Goal: Feedback & Contribution: Leave review/rating

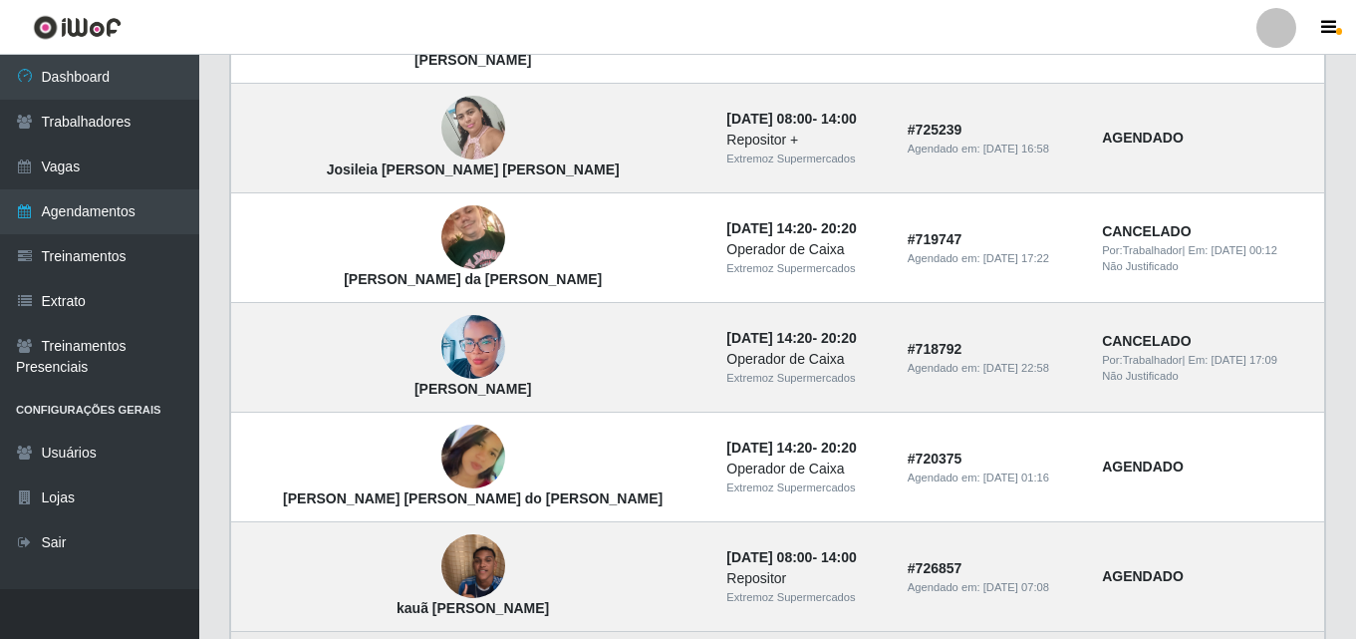
scroll to position [1442, 0]
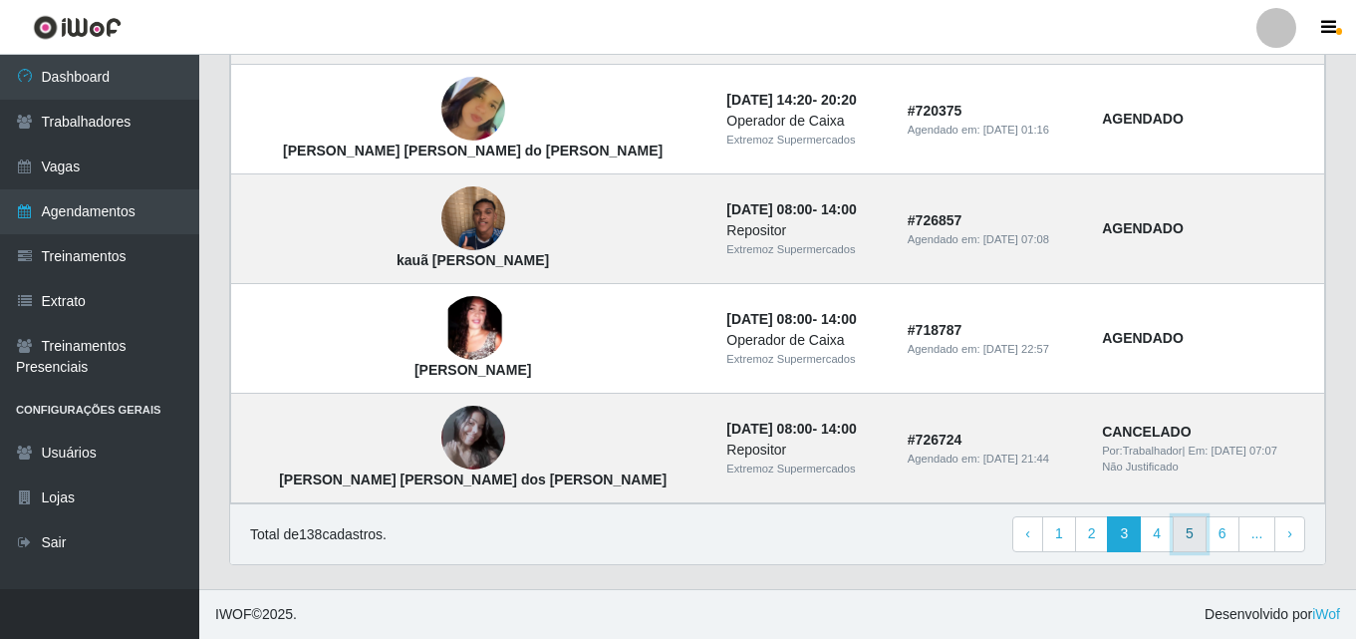
click at [1190, 538] on link "5" at bounding box center [1190, 534] width 34 height 36
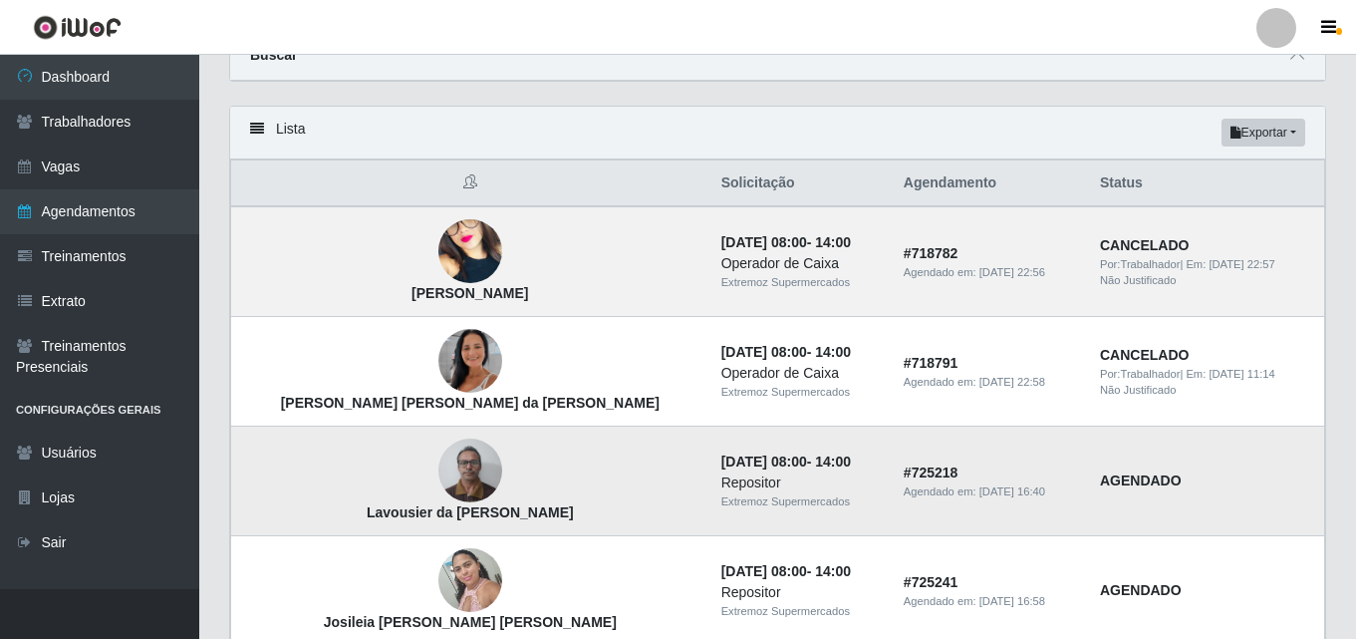
scroll to position [299, 0]
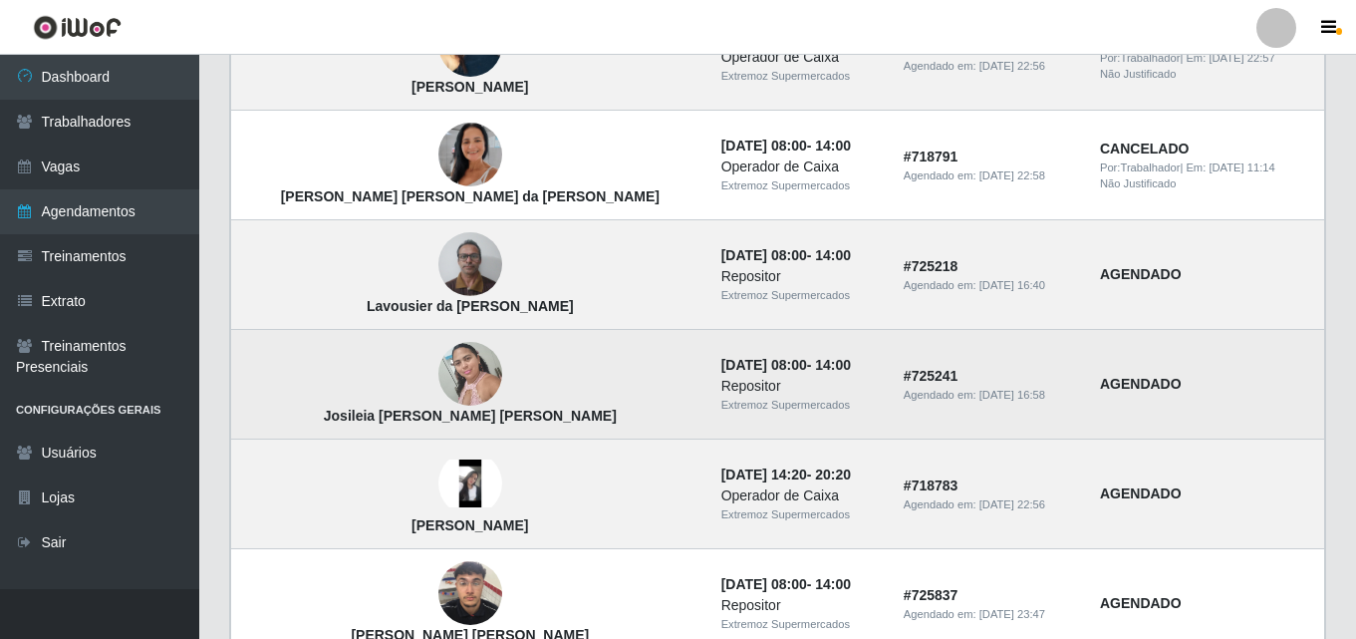
click at [438, 364] on img at bounding box center [470, 374] width 64 height 85
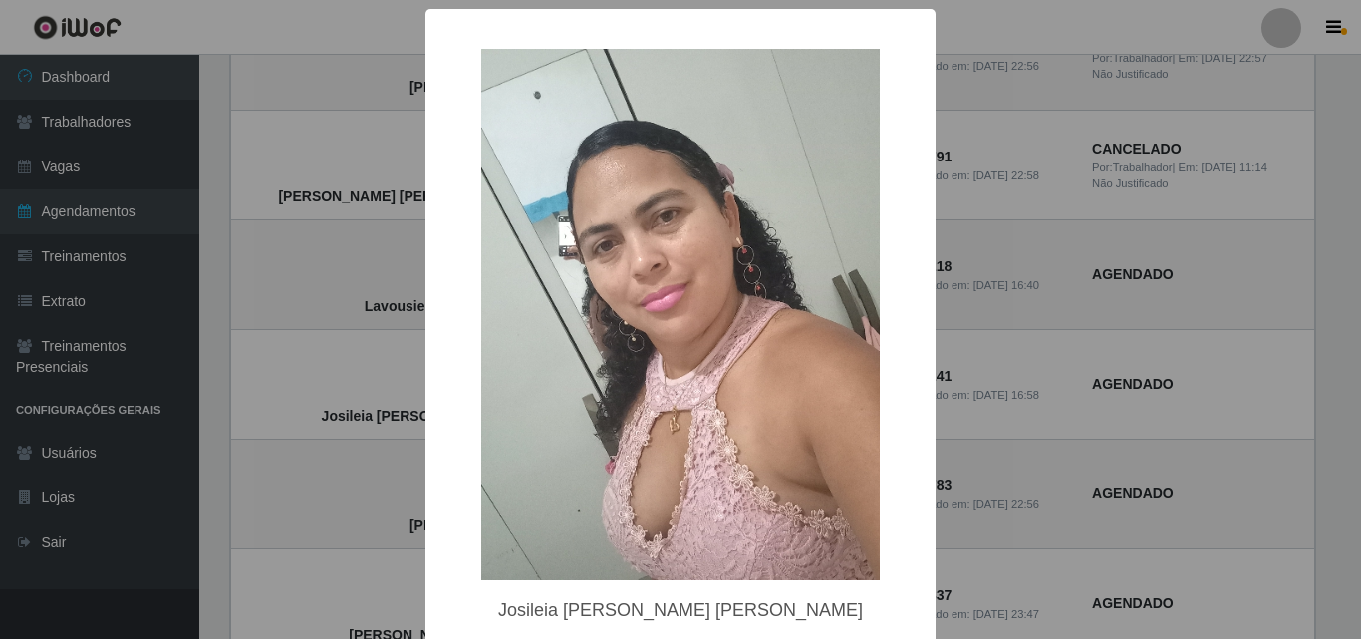
click at [1250, 329] on div "× Josileia Soares da Silva OK Cancel" at bounding box center [680, 319] width 1361 height 639
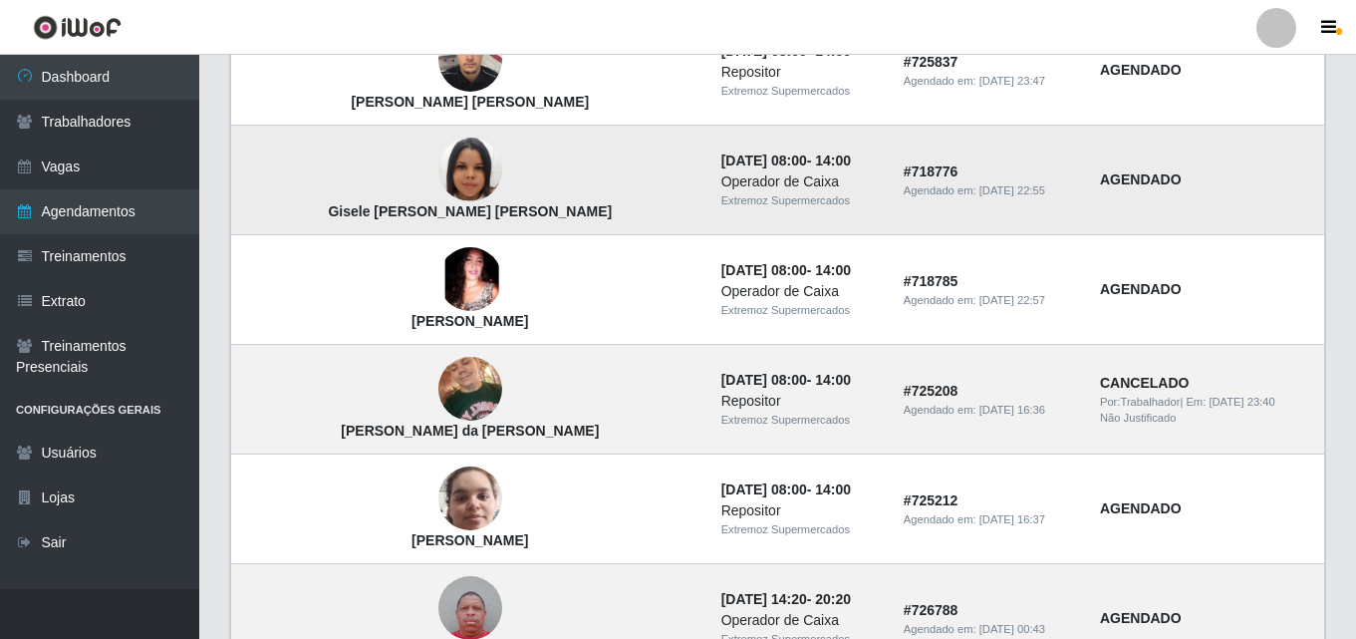
scroll to position [797, 0]
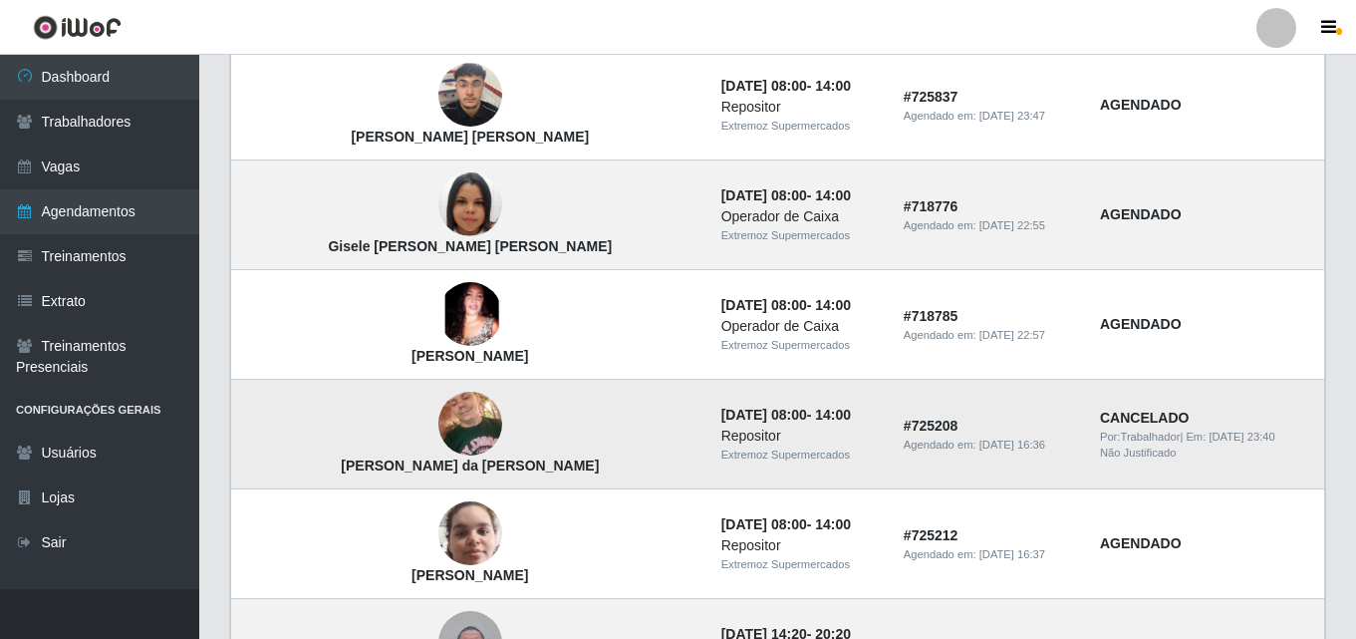
click at [438, 427] on img at bounding box center [470, 424] width 64 height 85
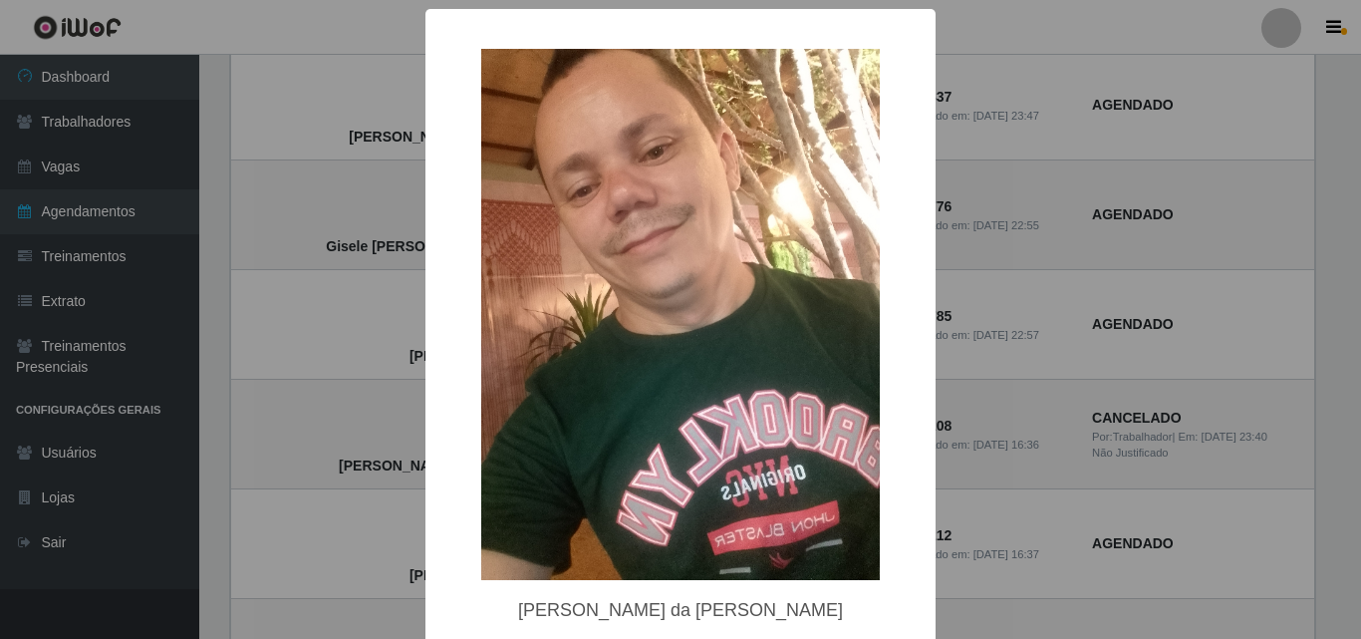
click at [381, 426] on div "× Deoclecio Lima da Silva Junior OK Cancel" at bounding box center [680, 319] width 1361 height 639
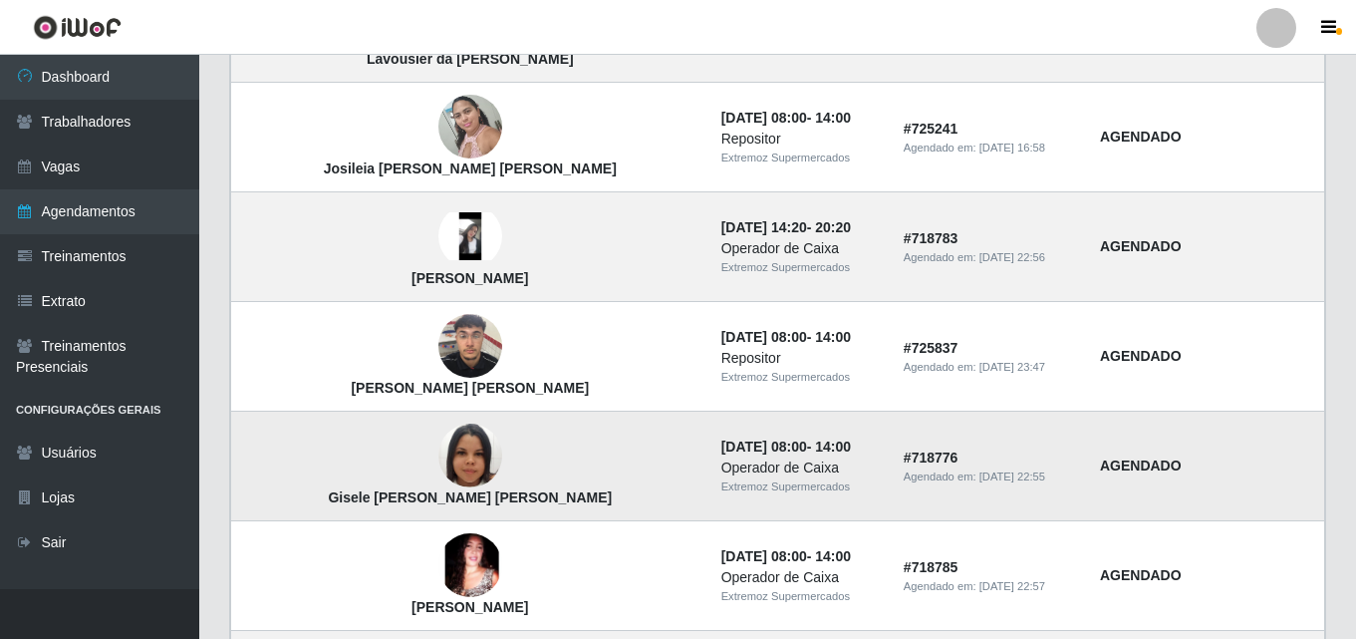
scroll to position [498, 0]
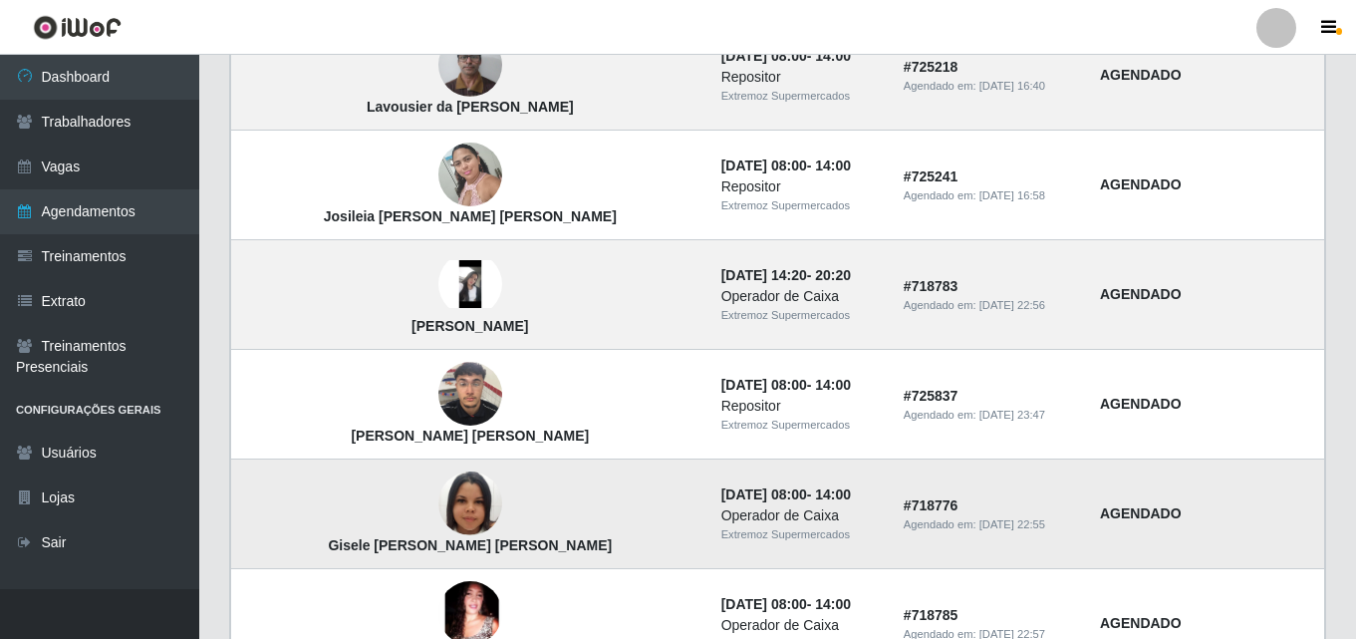
click at [438, 402] on img at bounding box center [470, 394] width 64 height 85
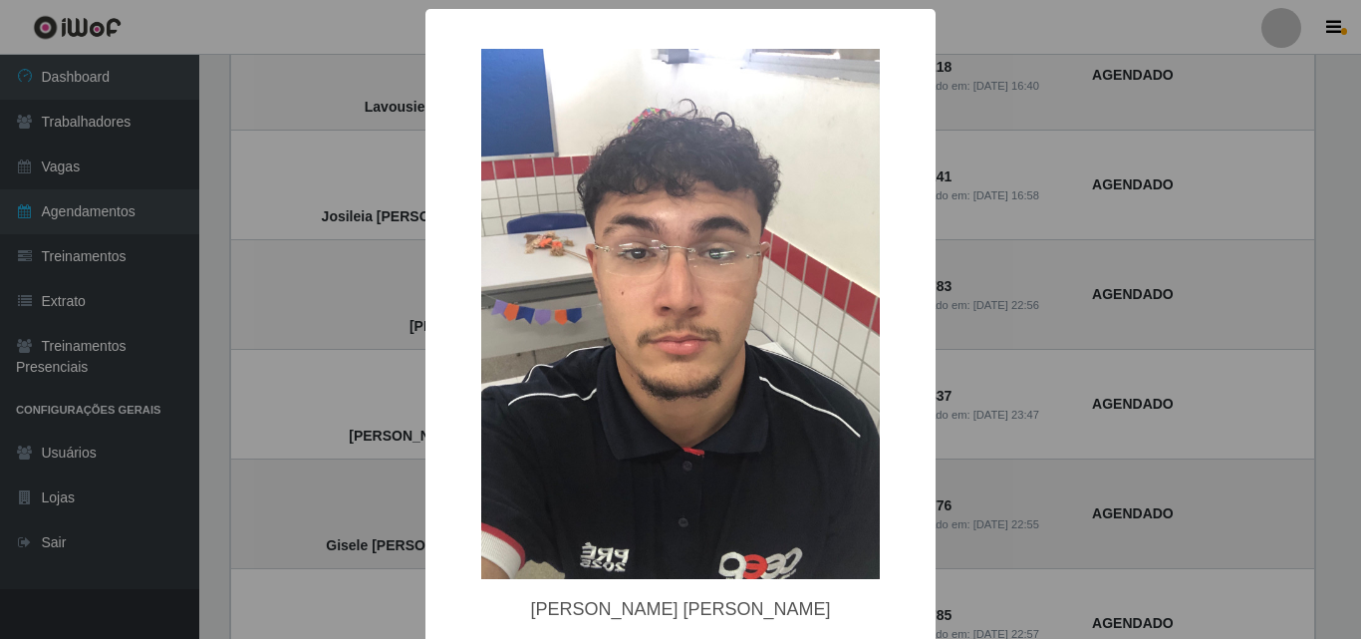
click at [380, 402] on div "× Lauro Luiz Marques de Araújo OK Cancel" at bounding box center [680, 319] width 1361 height 639
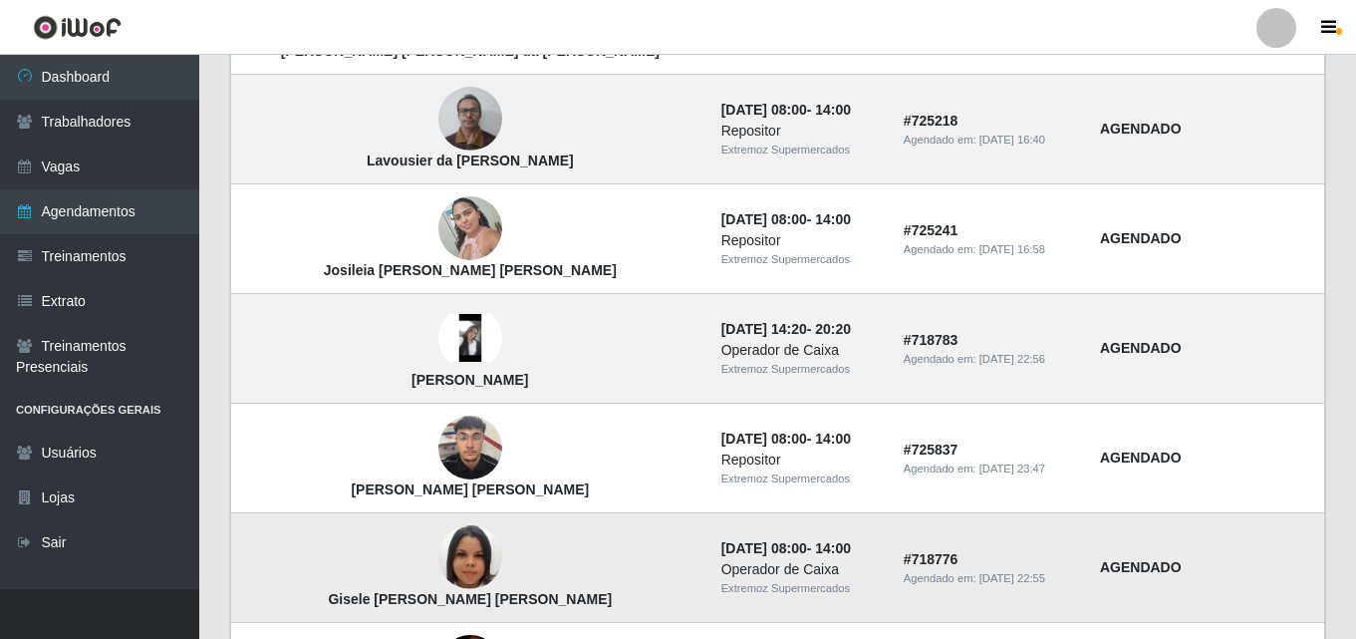
scroll to position [399, 0]
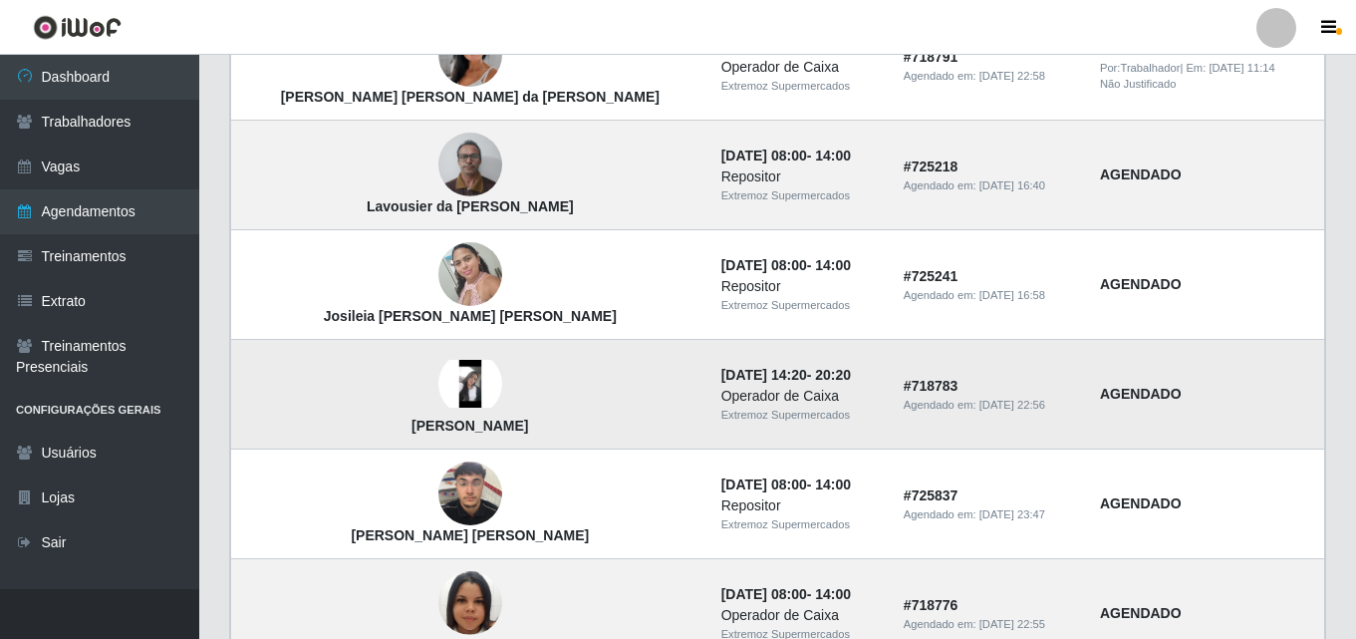
click at [438, 379] on img at bounding box center [470, 384] width 64 height 48
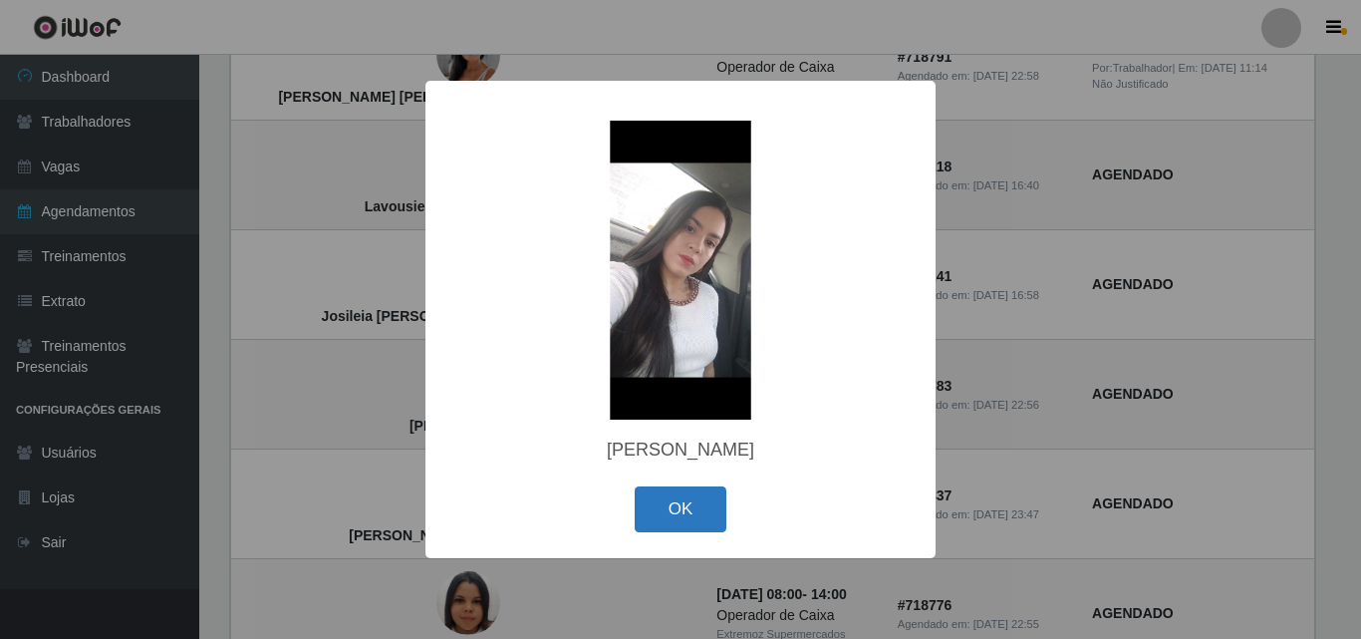
click at [687, 530] on button "OK" at bounding box center [681, 509] width 93 height 47
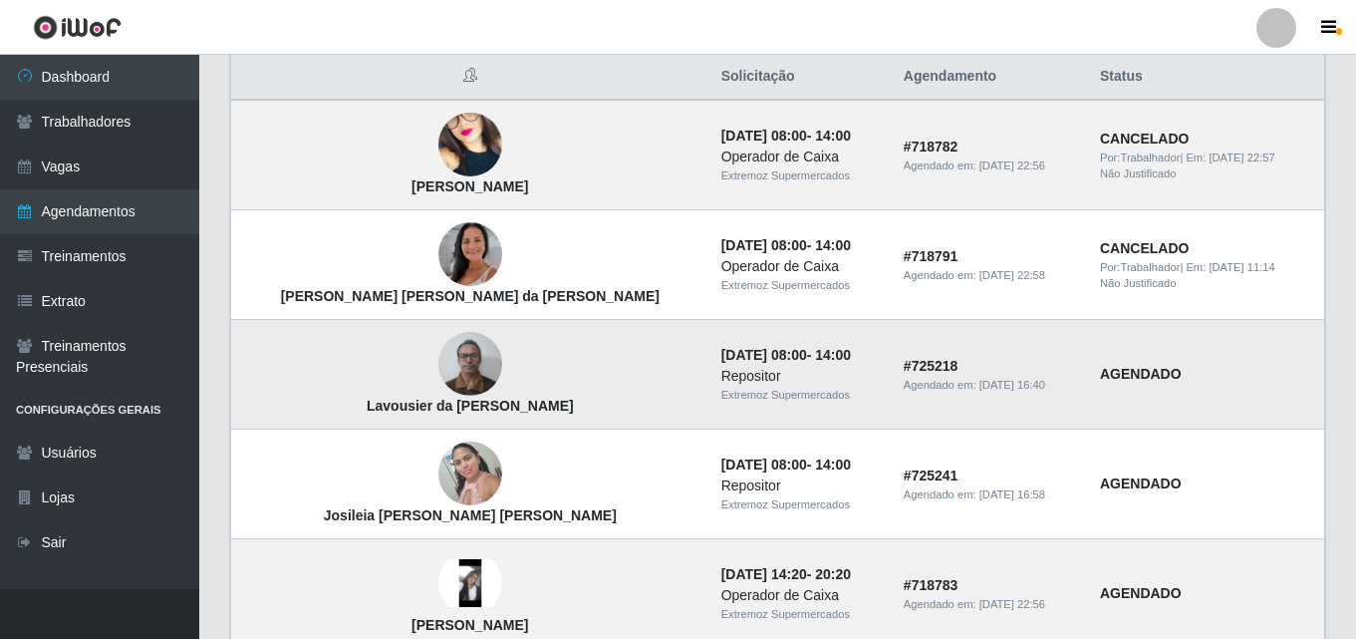
scroll to position [100, 0]
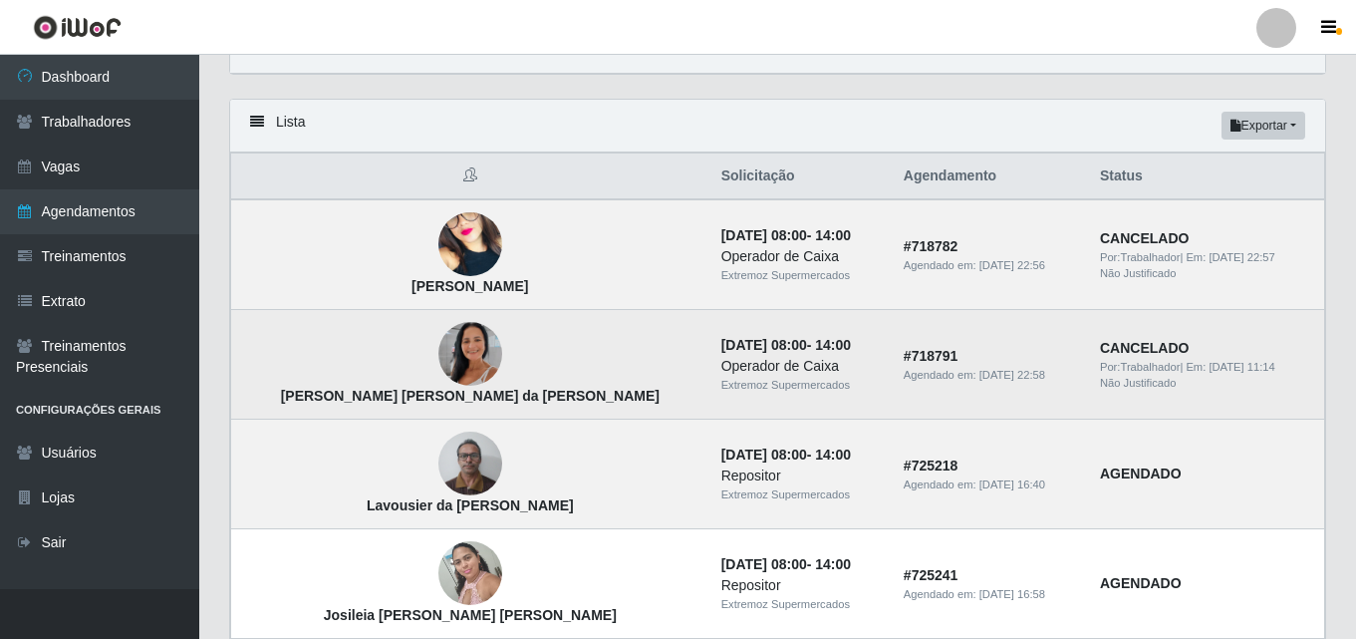
click at [438, 385] on img at bounding box center [470, 354] width 64 height 114
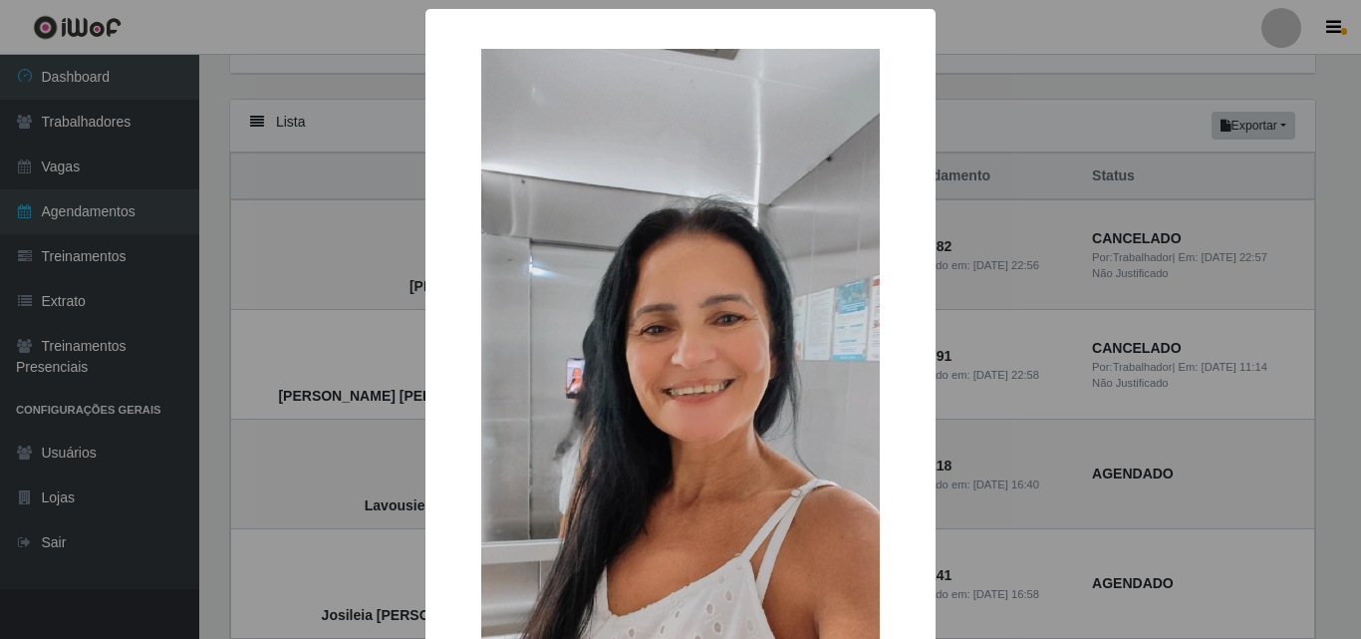
click at [403, 375] on div "× [PERSON_NAME] [PERSON_NAME] da [PERSON_NAME] OK Cancel" at bounding box center [680, 319] width 1361 height 639
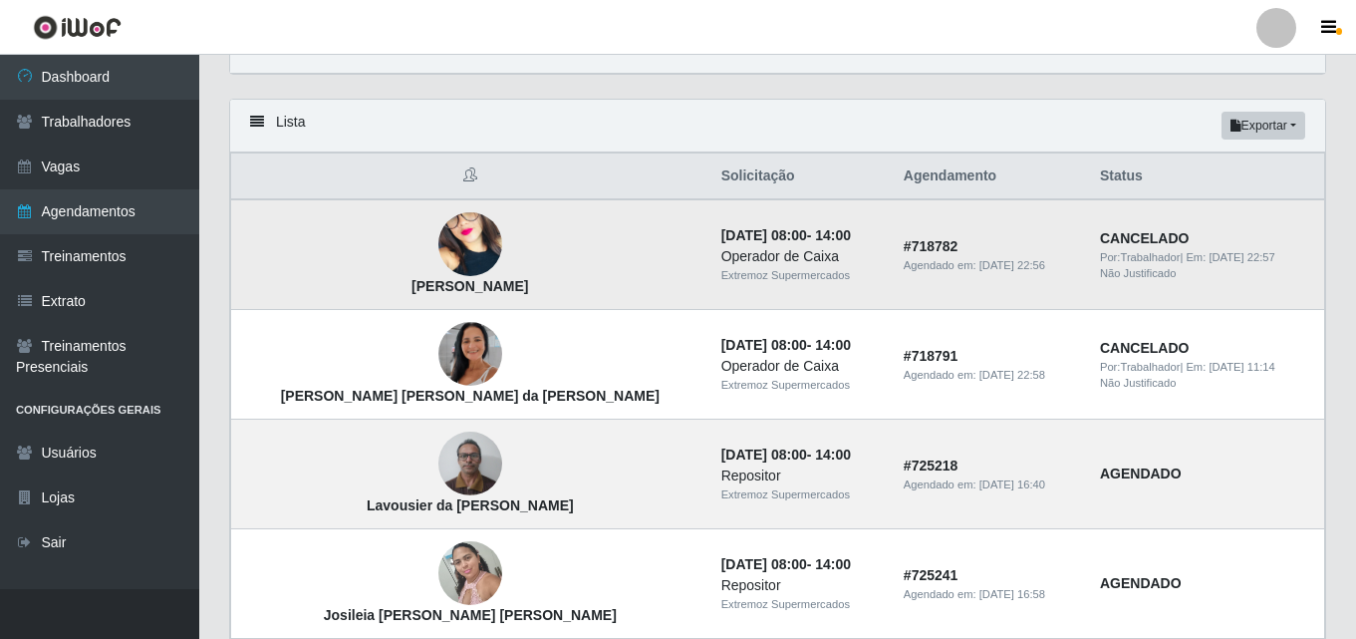
click at [438, 237] on img at bounding box center [470, 244] width 64 height 139
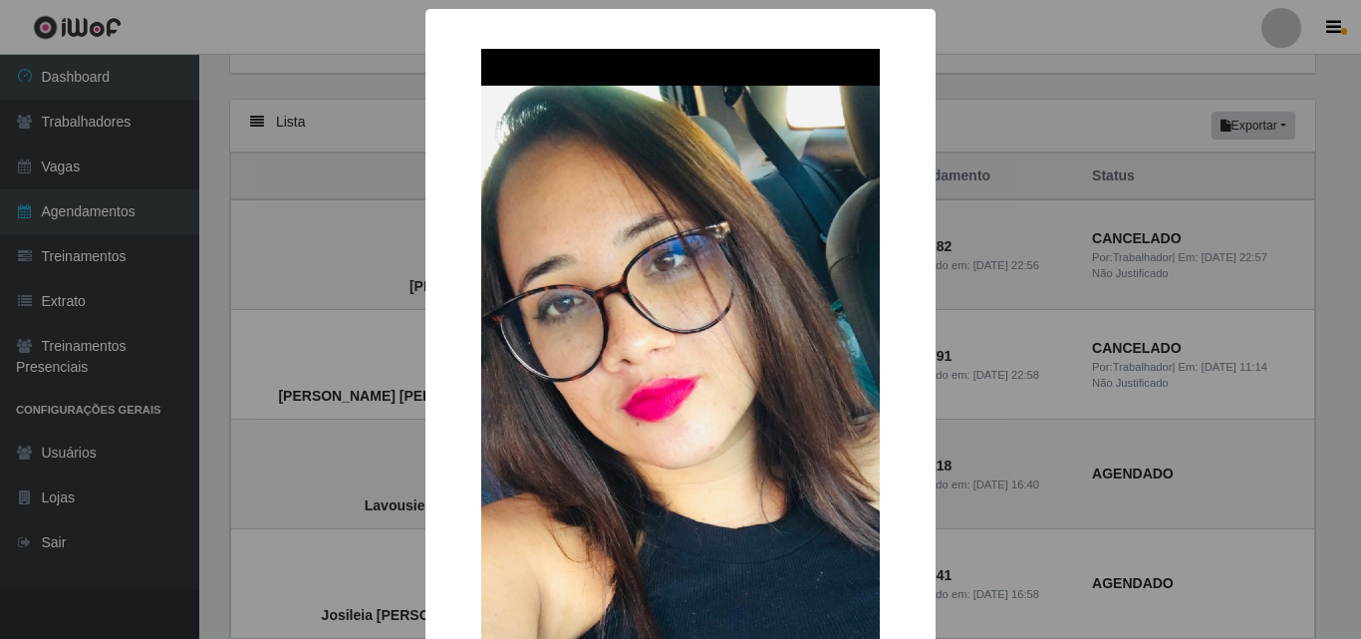
click at [402, 241] on div "× Tatiane Medeiros da Silva OK Cancel" at bounding box center [680, 319] width 1361 height 639
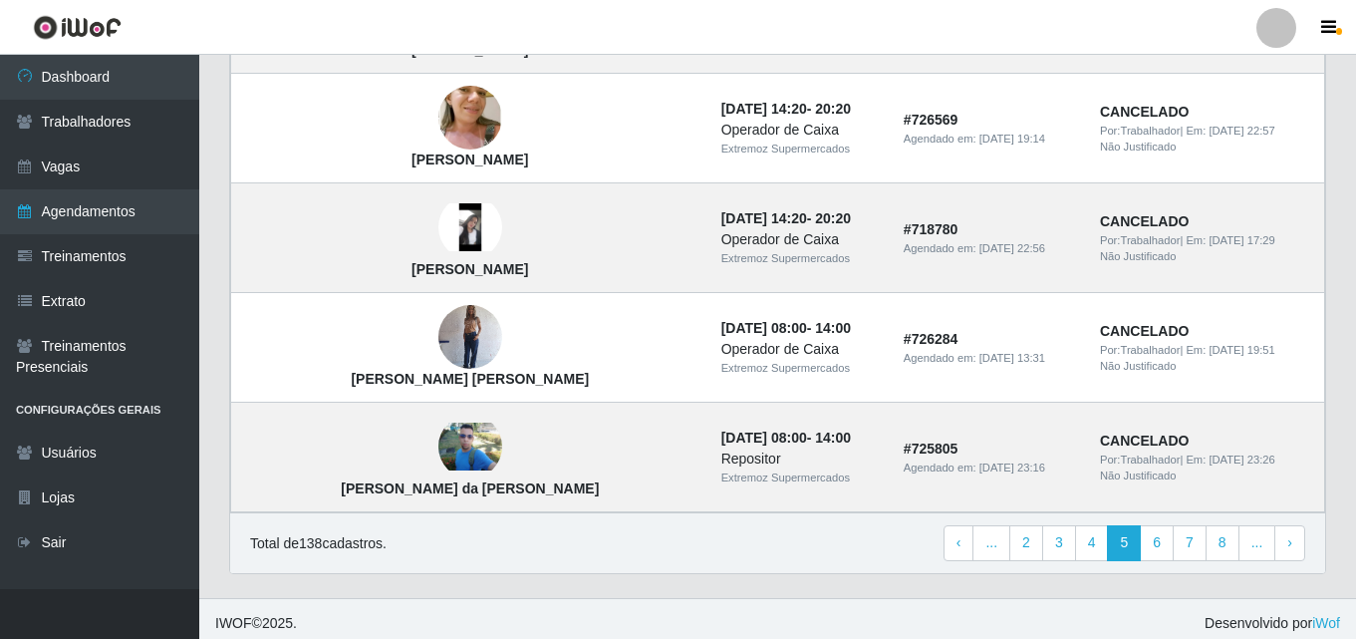
scroll to position [1442, 0]
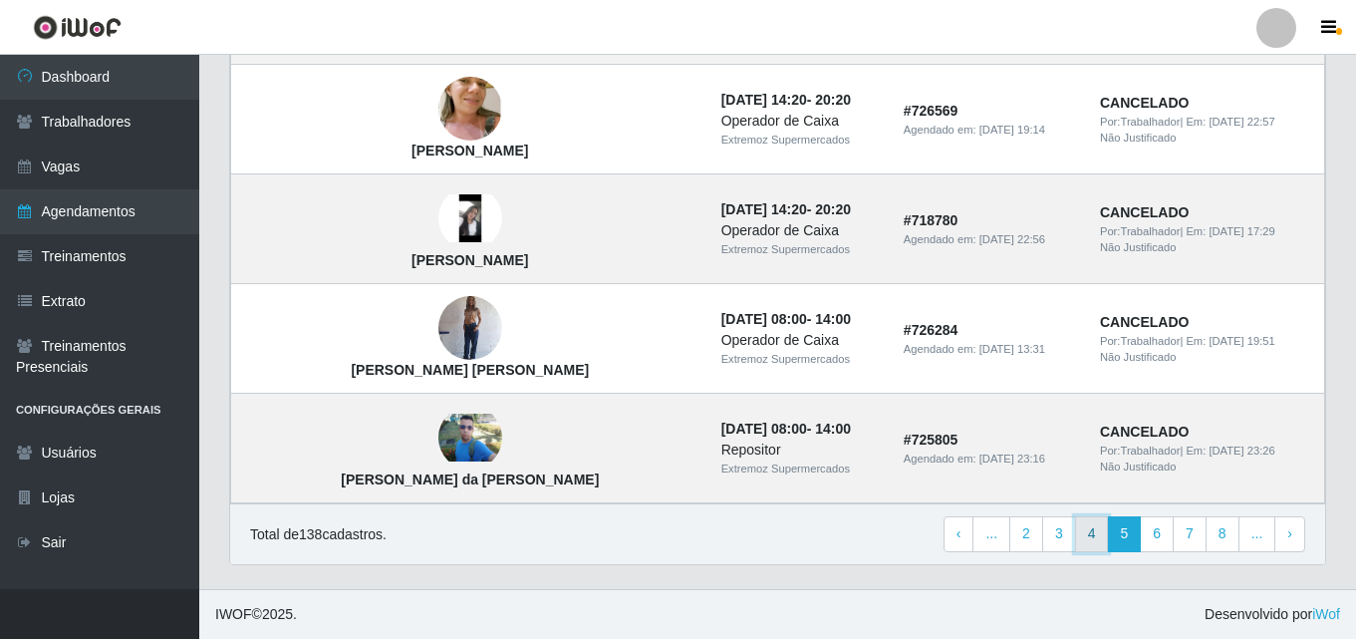
click at [1099, 537] on link "4" at bounding box center [1092, 534] width 34 height 36
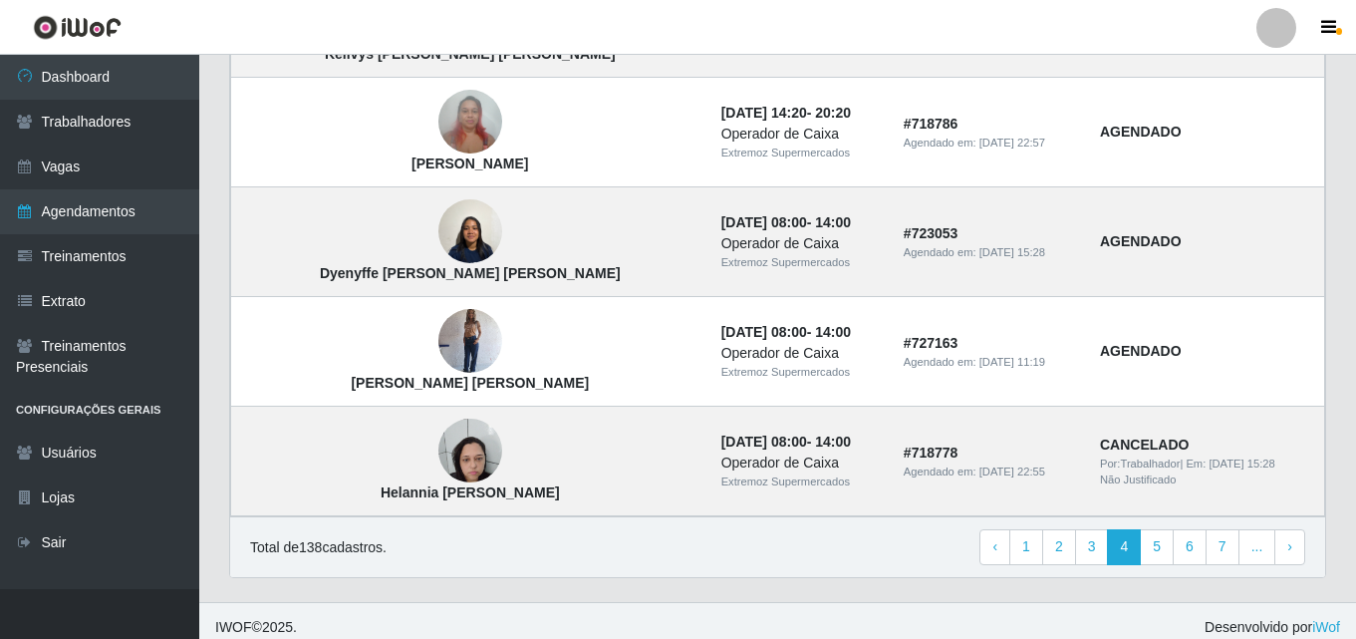
scroll to position [1442, 0]
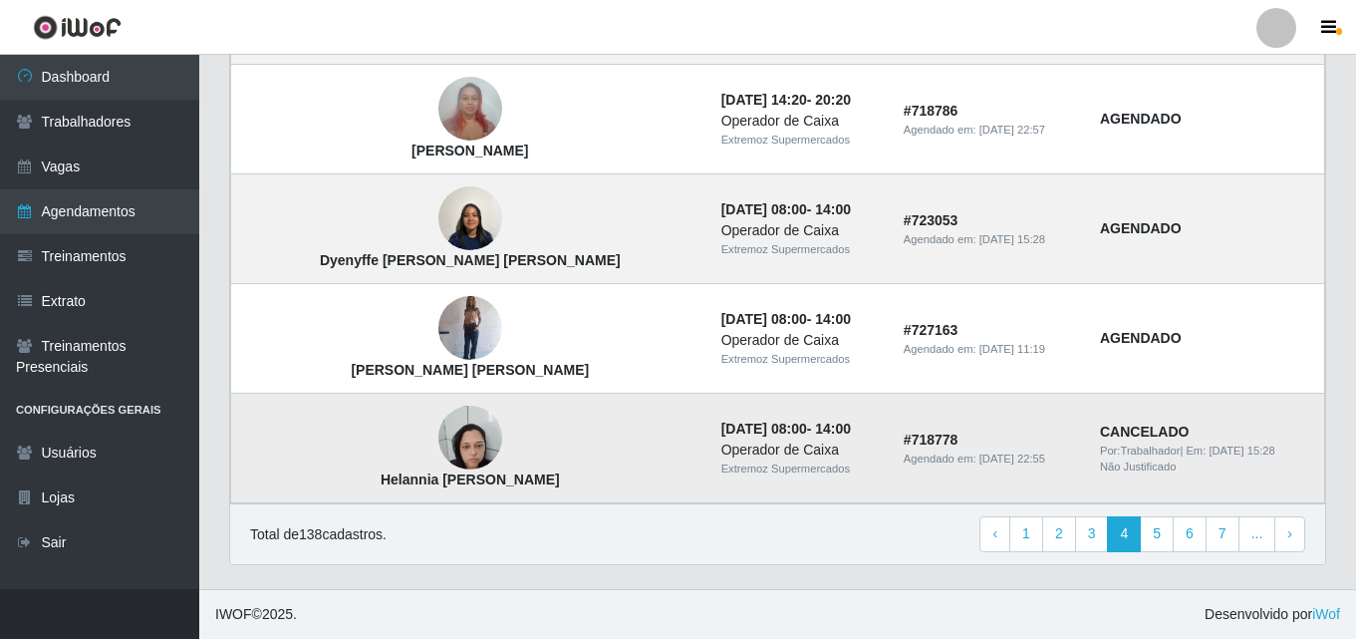
click at [438, 452] on img at bounding box center [470, 438] width 64 height 85
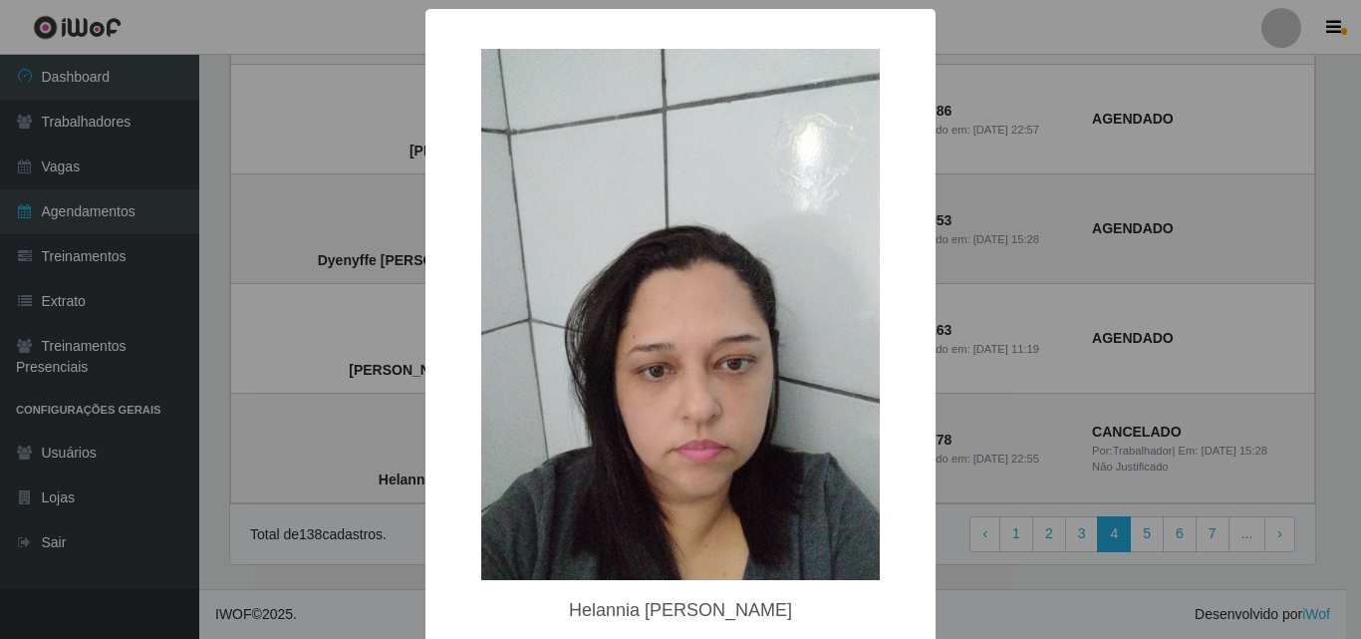
click at [576, 444] on img at bounding box center [680, 314] width 399 height 531
click at [374, 417] on div "× Helannia [PERSON_NAME] OK Cancel" at bounding box center [680, 319] width 1361 height 639
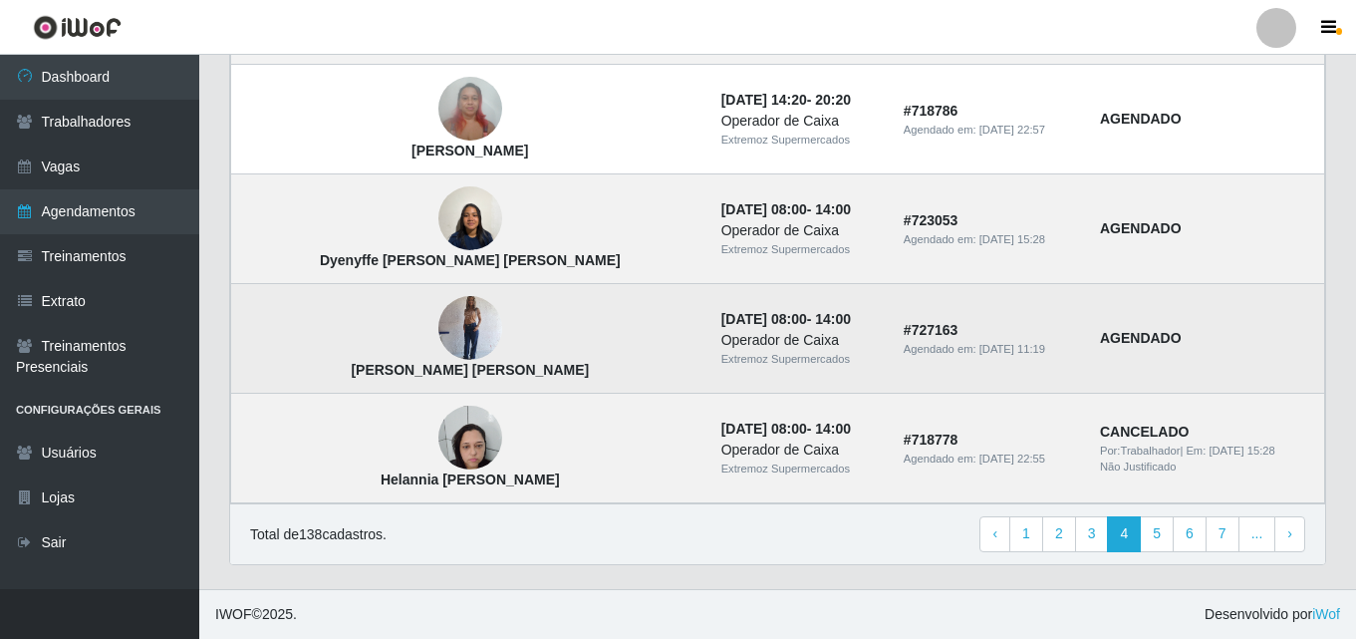
click at [438, 333] on img at bounding box center [470, 328] width 64 height 85
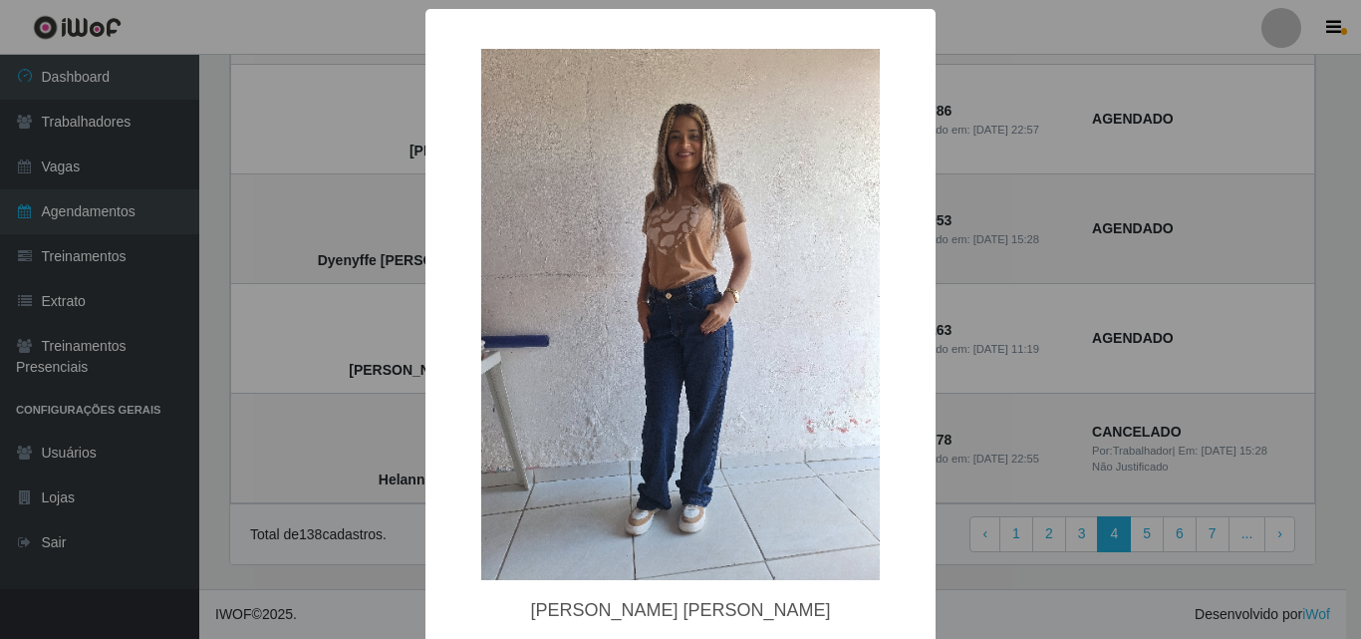
click at [394, 332] on div "× [PERSON_NAME] [PERSON_NAME] OK Cancel" at bounding box center [680, 319] width 1361 height 639
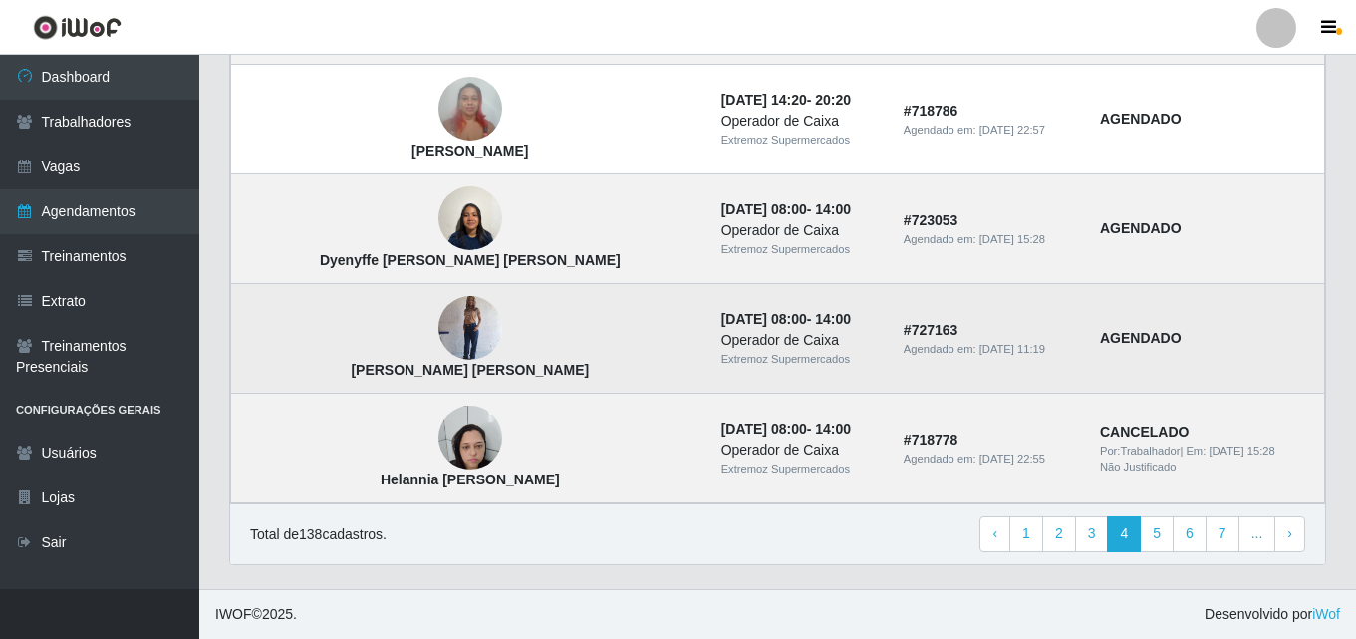
click at [438, 325] on img at bounding box center [470, 328] width 64 height 85
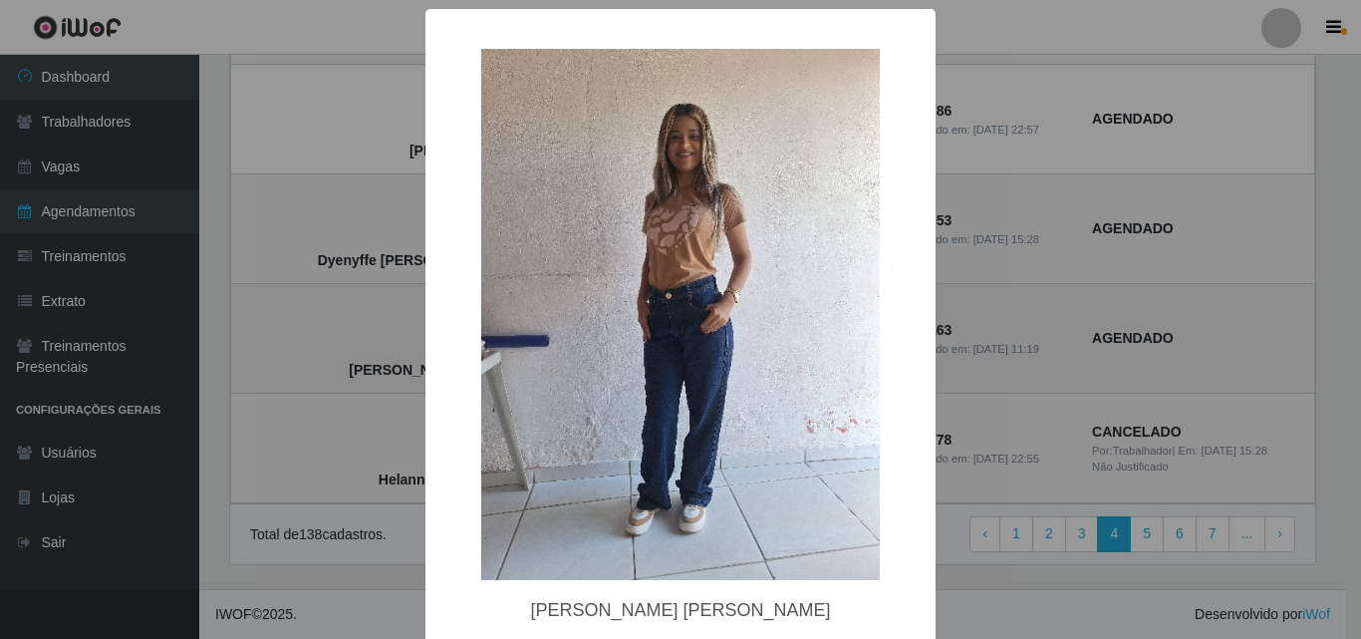
click at [395, 325] on div "× [PERSON_NAME] [PERSON_NAME] OK Cancel" at bounding box center [680, 319] width 1361 height 639
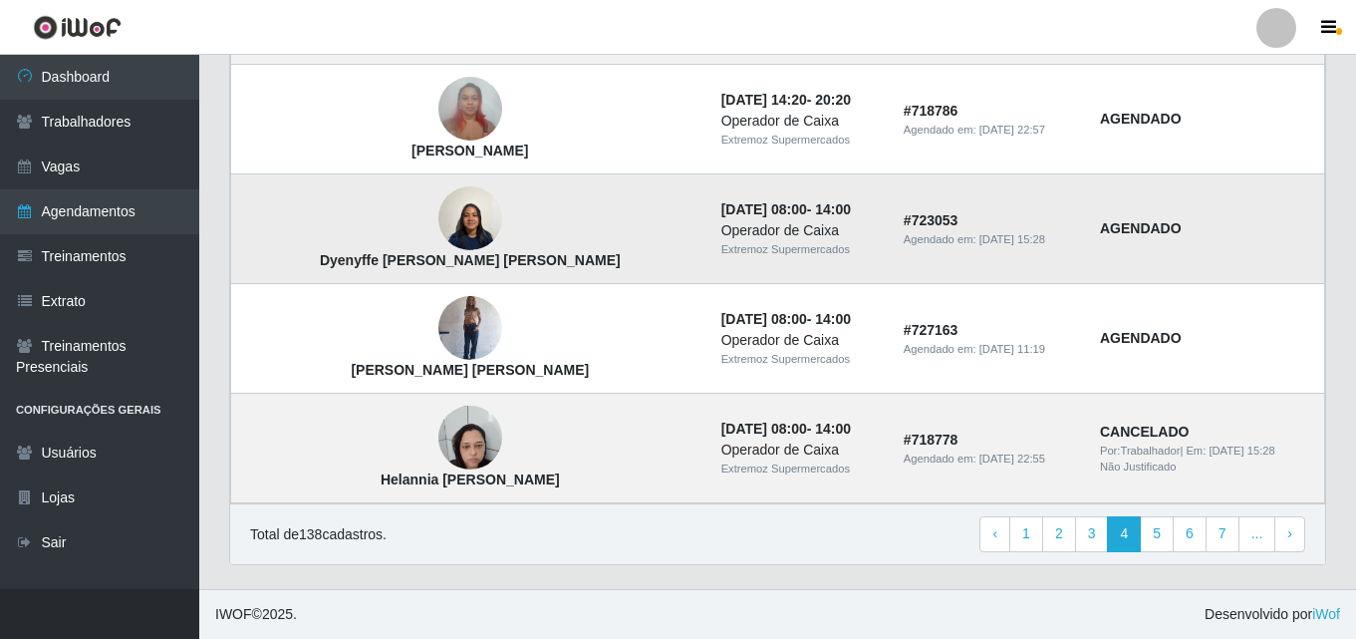
click at [438, 227] on img at bounding box center [470, 218] width 64 height 85
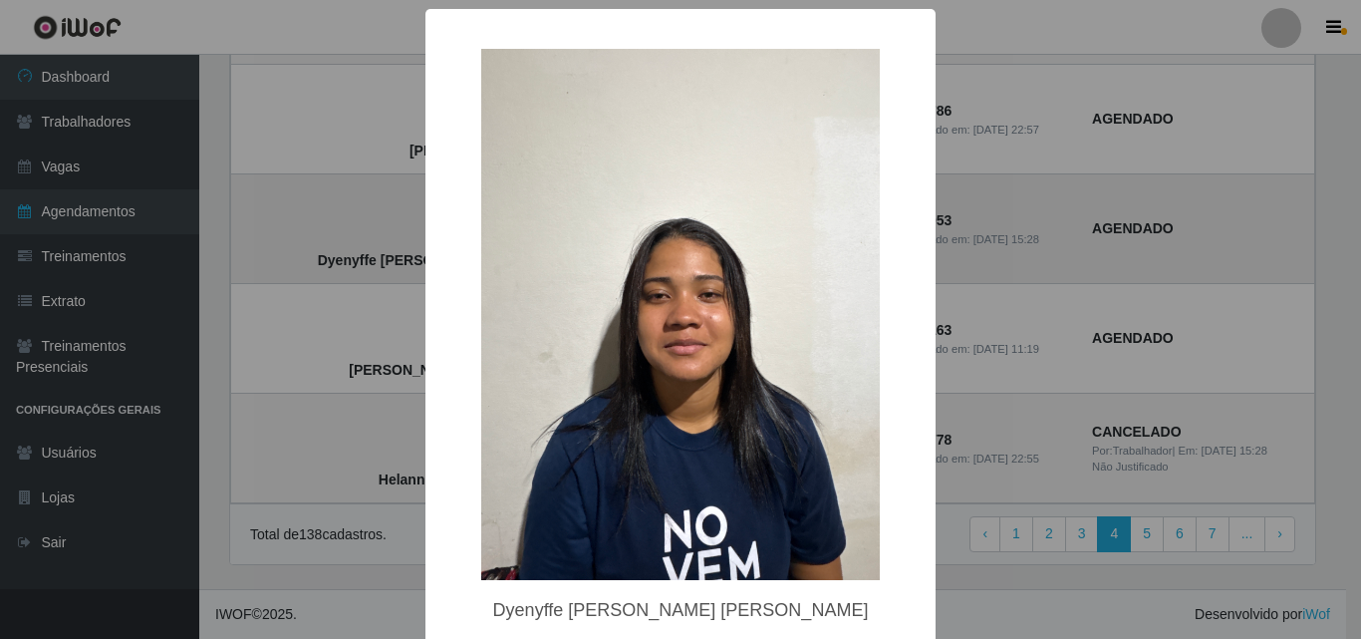
click at [404, 227] on div "× Dyenyffe [PERSON_NAME] [PERSON_NAME] OK Cancel" at bounding box center [680, 319] width 1361 height 639
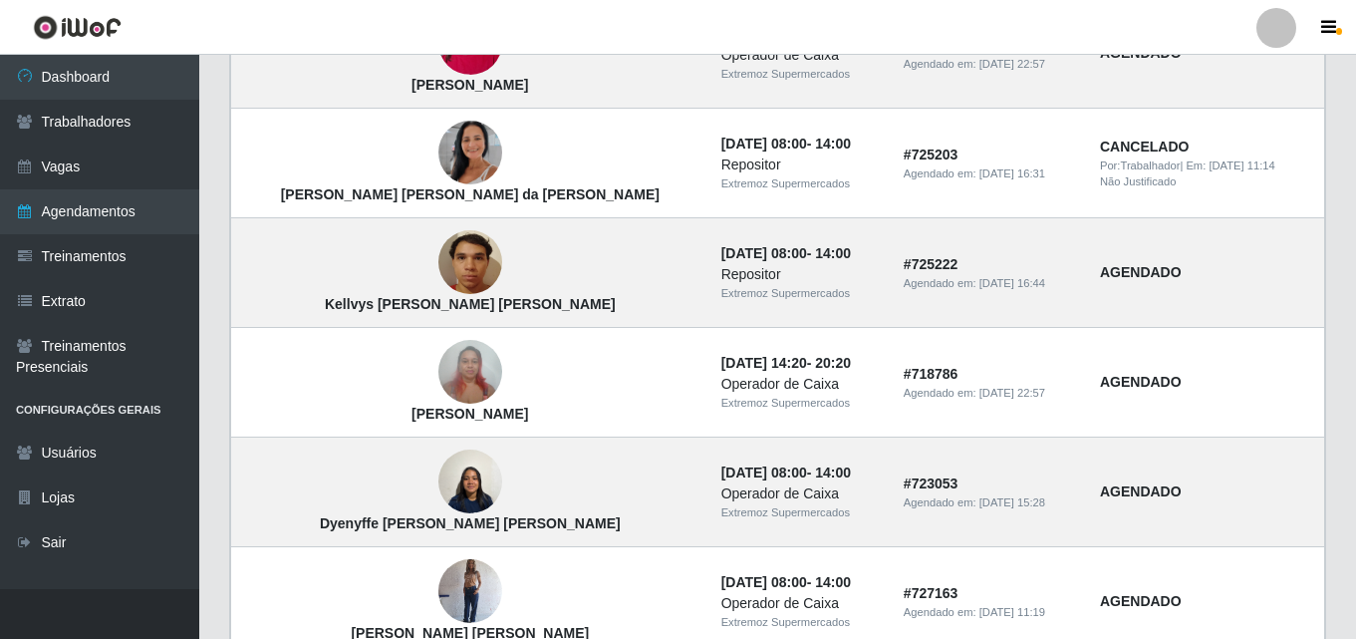
scroll to position [1143, 0]
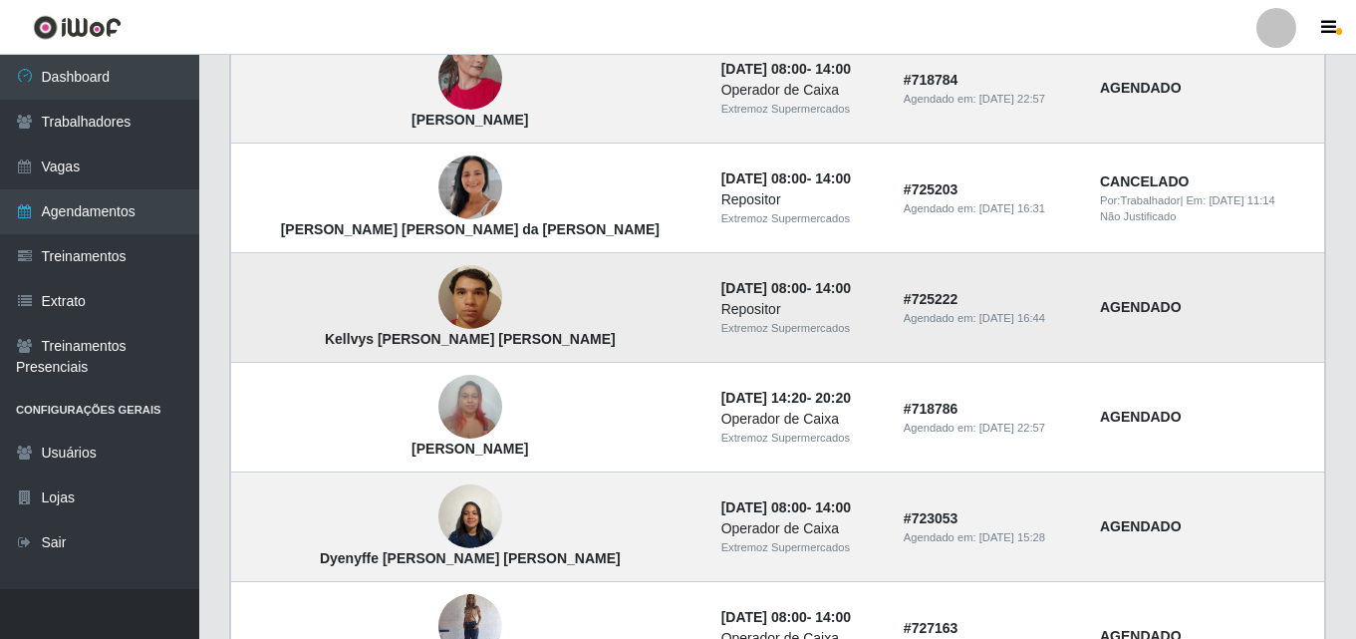
click at [438, 286] on img at bounding box center [470, 297] width 64 height 85
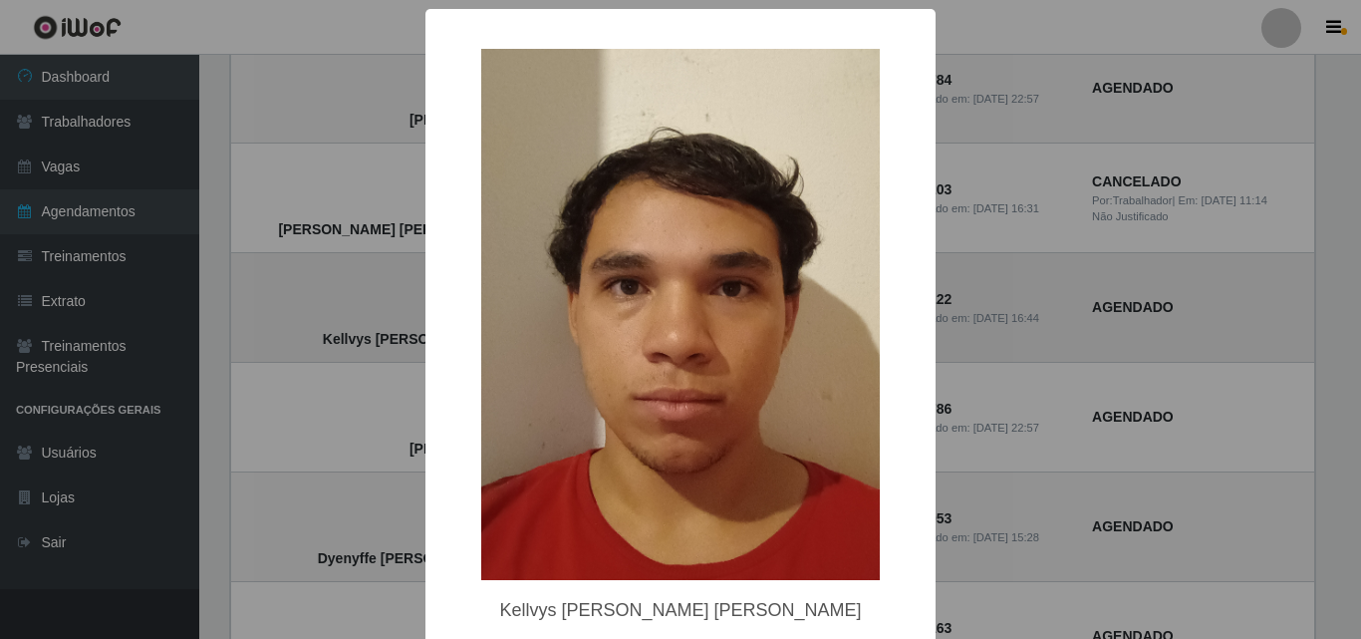
click at [401, 286] on div "× Kellvys [PERSON_NAME] [PERSON_NAME] OK Cancel" at bounding box center [680, 319] width 1361 height 639
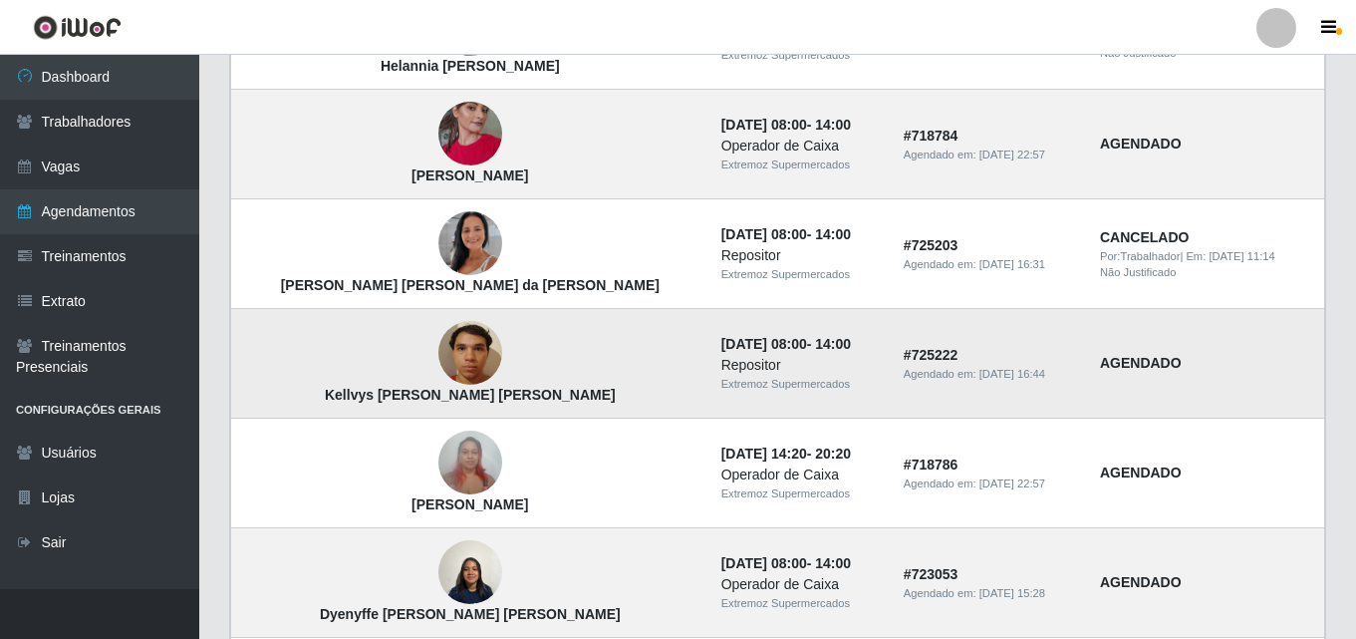
scroll to position [1043, 0]
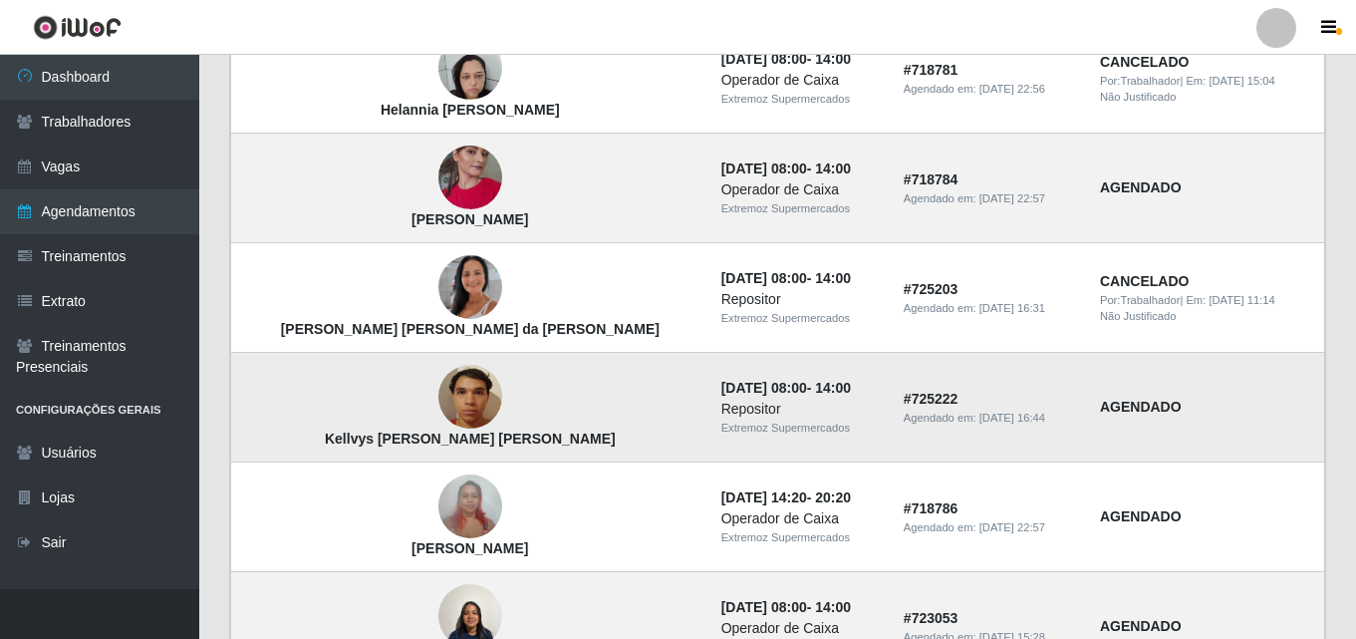
click at [438, 286] on img at bounding box center [470, 287] width 64 height 114
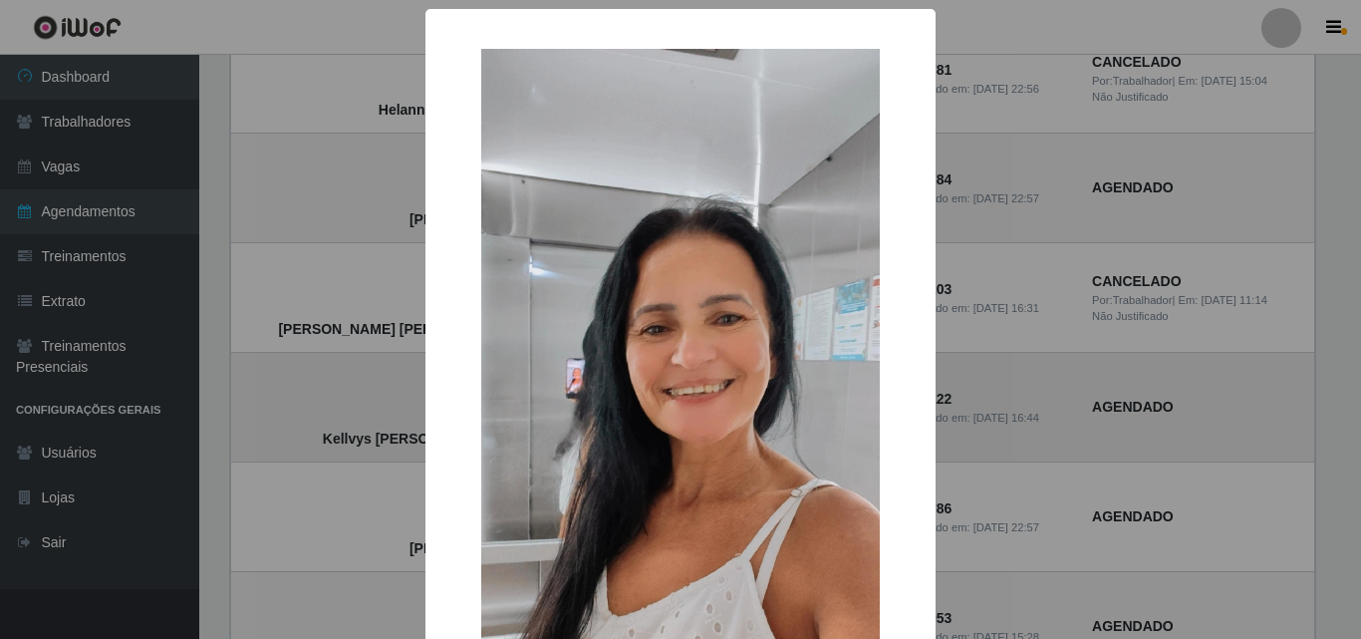
click at [401, 286] on div "× [PERSON_NAME] [PERSON_NAME] da [PERSON_NAME] OK Cancel" at bounding box center [680, 319] width 1361 height 639
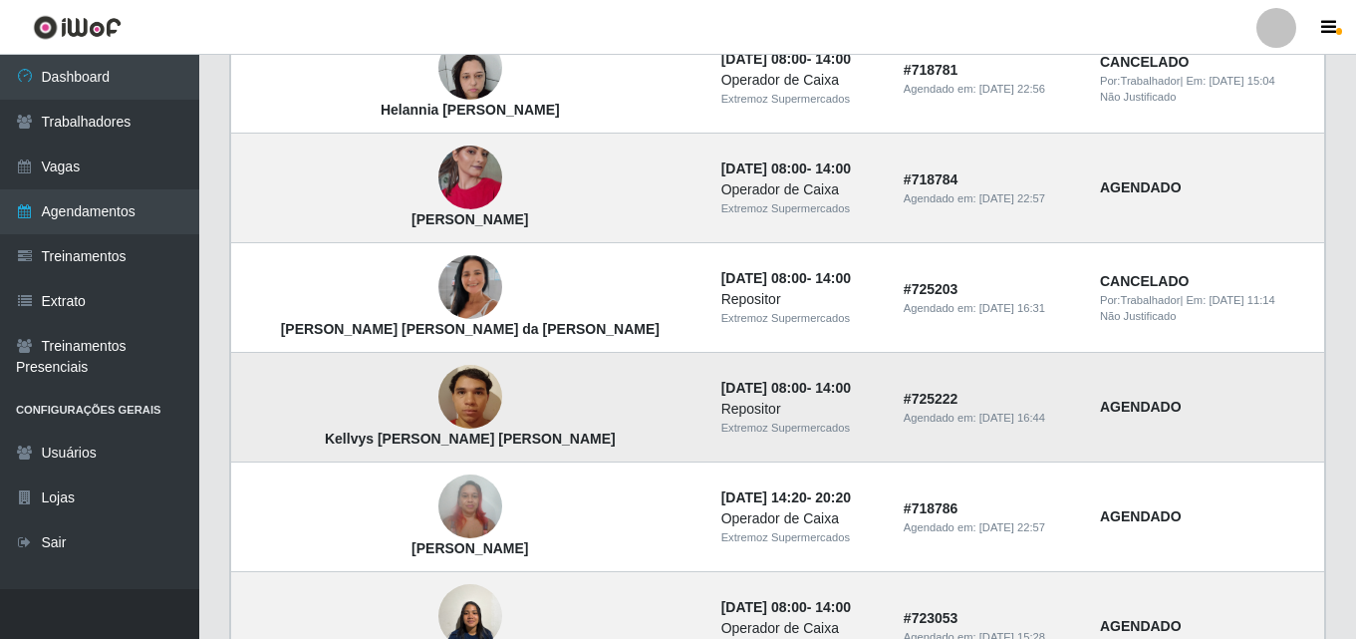
scroll to position [944, 0]
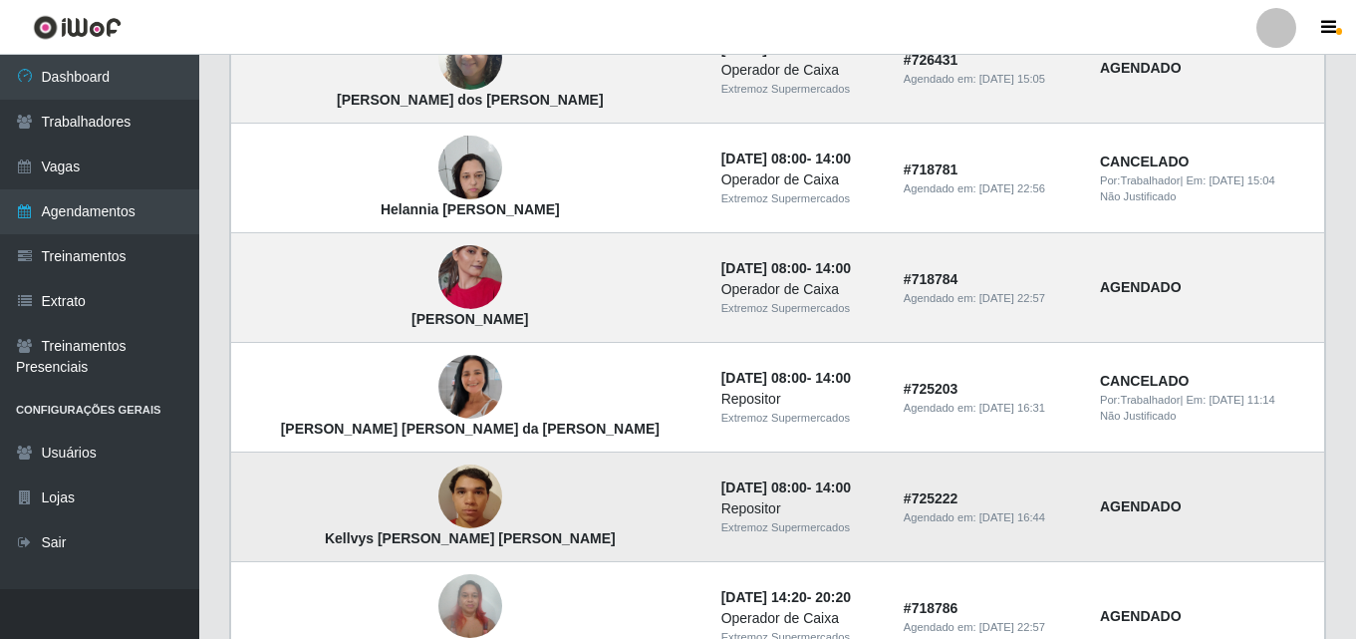
click at [438, 286] on img at bounding box center [470, 277] width 64 height 114
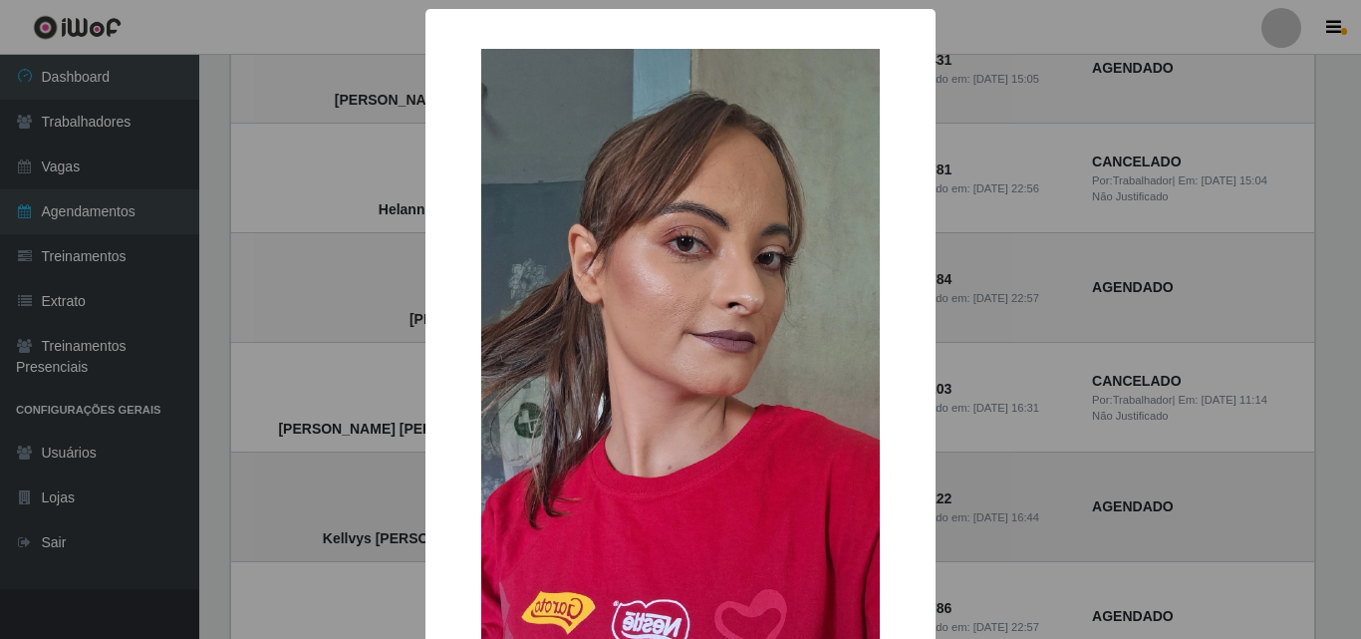
click at [401, 286] on div "× [PERSON_NAME] da Costa OK Cancel" at bounding box center [680, 319] width 1361 height 639
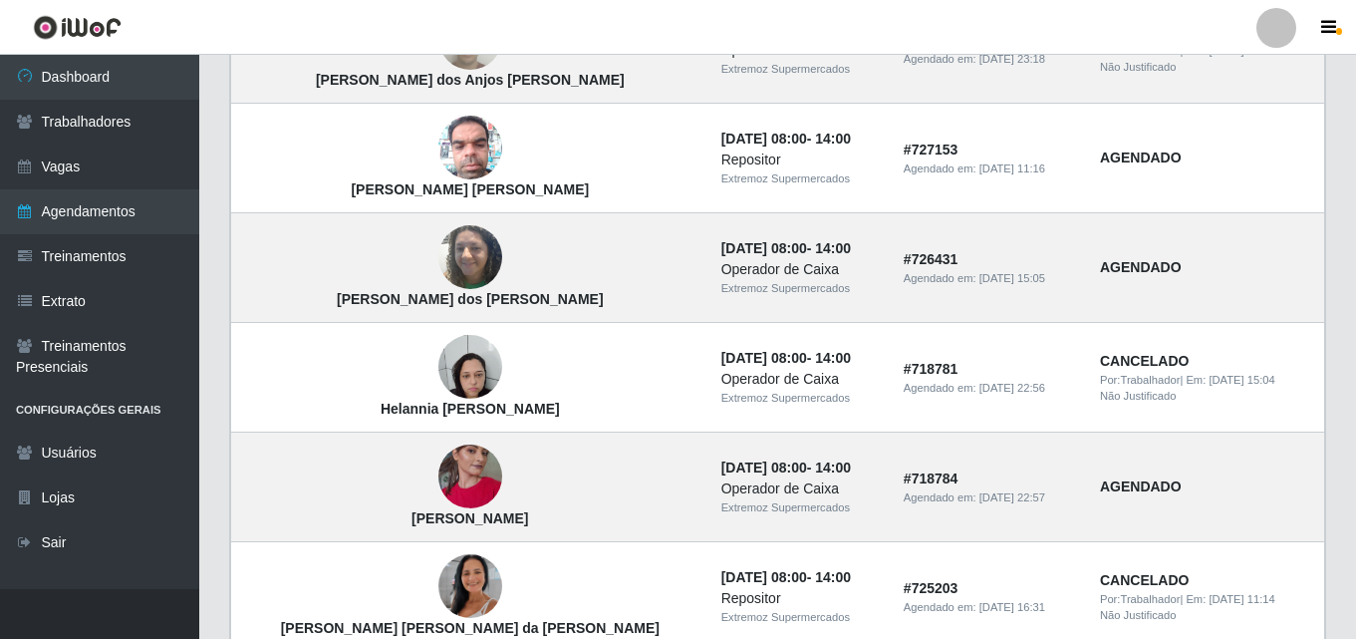
scroll to position [645, 0]
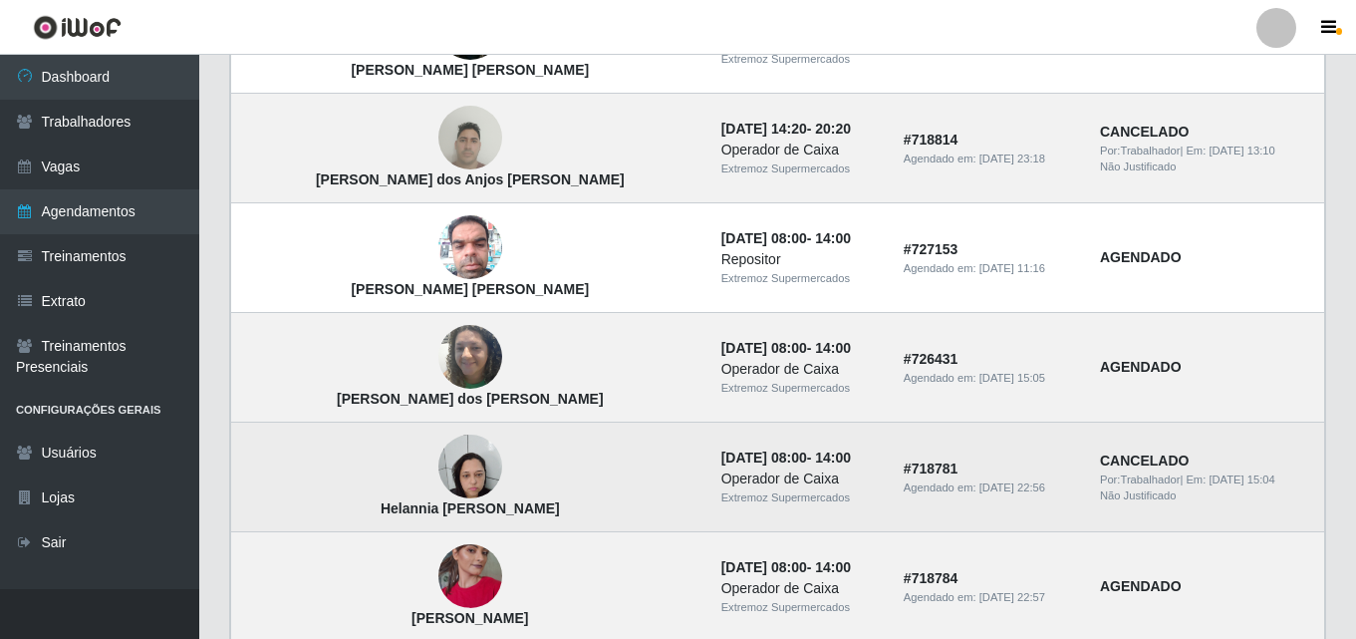
click at [438, 492] on img at bounding box center [470, 467] width 64 height 85
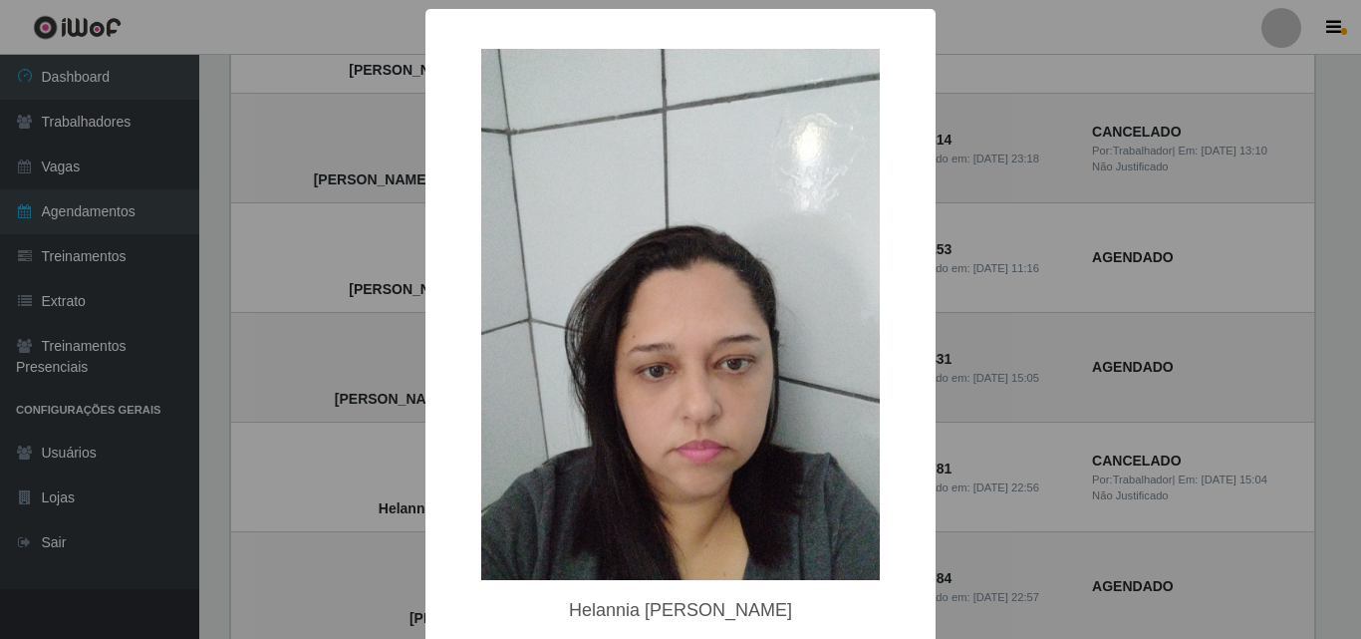
click at [413, 475] on div "× Helannia [PERSON_NAME] OK Cancel" at bounding box center [680, 319] width 1361 height 639
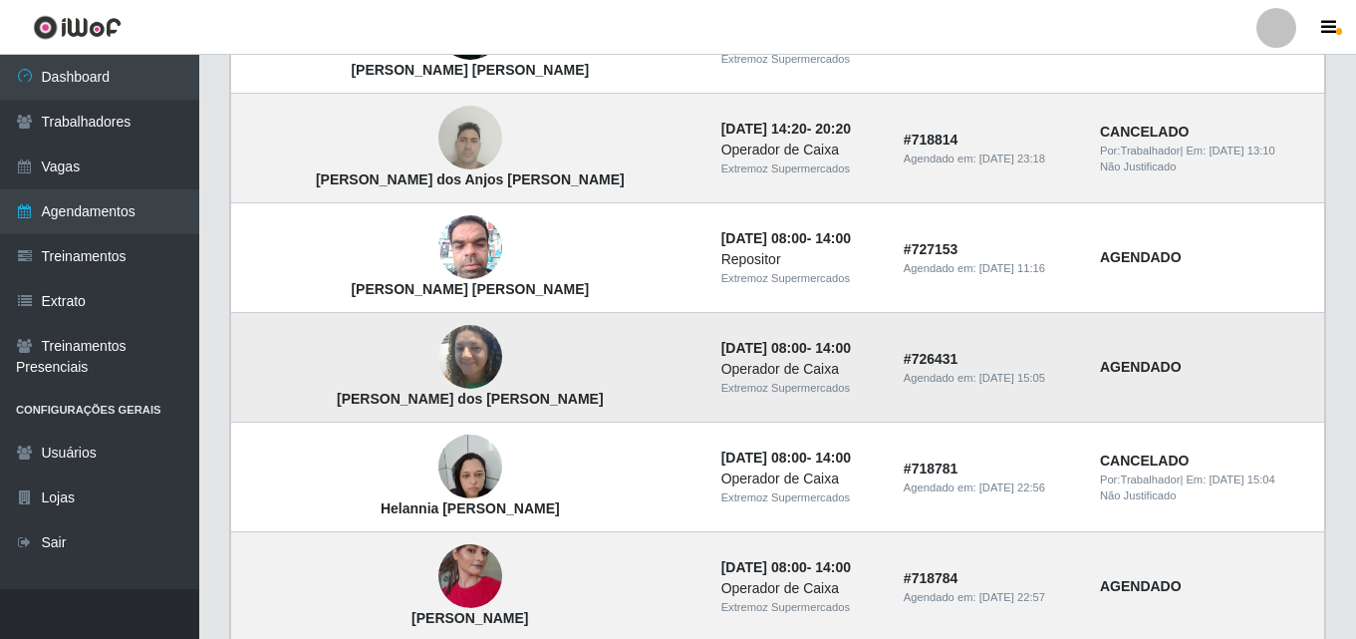
click at [438, 355] on img at bounding box center [470, 357] width 64 height 85
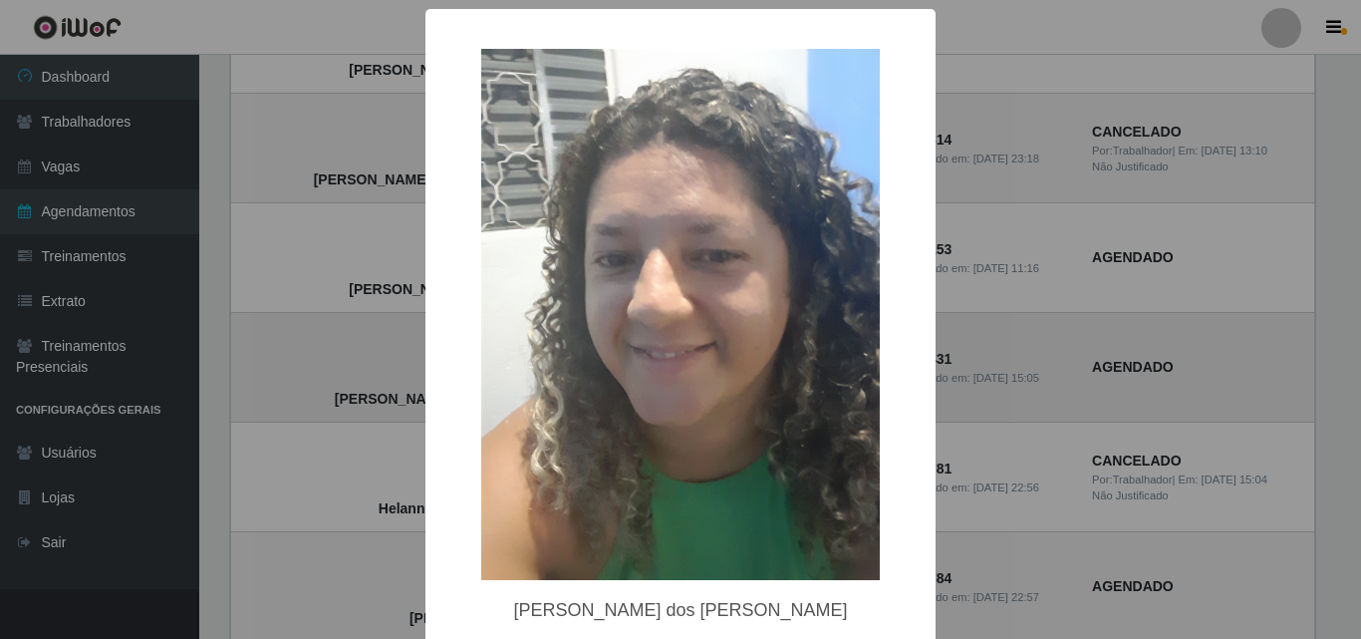
click at [411, 355] on div "× [PERSON_NAME] dos [PERSON_NAME] OK Cancel" at bounding box center [680, 319] width 1361 height 639
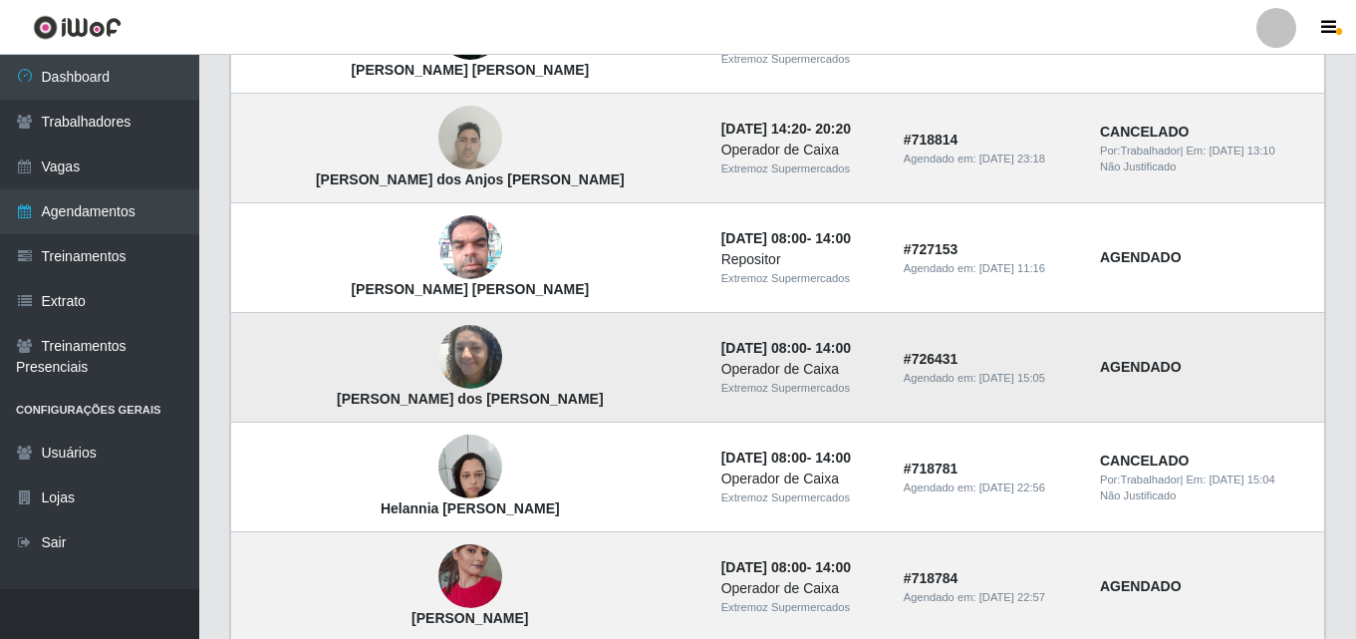
scroll to position [545, 0]
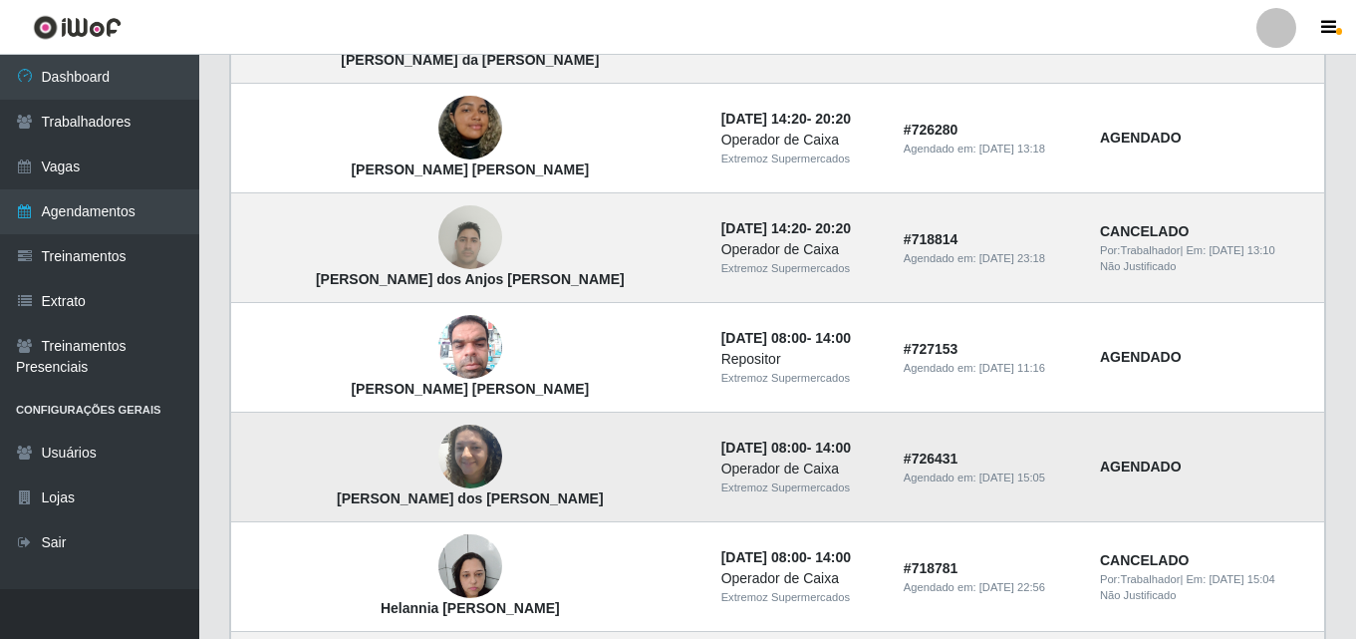
click at [438, 355] on img at bounding box center [470, 347] width 64 height 85
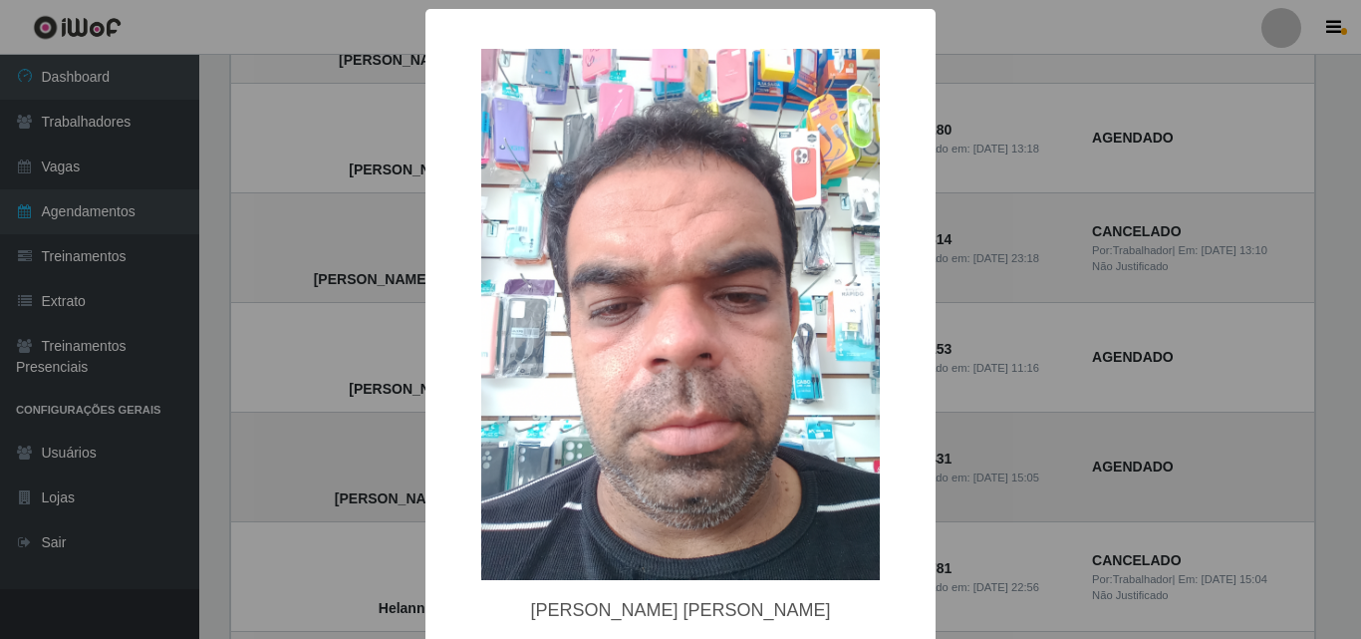
click at [411, 355] on div "× [PERSON_NAME] [PERSON_NAME] OK Cancel" at bounding box center [680, 319] width 1361 height 639
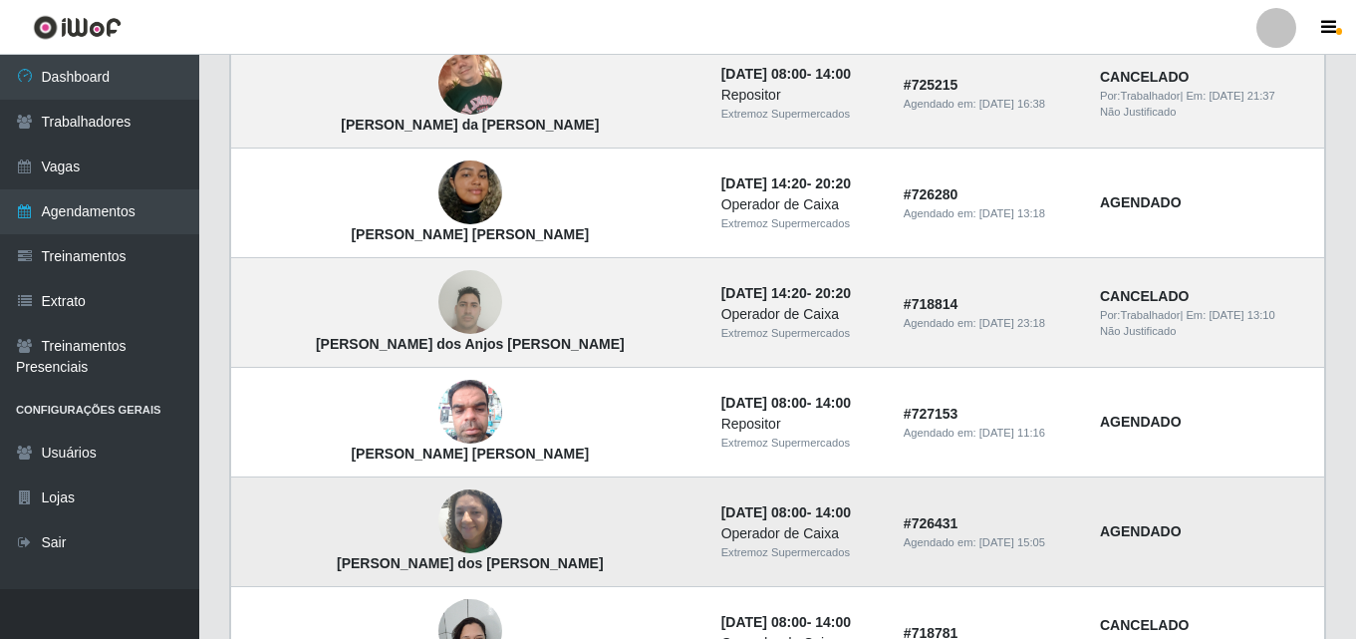
scroll to position [445, 0]
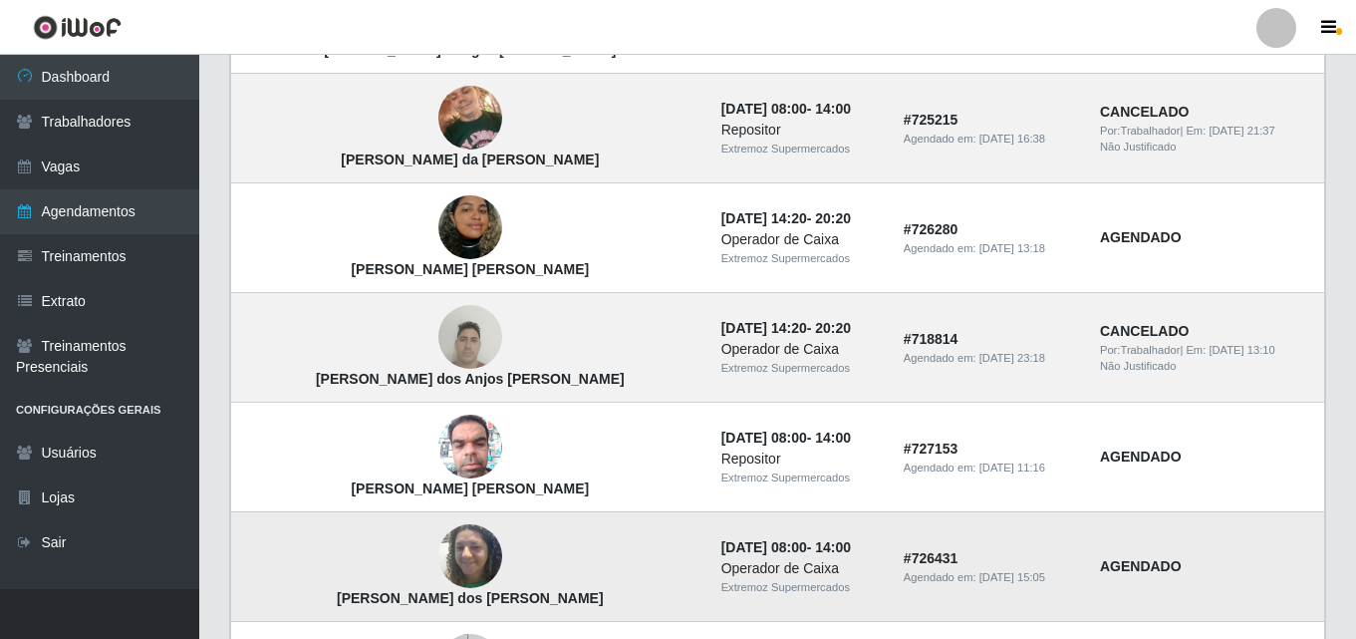
click at [438, 355] on img at bounding box center [470, 337] width 64 height 85
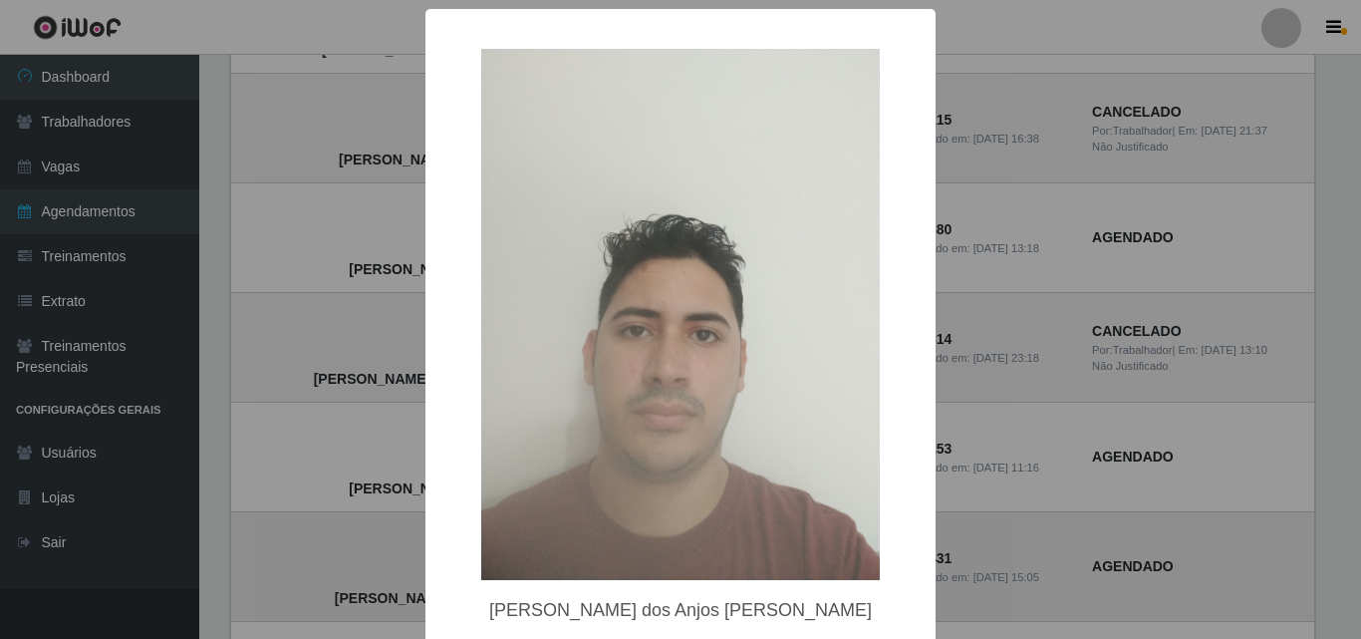
click at [411, 355] on div "× [PERSON_NAME] dos [PERSON_NAME] OK Cancel" at bounding box center [680, 319] width 1361 height 639
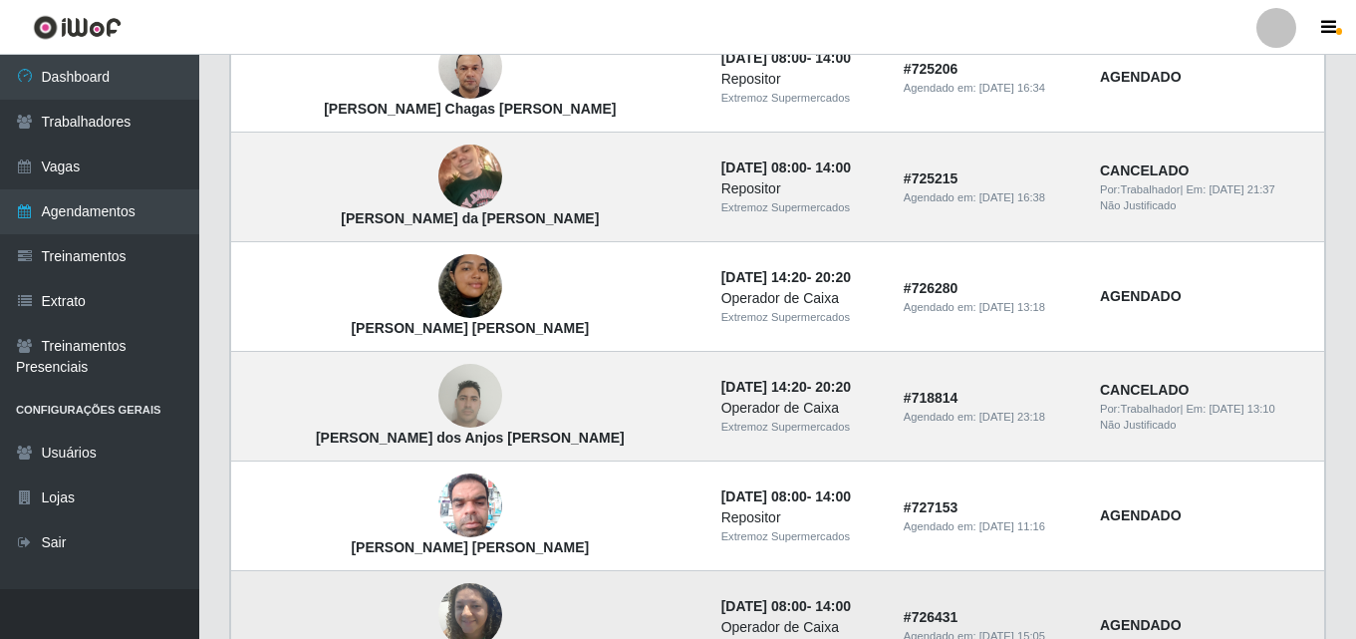
scroll to position [346, 0]
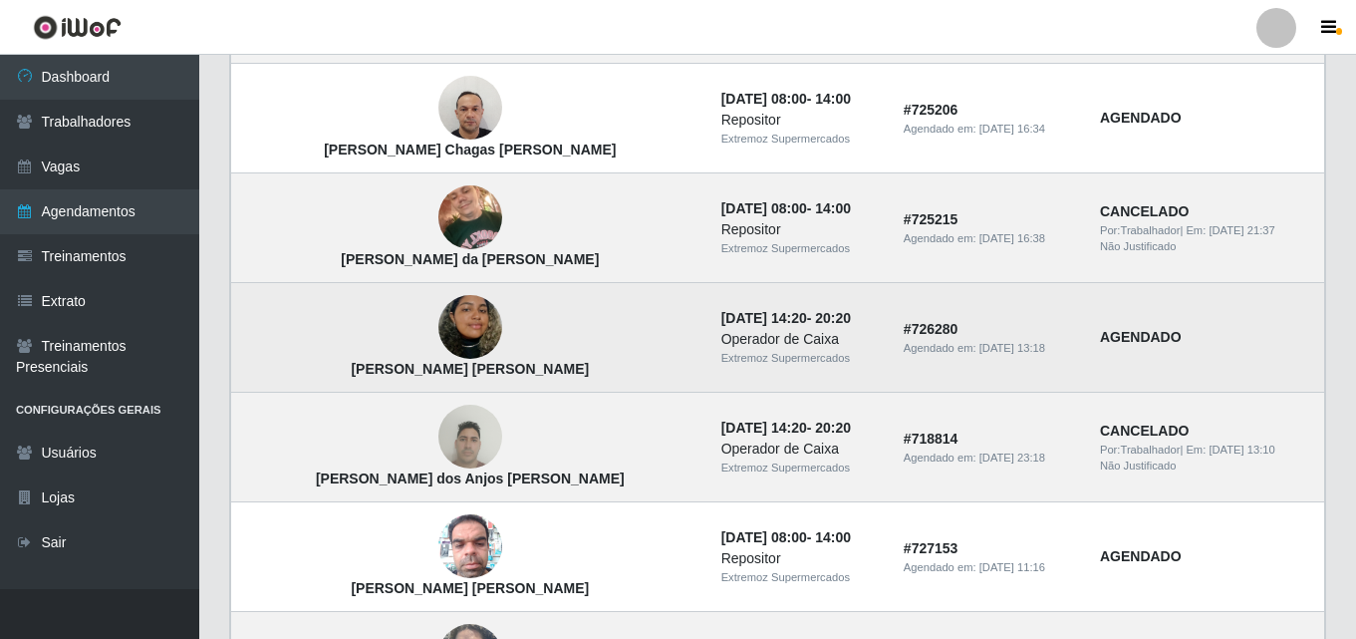
click at [438, 334] on img at bounding box center [470, 328] width 64 height 114
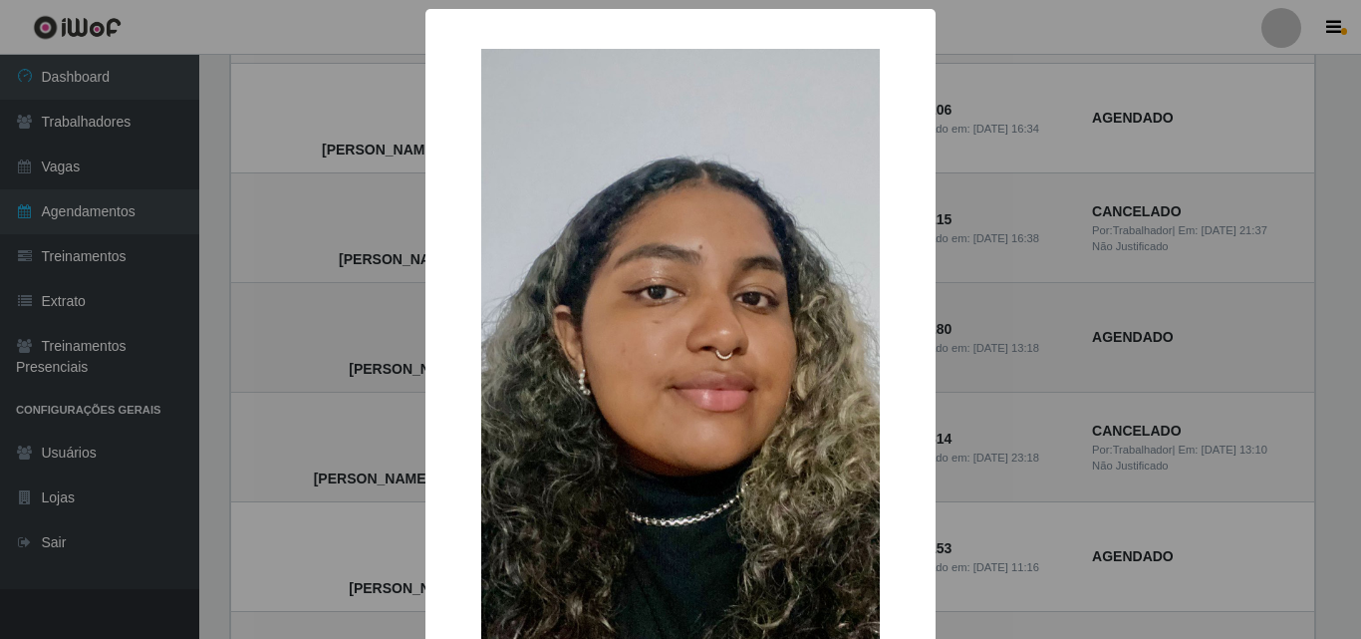
click at [412, 334] on div "× [PERSON_NAME] [PERSON_NAME] OK Cancel" at bounding box center [680, 319] width 1361 height 639
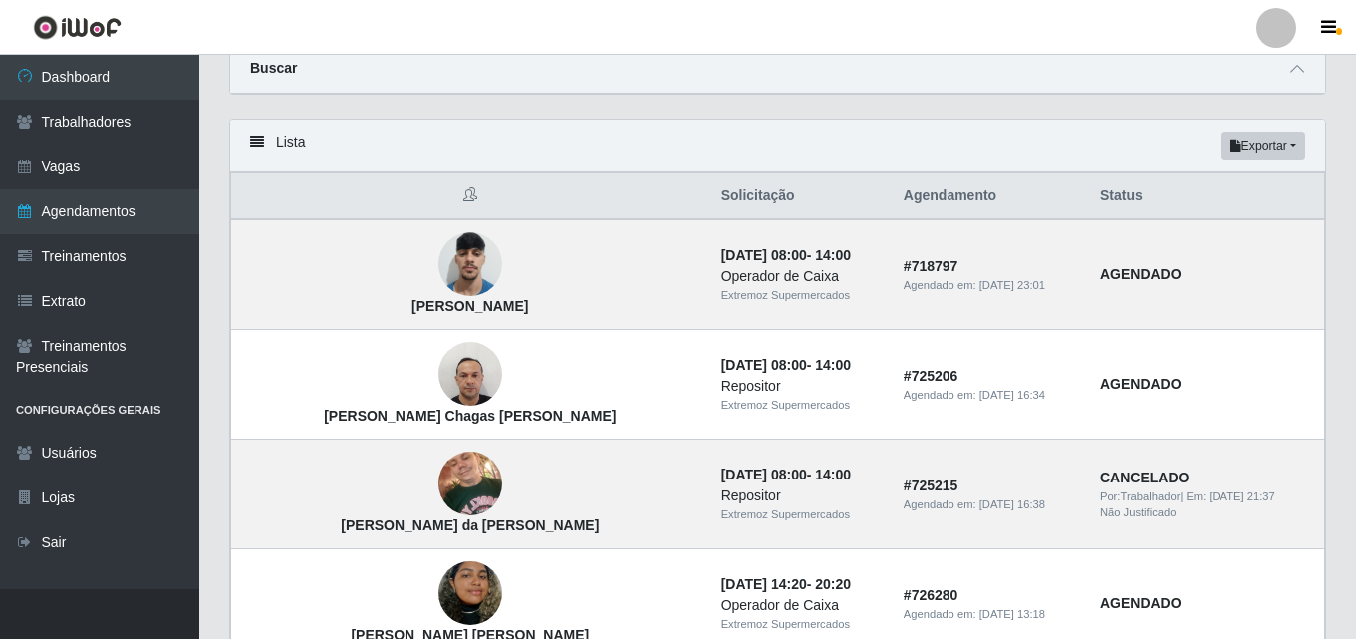
scroll to position [0, 0]
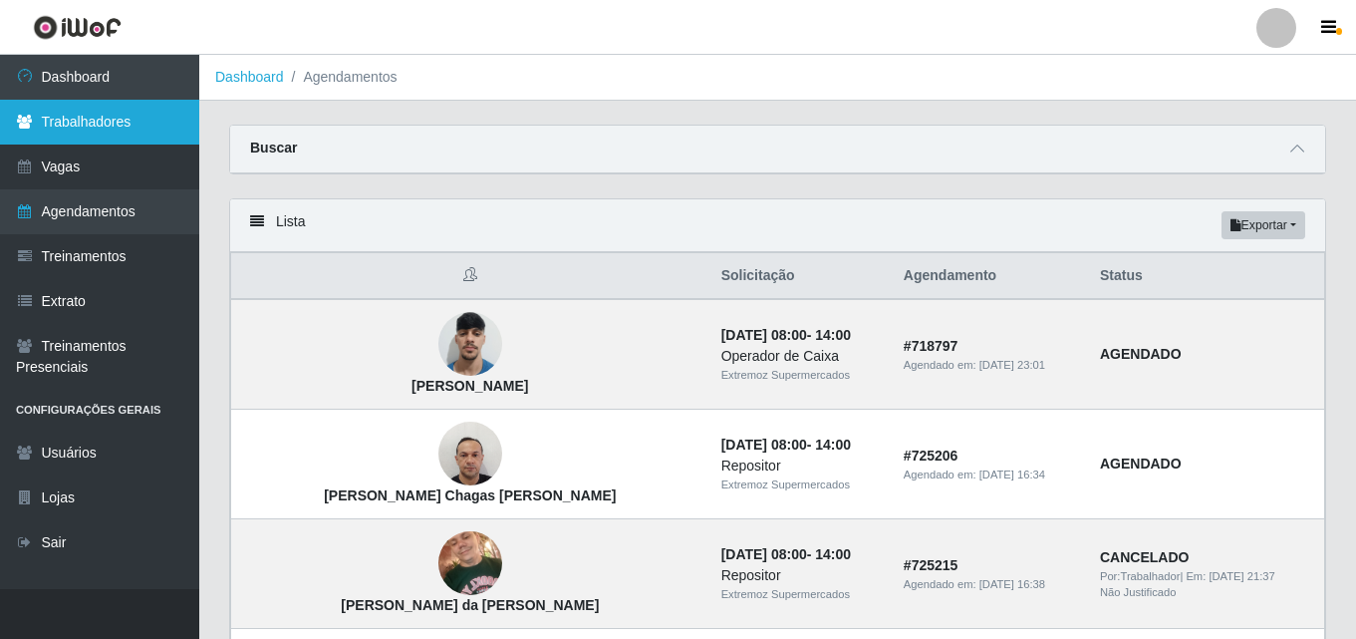
click at [102, 130] on link "Trabalhadores" at bounding box center [99, 122] width 199 height 45
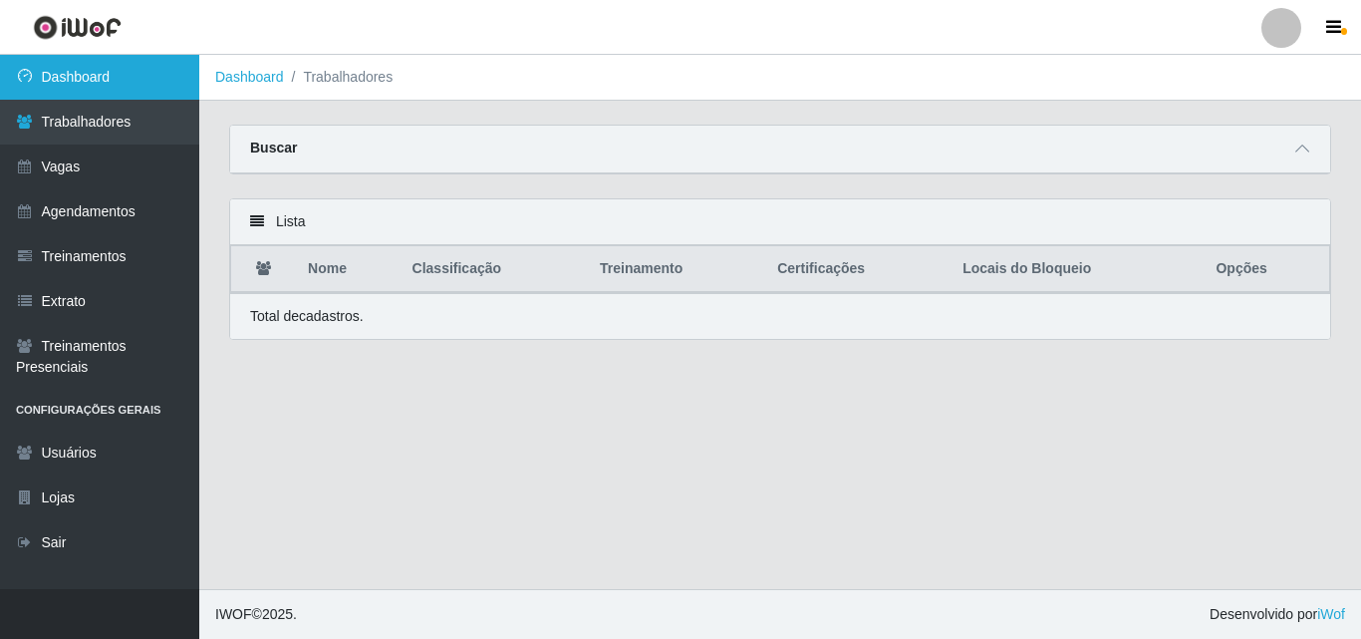
click at [81, 88] on link "Dashboard" at bounding box center [99, 77] width 199 height 45
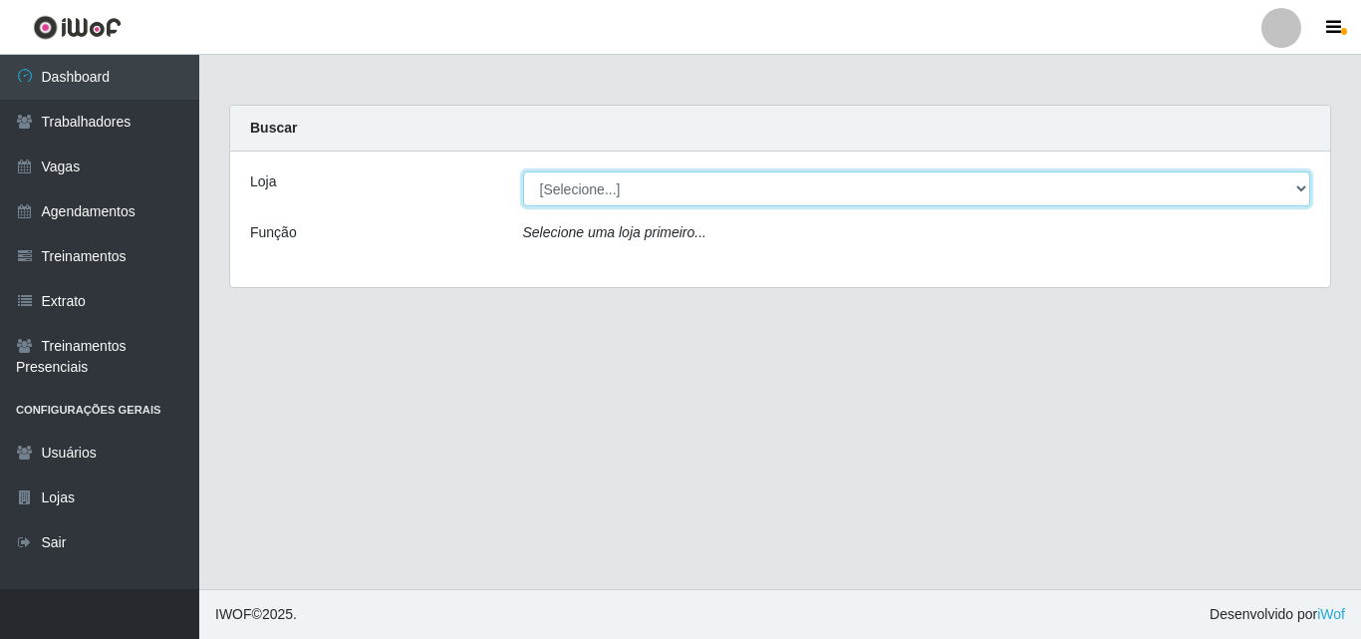
click at [640, 190] on select "[Selecione...] Extremoz Supermercados" at bounding box center [917, 188] width 788 height 35
select select "519"
click at [523, 171] on select "[Selecione...] Extremoz Supermercados" at bounding box center [917, 188] width 788 height 35
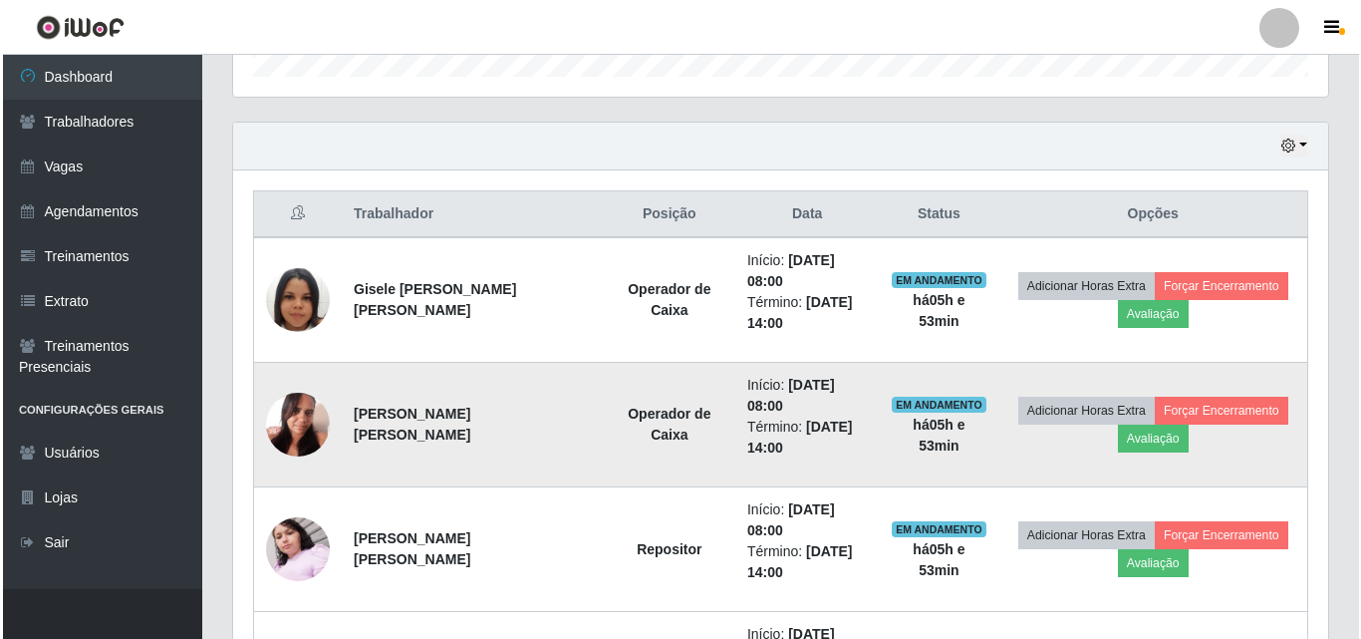
scroll to position [698, 0]
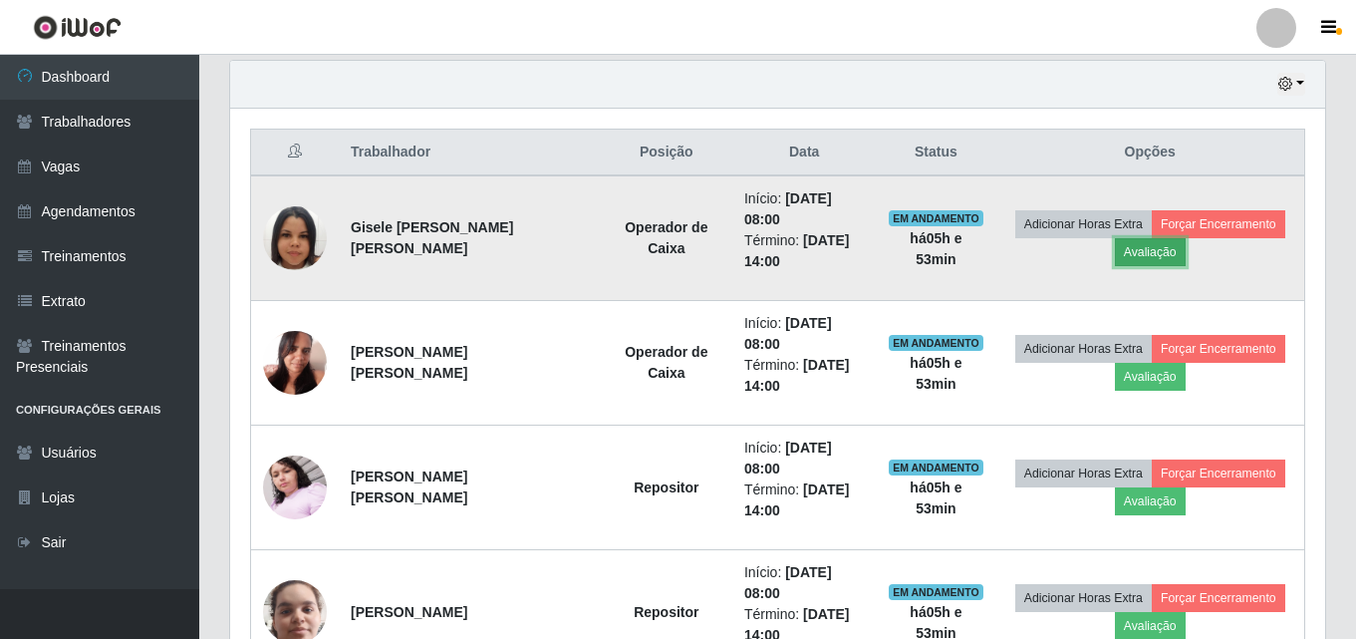
click at [1160, 258] on button "Avaliação" at bounding box center [1150, 252] width 71 height 28
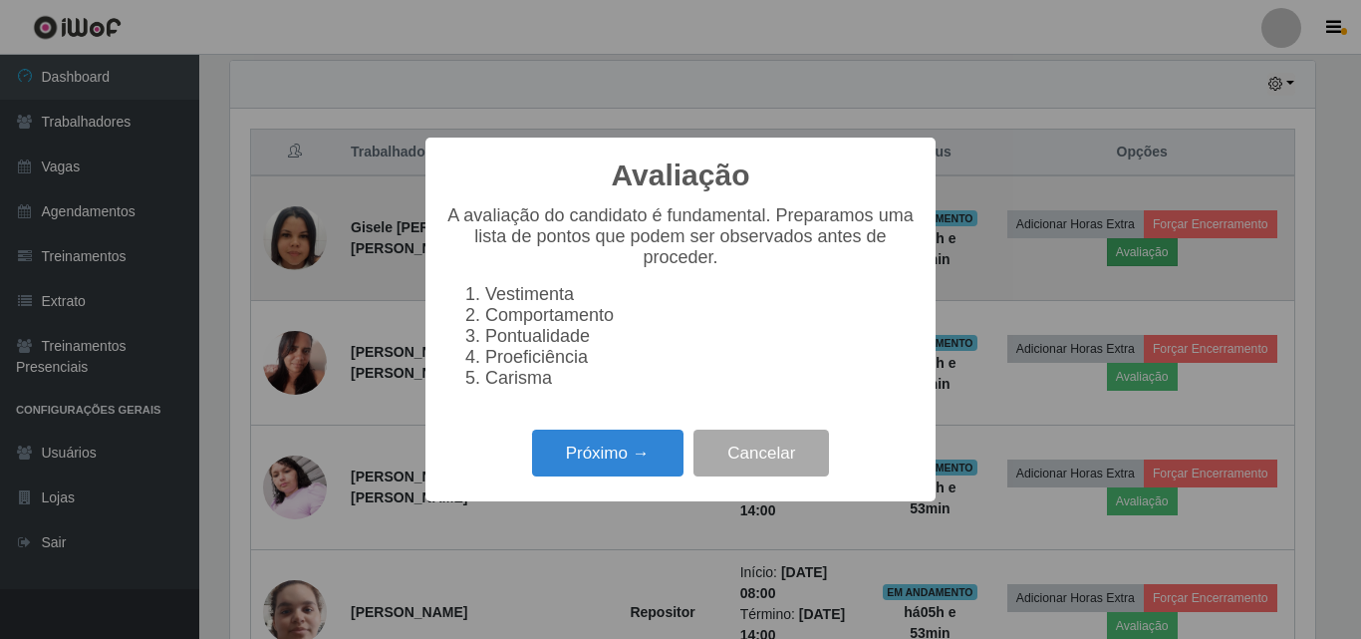
scroll to position [414, 1085]
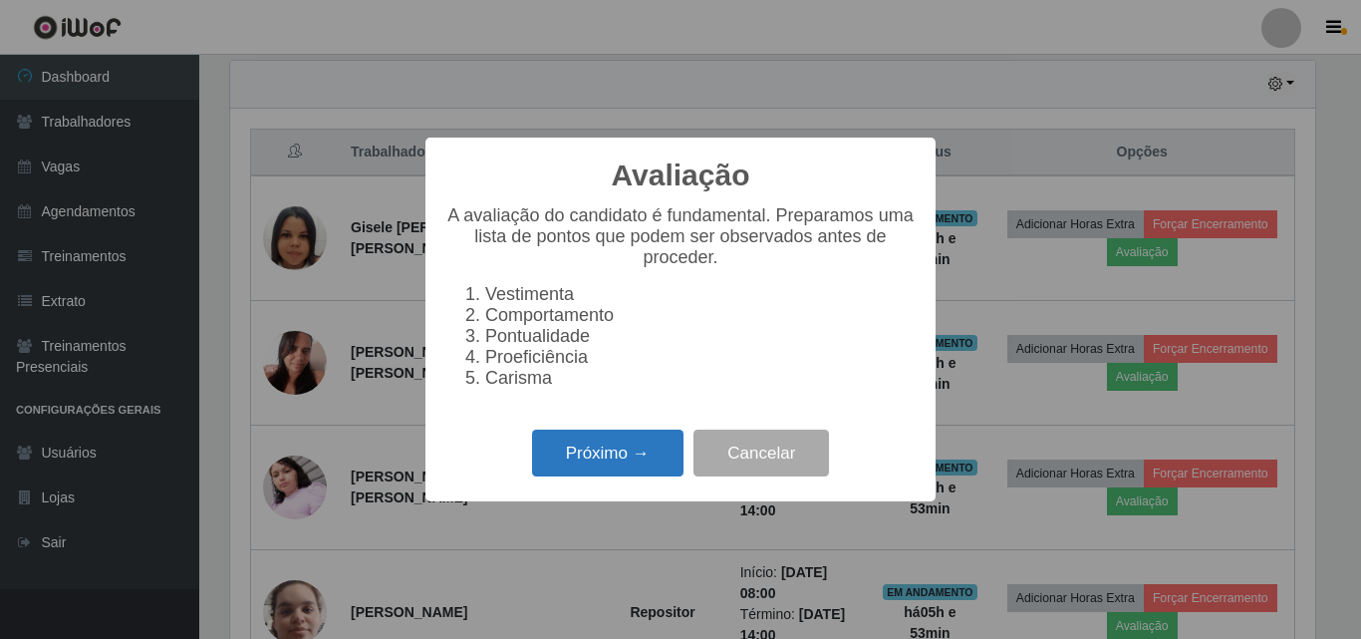
click at [595, 476] on button "Próximo →" at bounding box center [607, 453] width 151 height 47
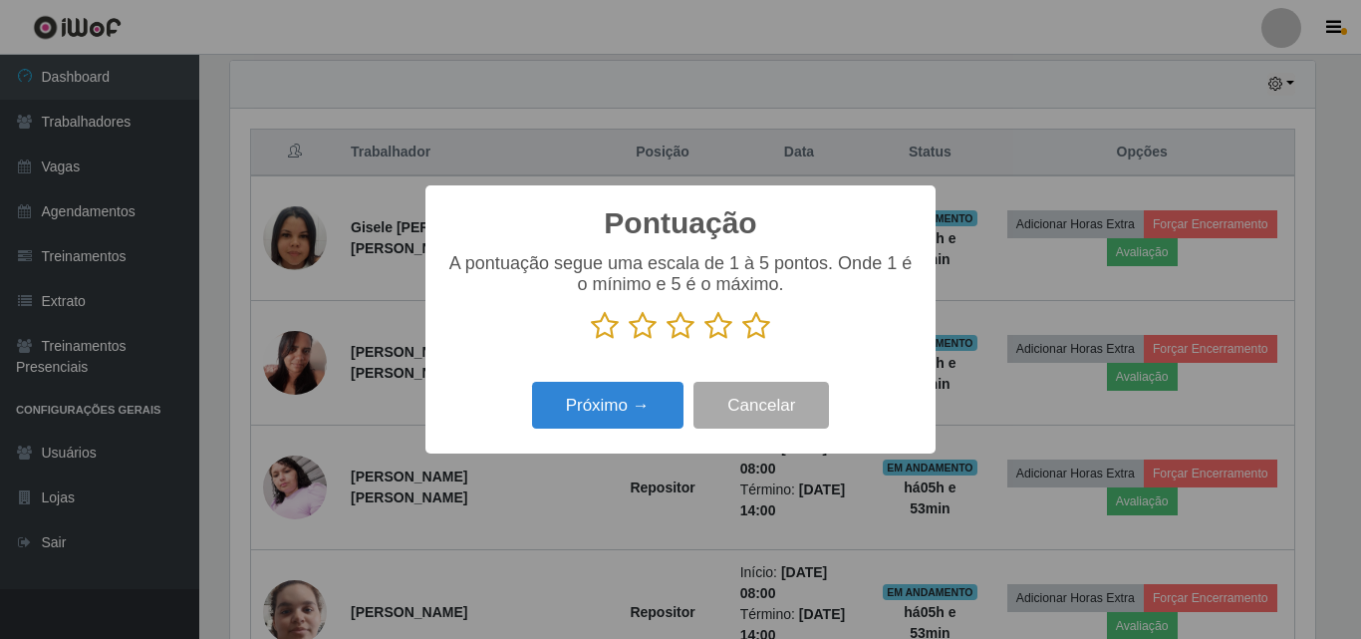
scroll to position [996141, 995469]
click at [718, 329] on icon at bounding box center [719, 326] width 28 height 30
click at [705, 341] on input "radio" at bounding box center [705, 341] width 0 height 0
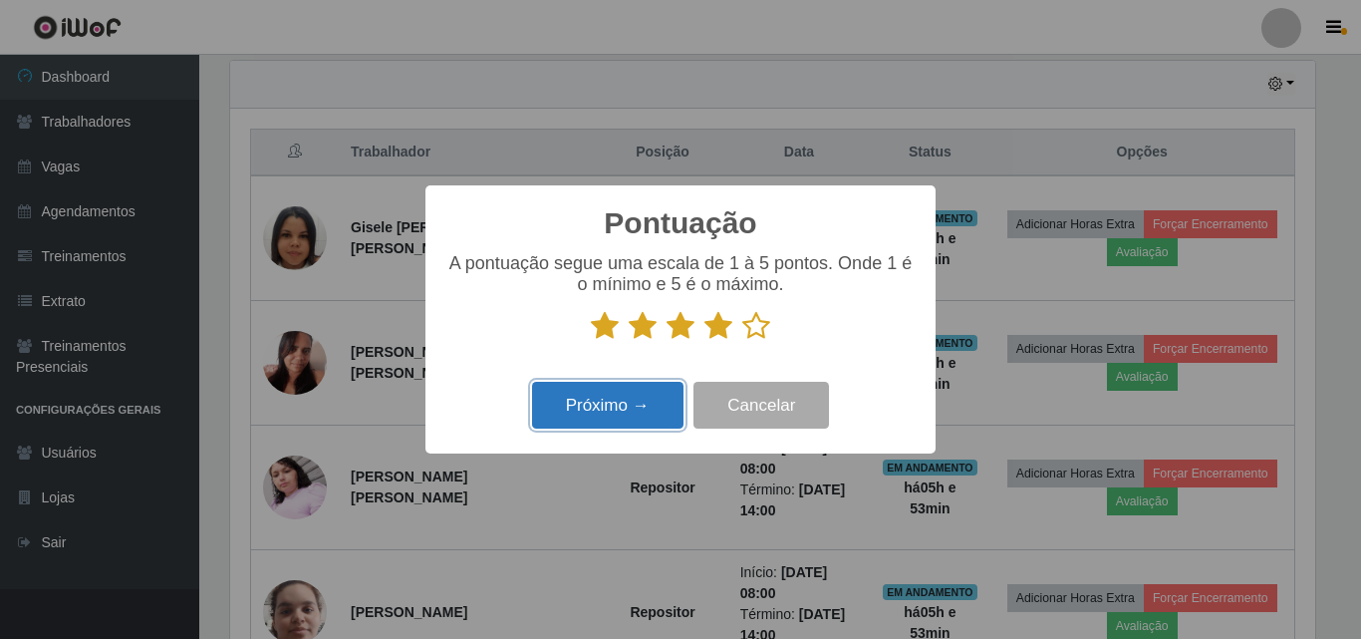
click at [640, 407] on button "Próximo →" at bounding box center [607, 405] width 151 height 47
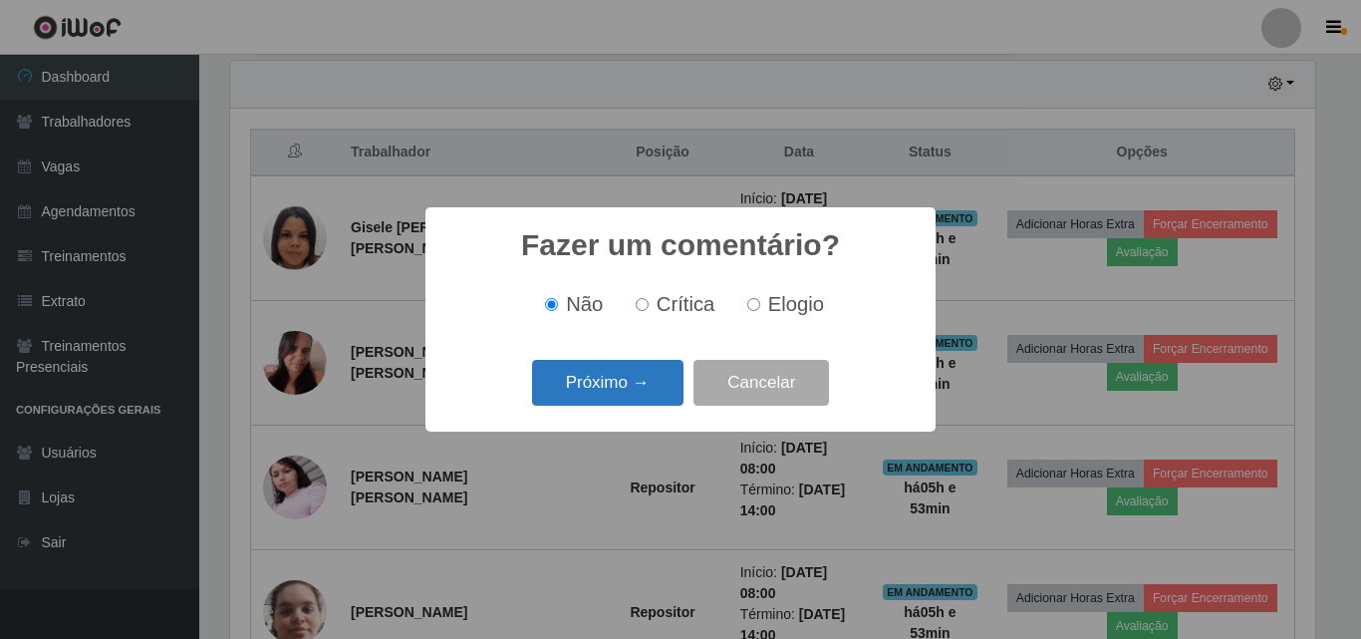
click at [593, 394] on button "Próximo →" at bounding box center [607, 383] width 151 height 47
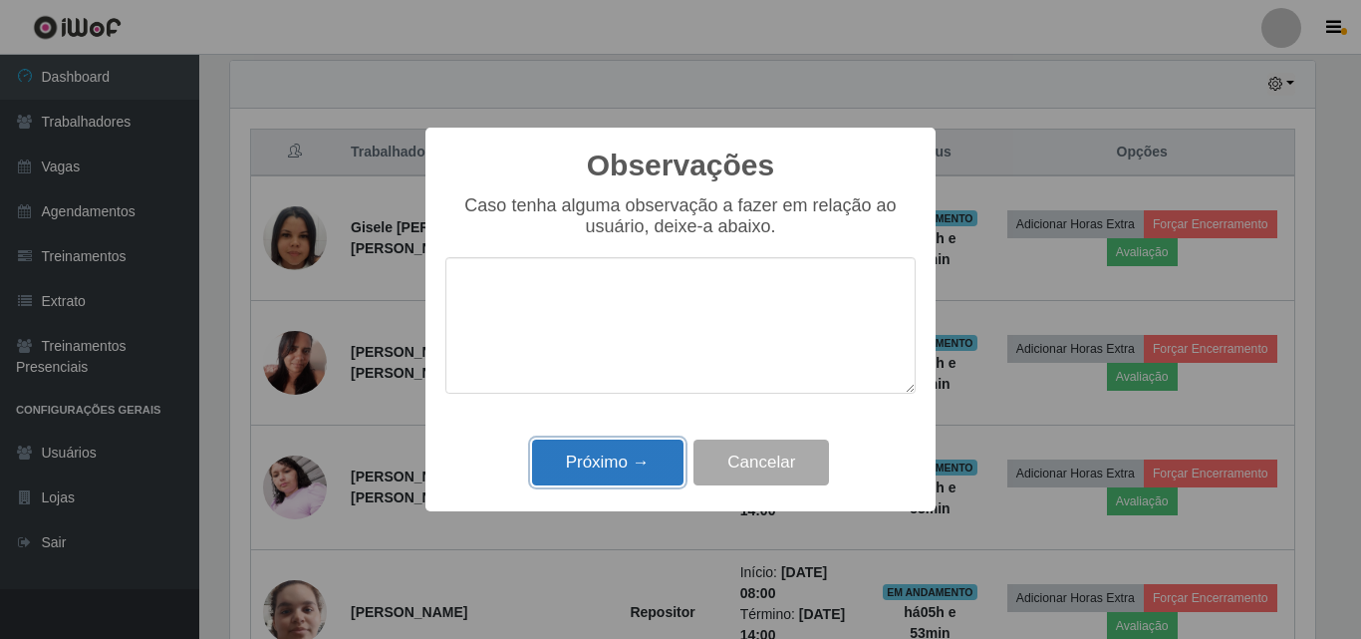
click at [674, 467] on button "Próximo →" at bounding box center [607, 462] width 151 height 47
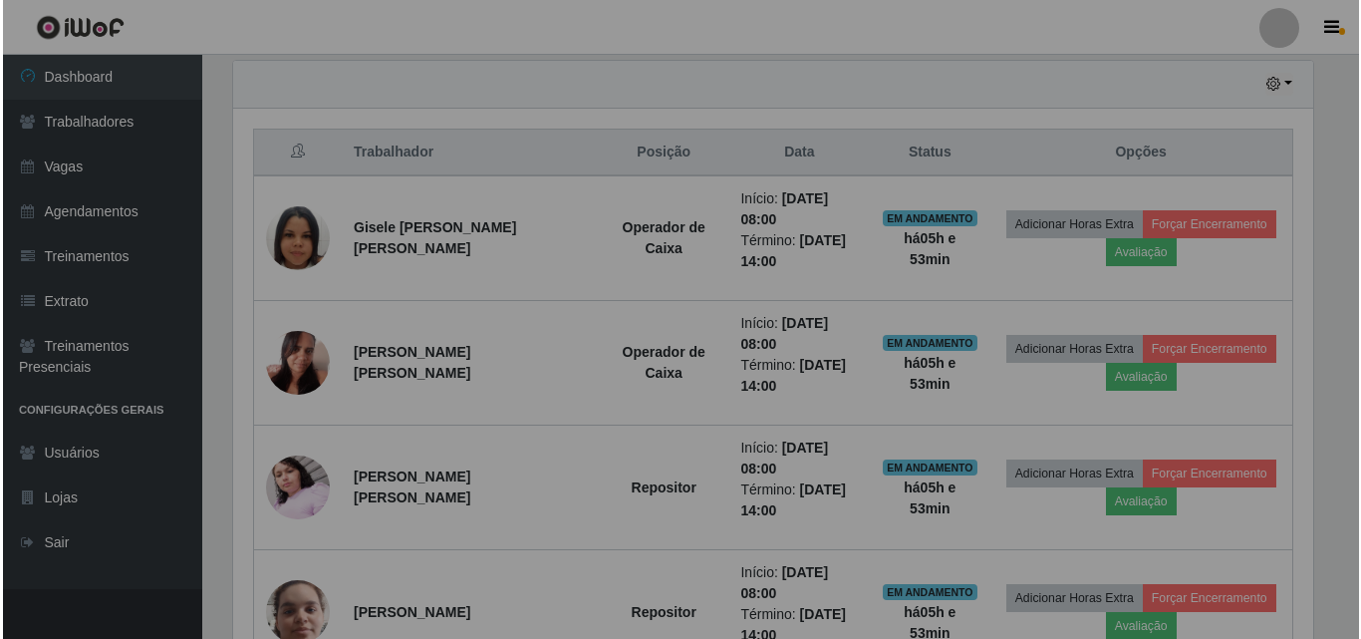
scroll to position [414, 1095]
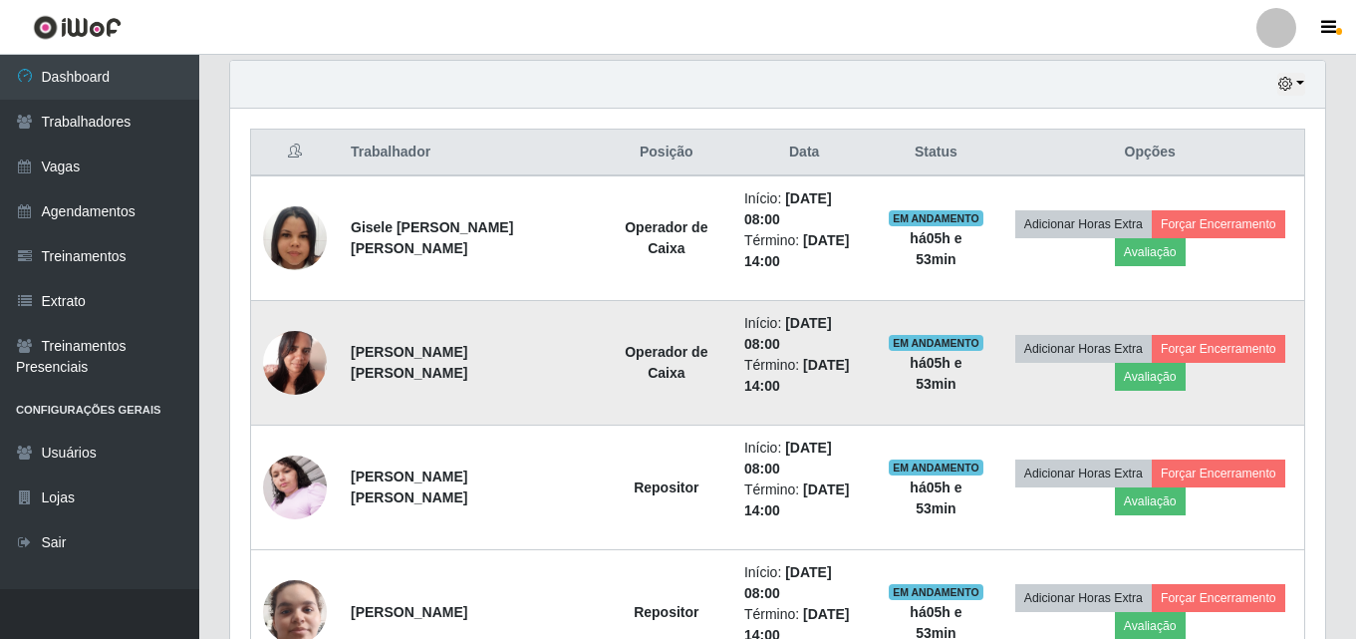
click at [273, 355] on img at bounding box center [295, 362] width 64 height 85
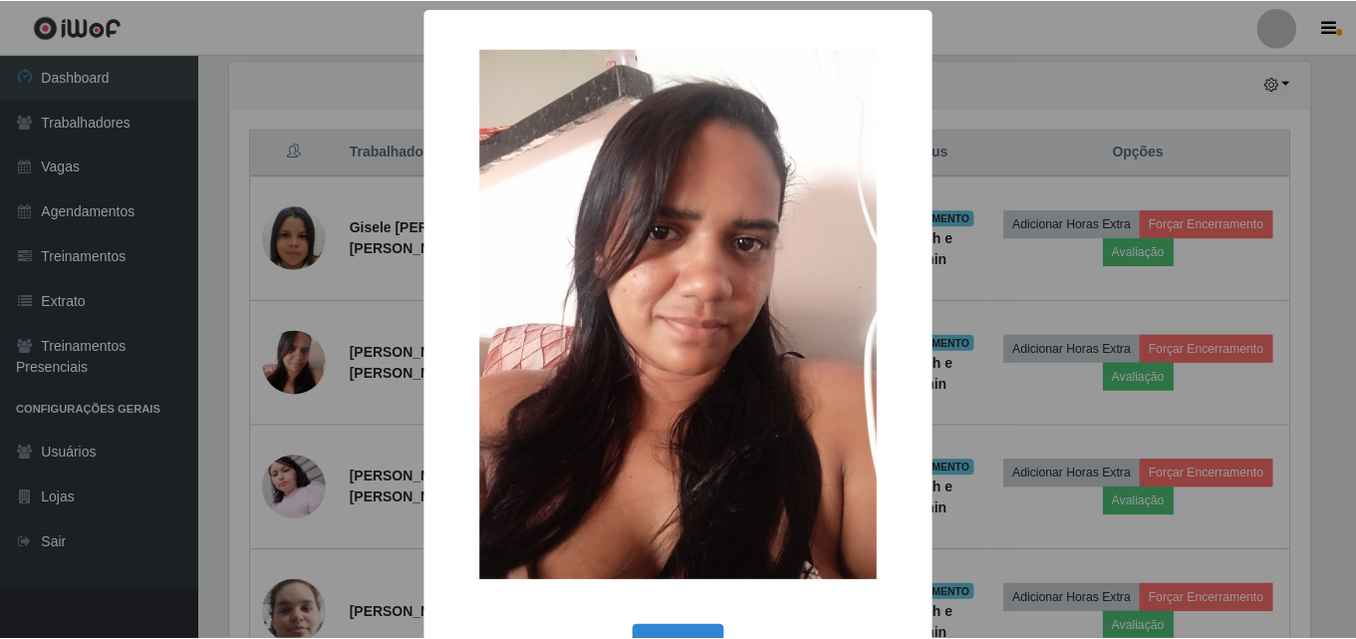
scroll to position [67, 0]
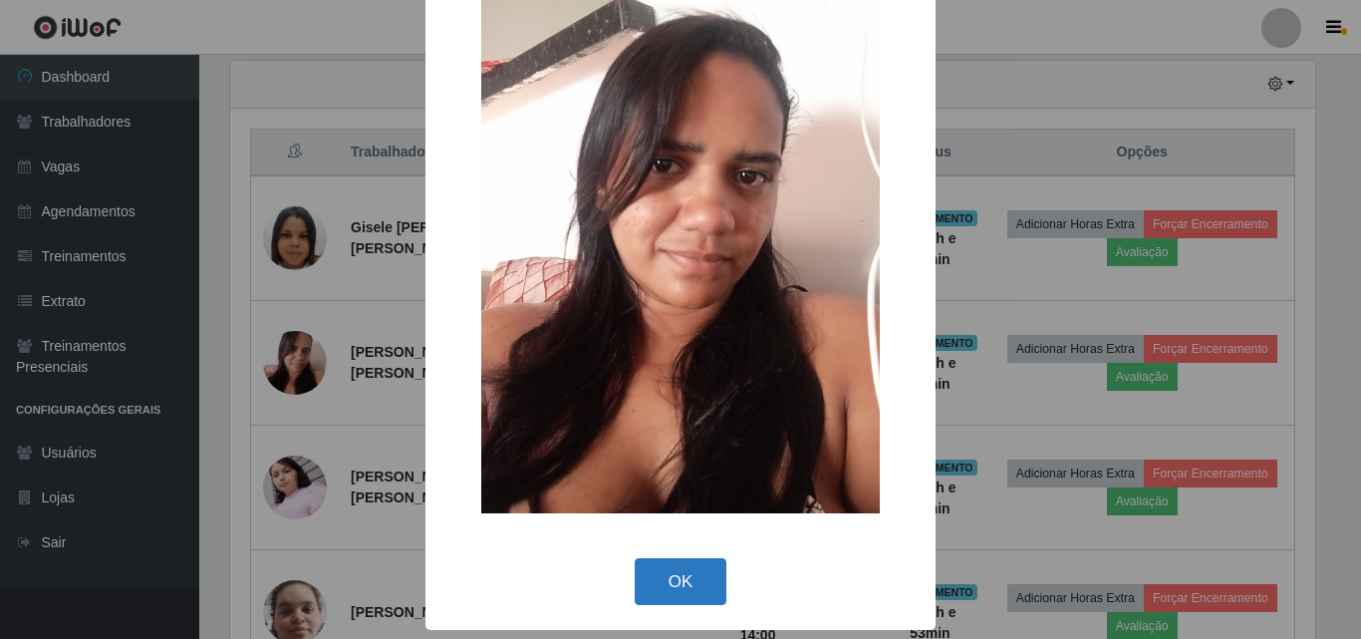
click at [673, 589] on button "OK" at bounding box center [681, 581] width 93 height 47
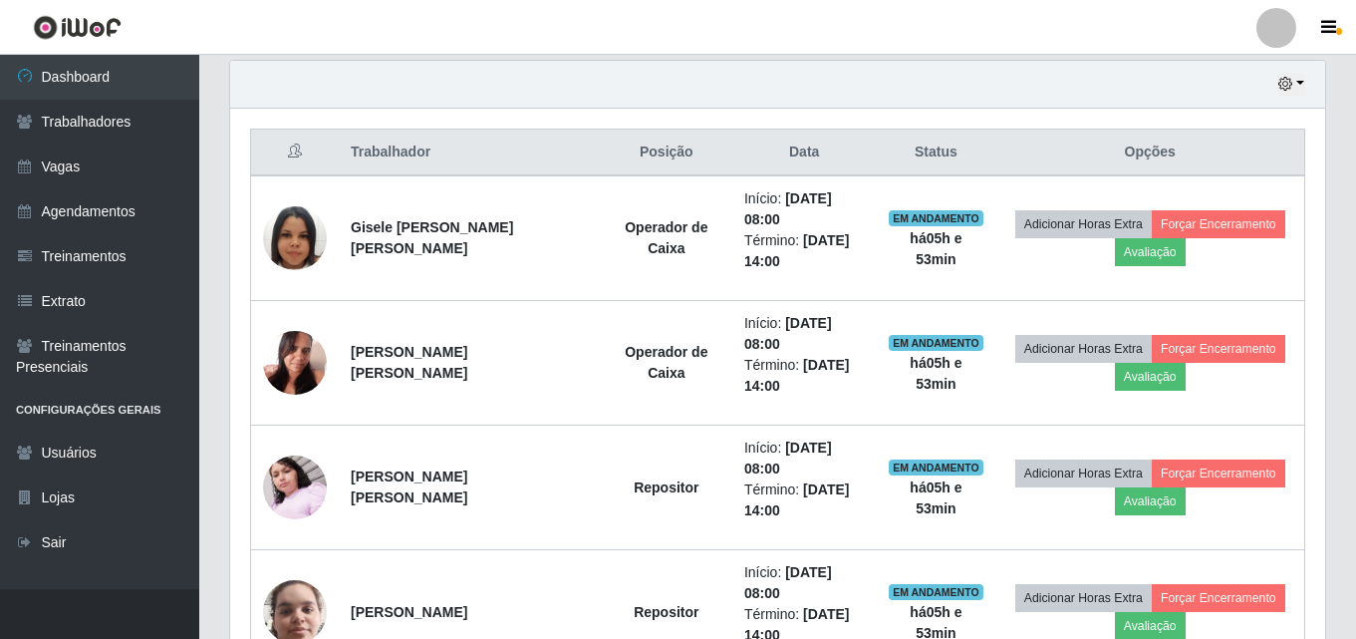
scroll to position [414, 1095]
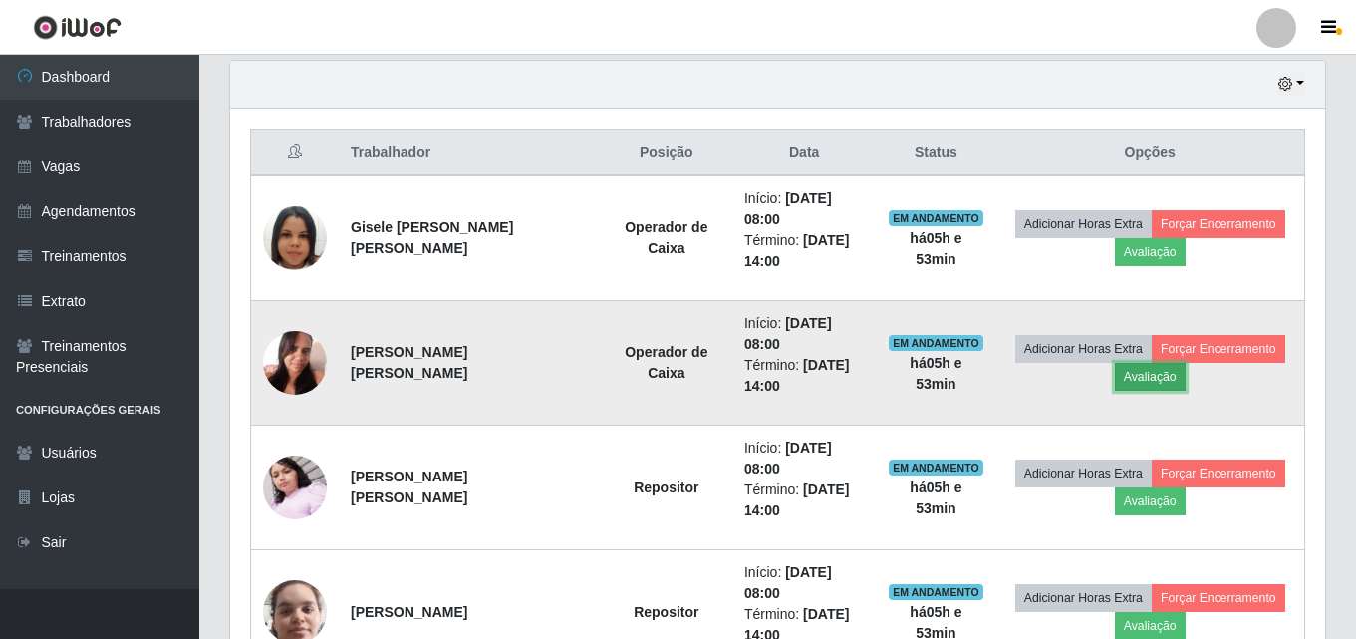
click at [1144, 381] on button "Avaliação" at bounding box center [1150, 377] width 71 height 28
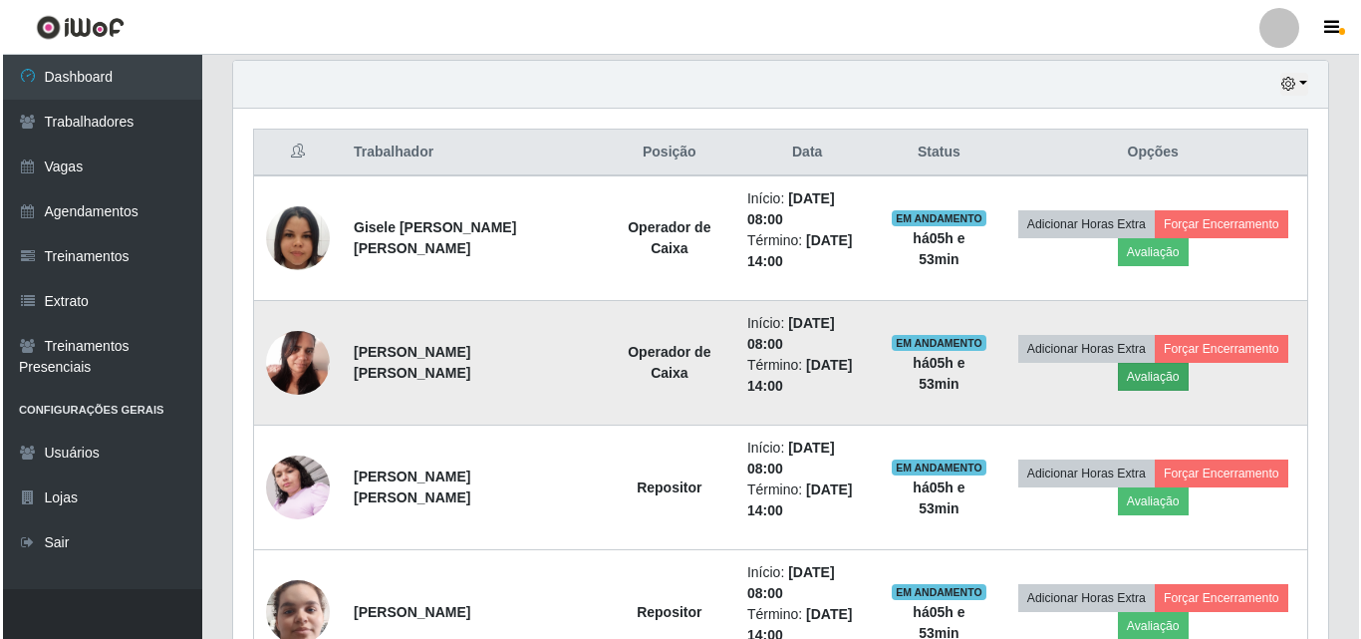
scroll to position [414, 1085]
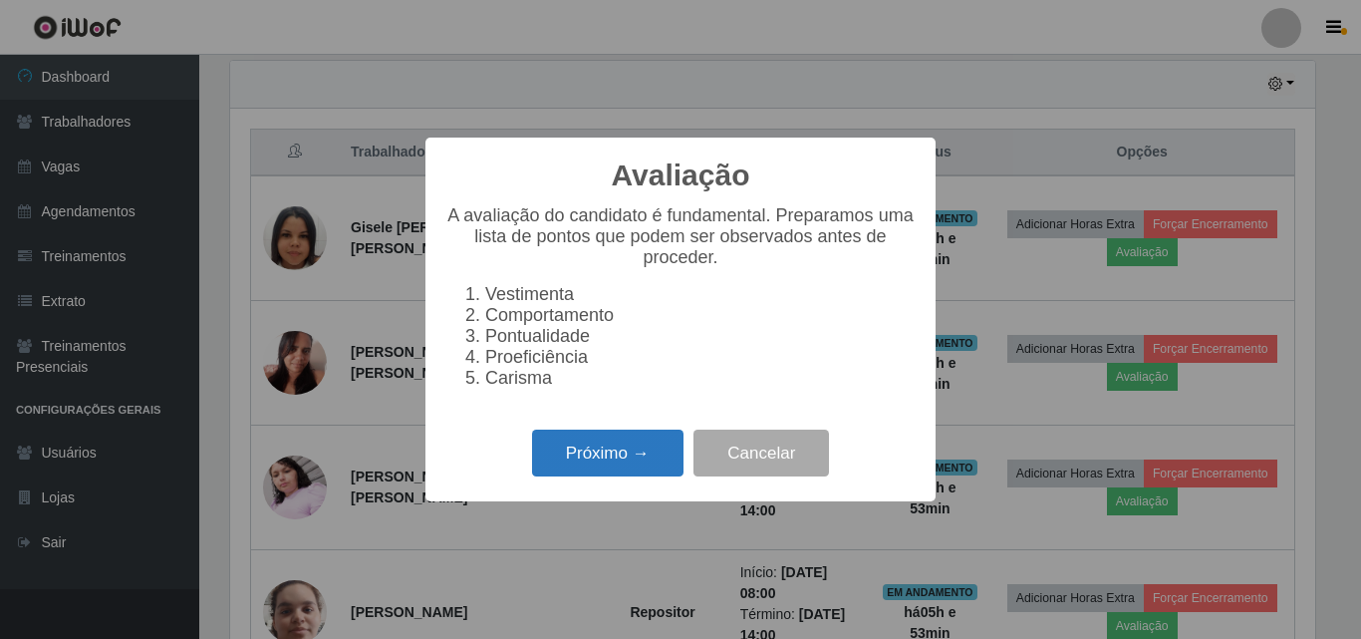
click at [613, 469] on button "Próximo →" at bounding box center [607, 453] width 151 height 47
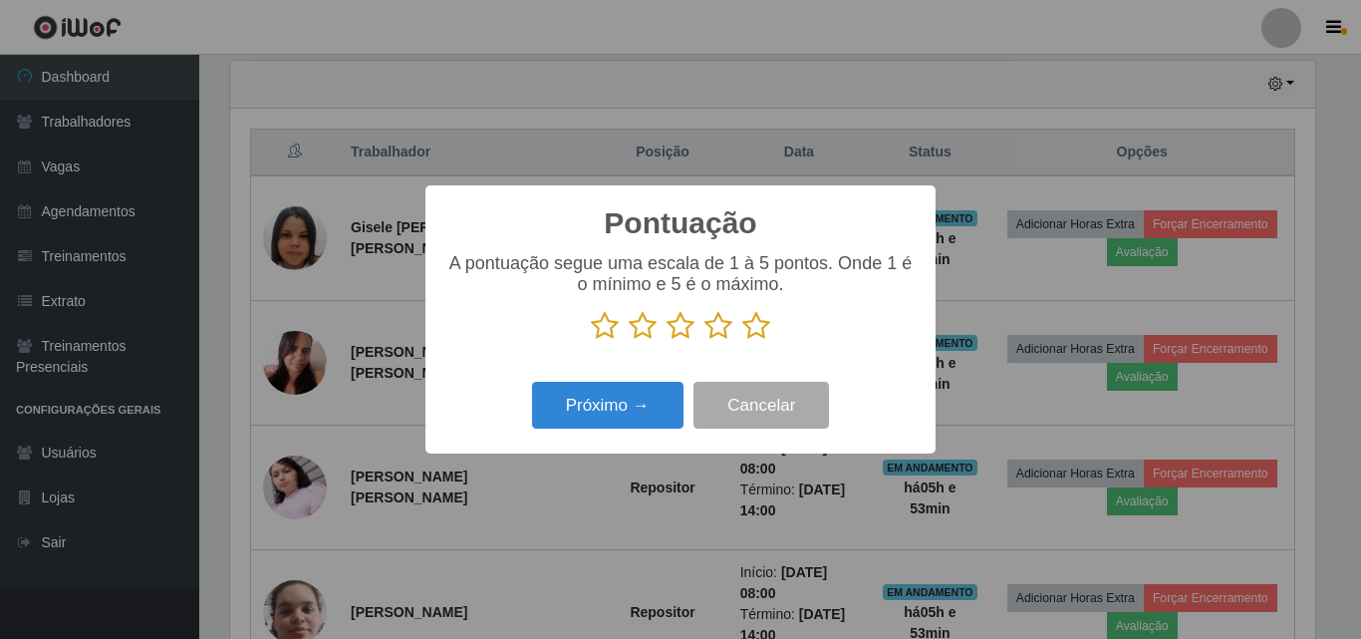
scroll to position [996141, 995469]
click at [681, 326] on icon at bounding box center [681, 326] width 28 height 30
click at [667, 341] on input "radio" at bounding box center [667, 341] width 0 height 0
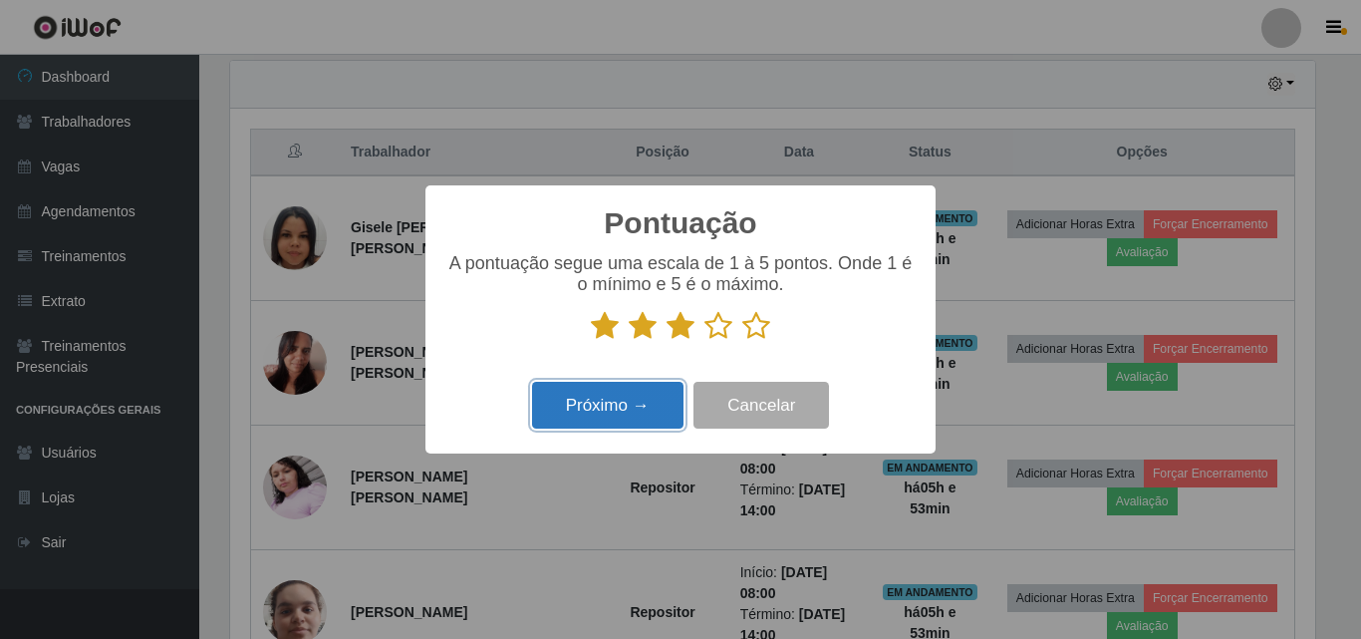
click at [625, 411] on button "Próximo →" at bounding box center [607, 405] width 151 height 47
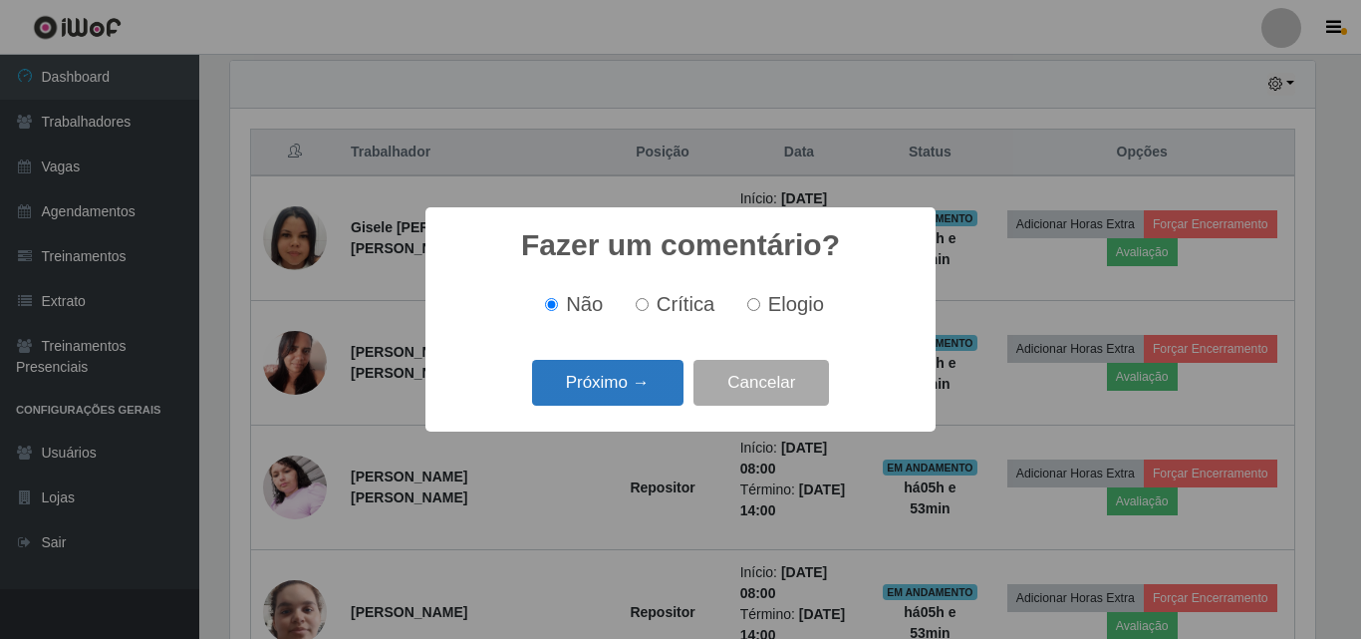
click at [617, 387] on button "Próximo →" at bounding box center [607, 383] width 151 height 47
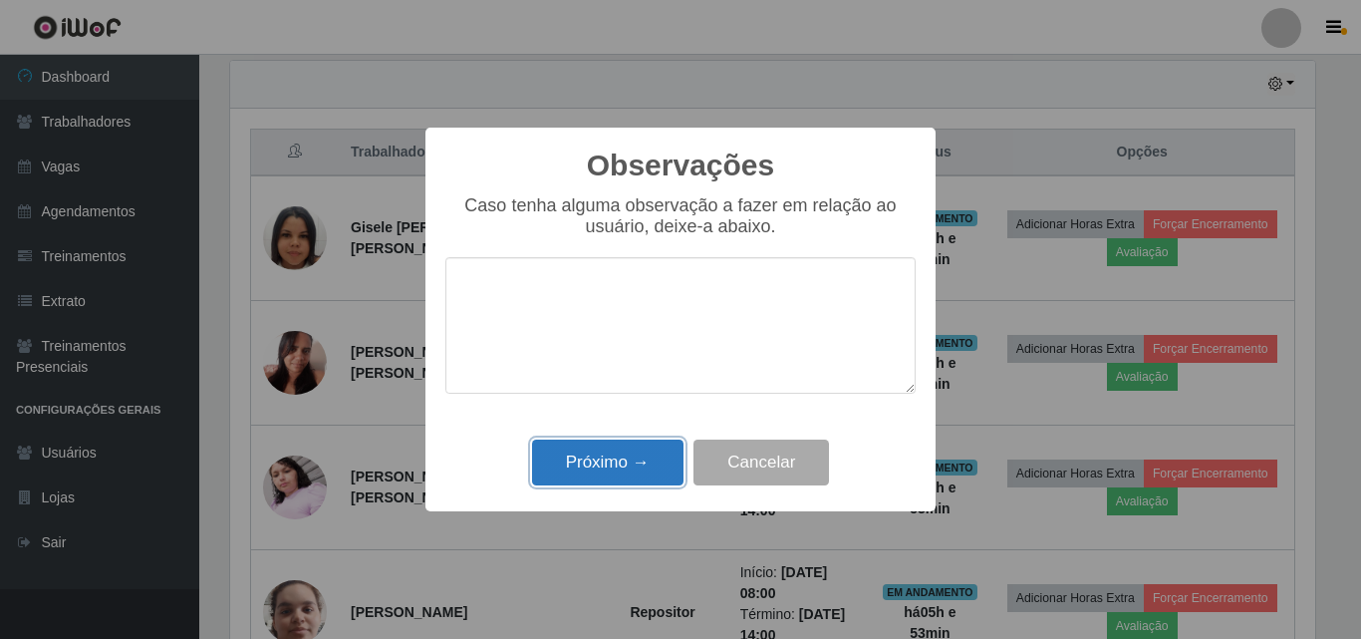
click at [608, 459] on button "Próximo →" at bounding box center [607, 462] width 151 height 47
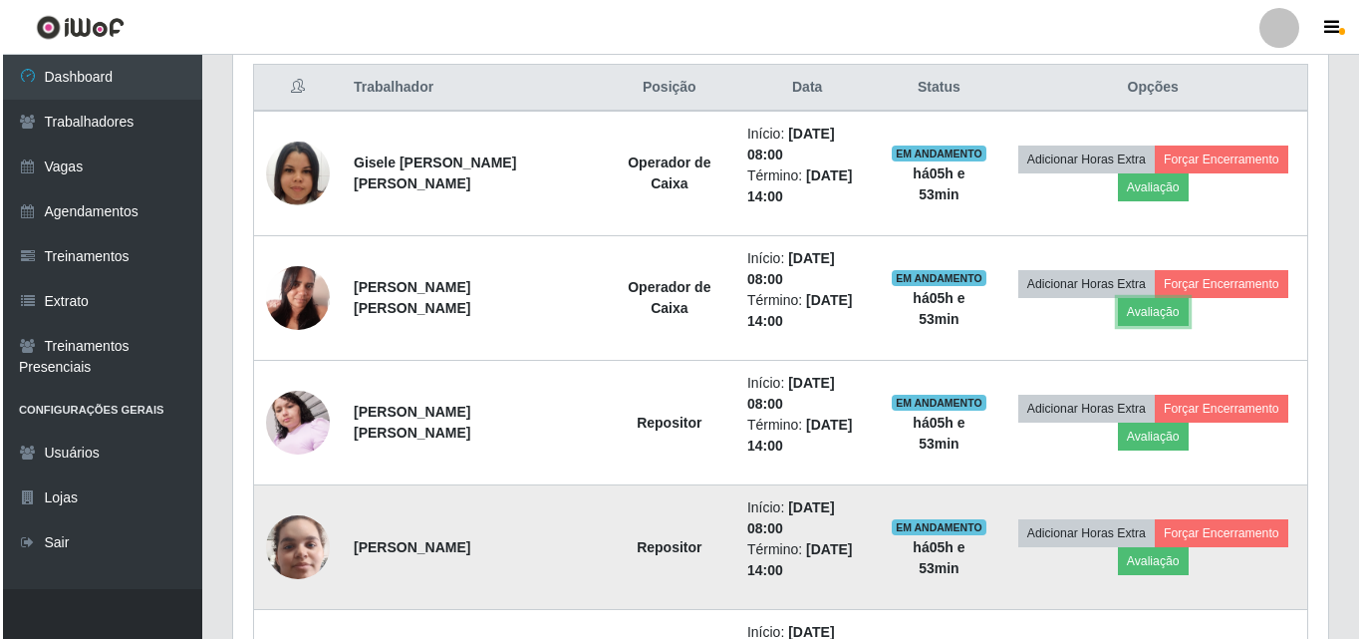
scroll to position [797, 0]
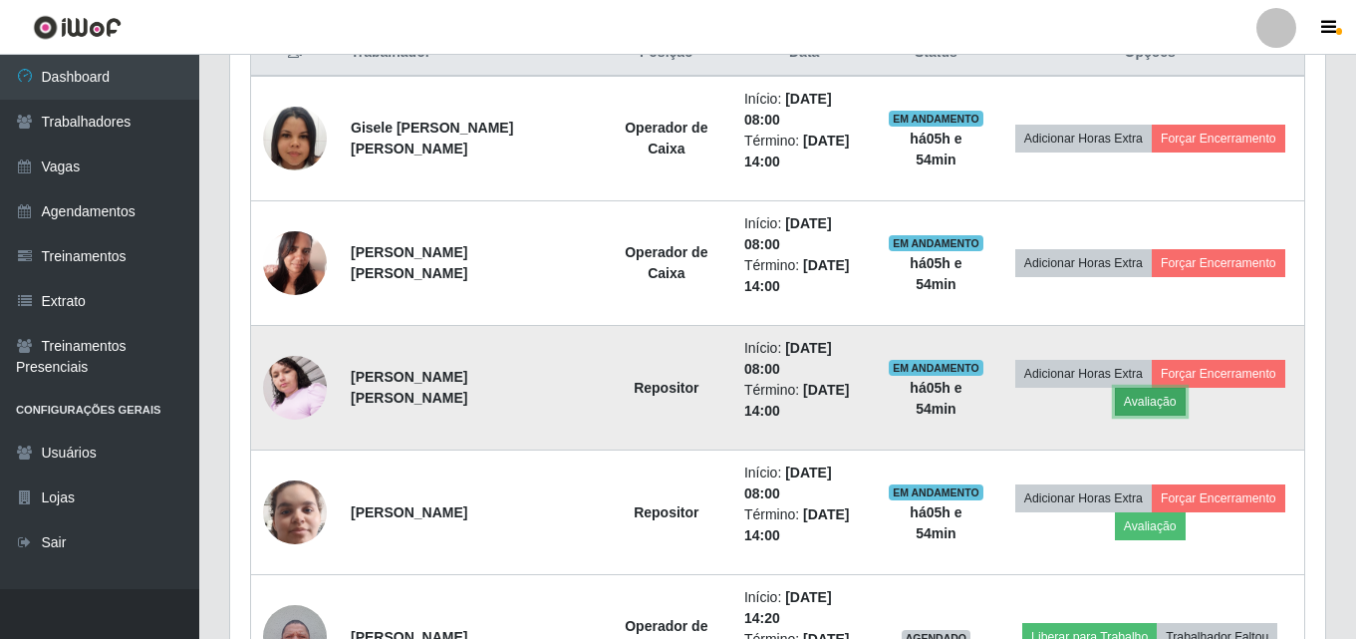
click at [1136, 402] on button "Avaliação" at bounding box center [1150, 402] width 71 height 28
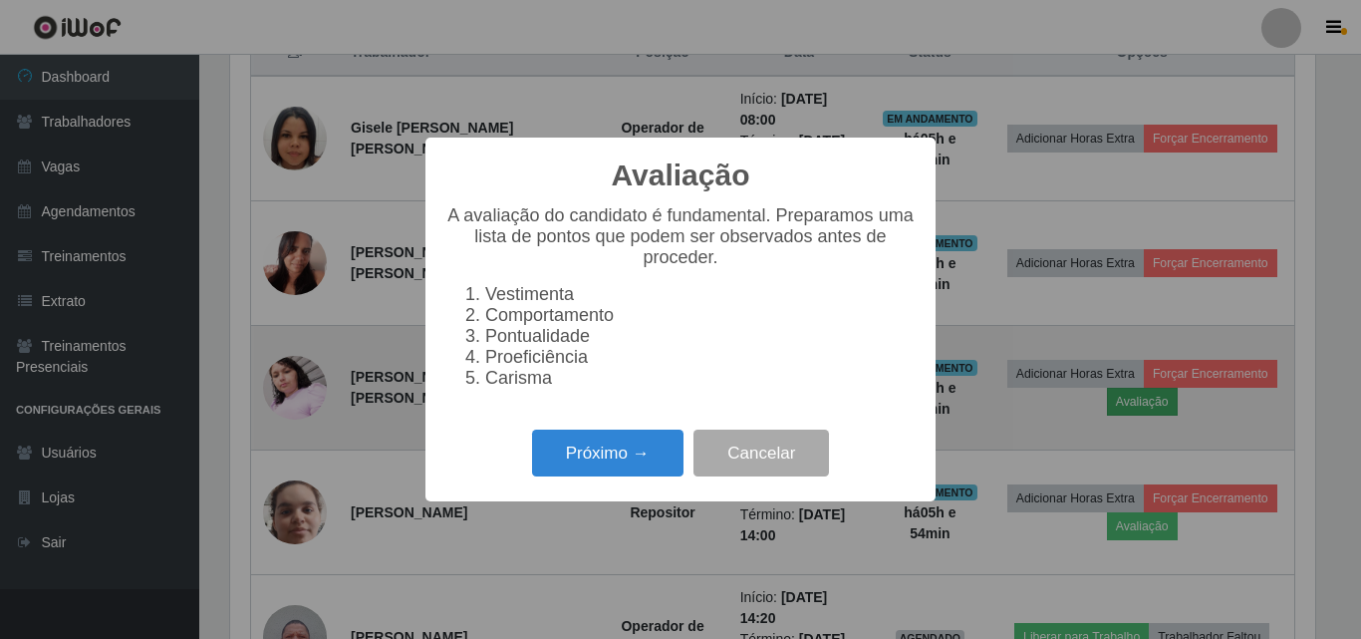
scroll to position [0, 0]
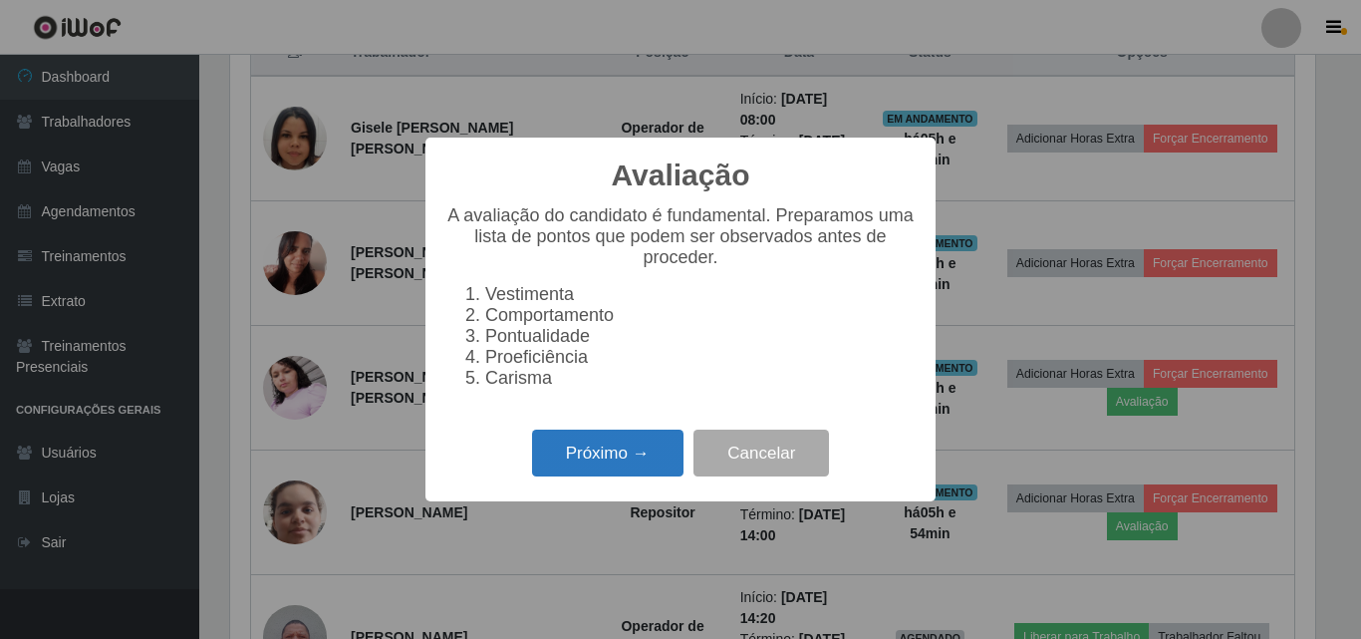
click at [613, 459] on button "Próximo →" at bounding box center [607, 453] width 151 height 47
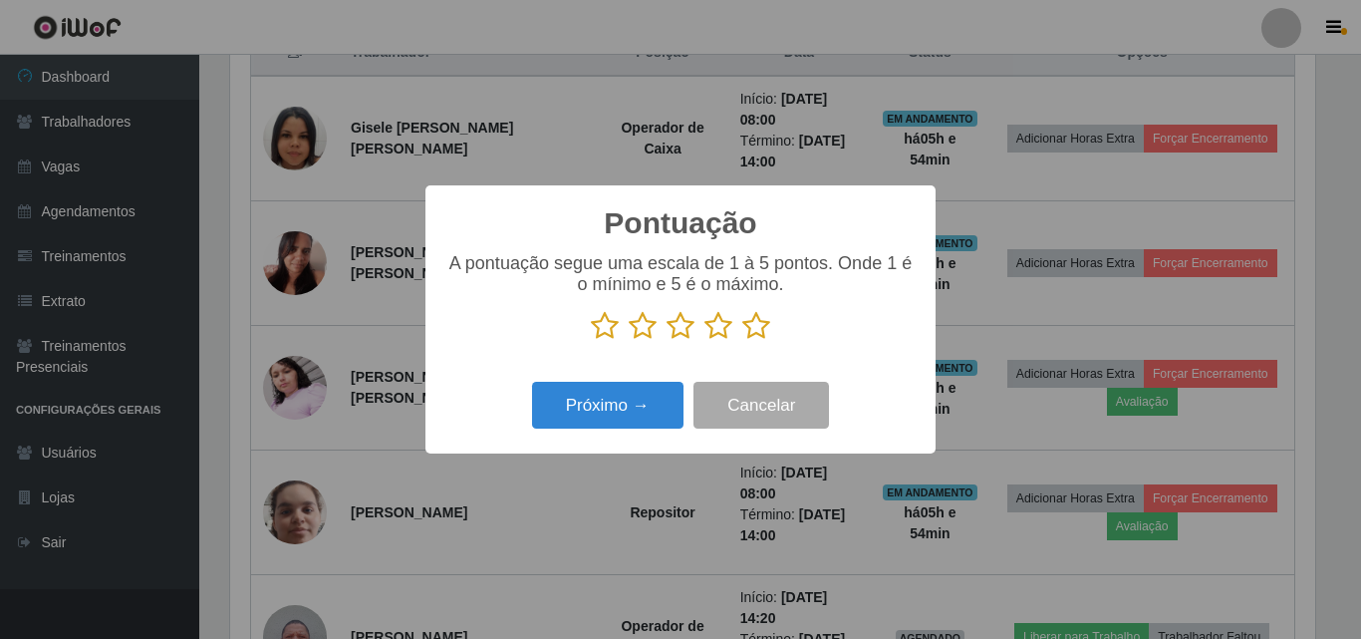
drag, startPoint x: 599, startPoint y: 418, endPoint x: 720, endPoint y: 359, distance: 134.2
click at [721, 361] on div "Pontuação × A pontuação segue uma escala de 1 à 5 pontos. Onde 1 é o mínimo e 5…" at bounding box center [681, 319] width 510 height 268
click at [689, 332] on icon at bounding box center [681, 326] width 28 height 30
click at [667, 341] on input "radio" at bounding box center [667, 341] width 0 height 0
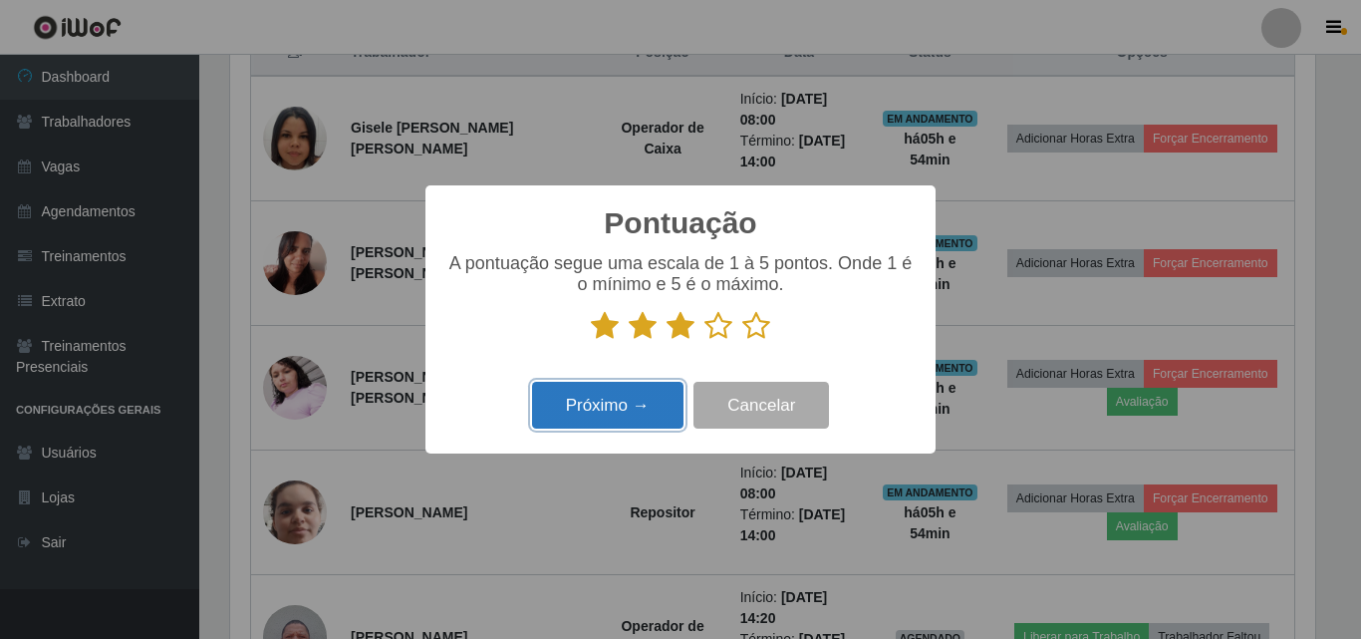
click at [658, 397] on button "Próximo →" at bounding box center [607, 405] width 151 height 47
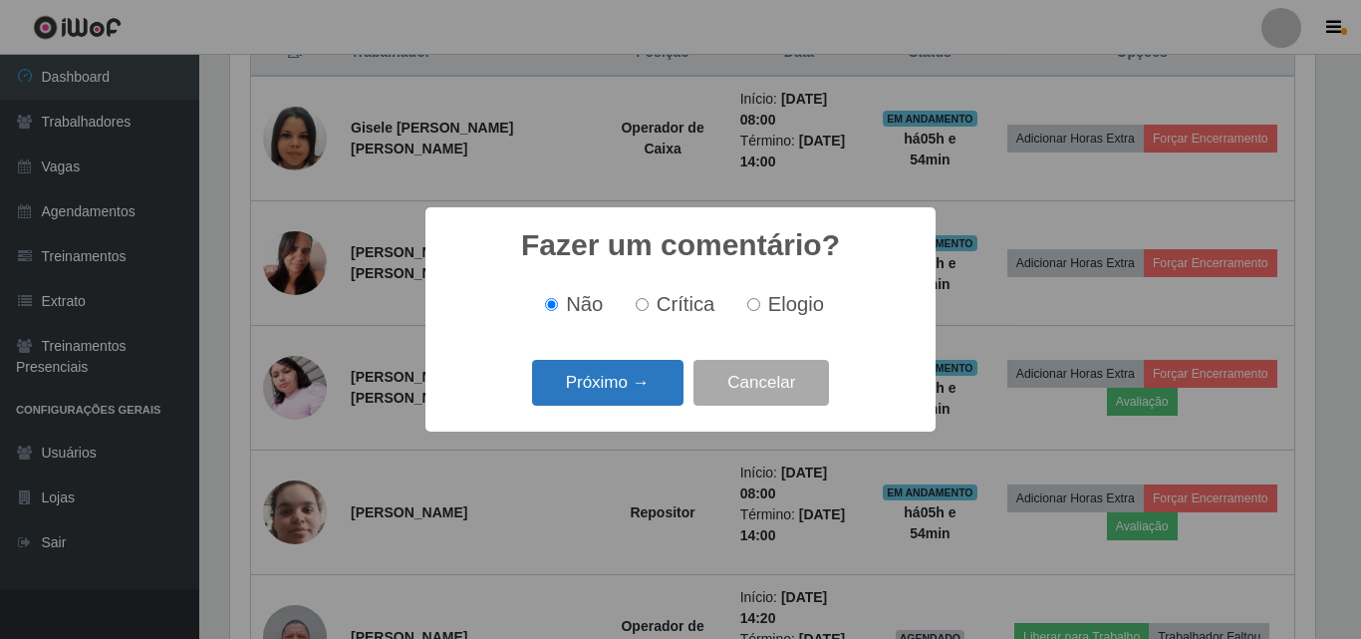
click at [620, 388] on button "Próximo →" at bounding box center [607, 383] width 151 height 47
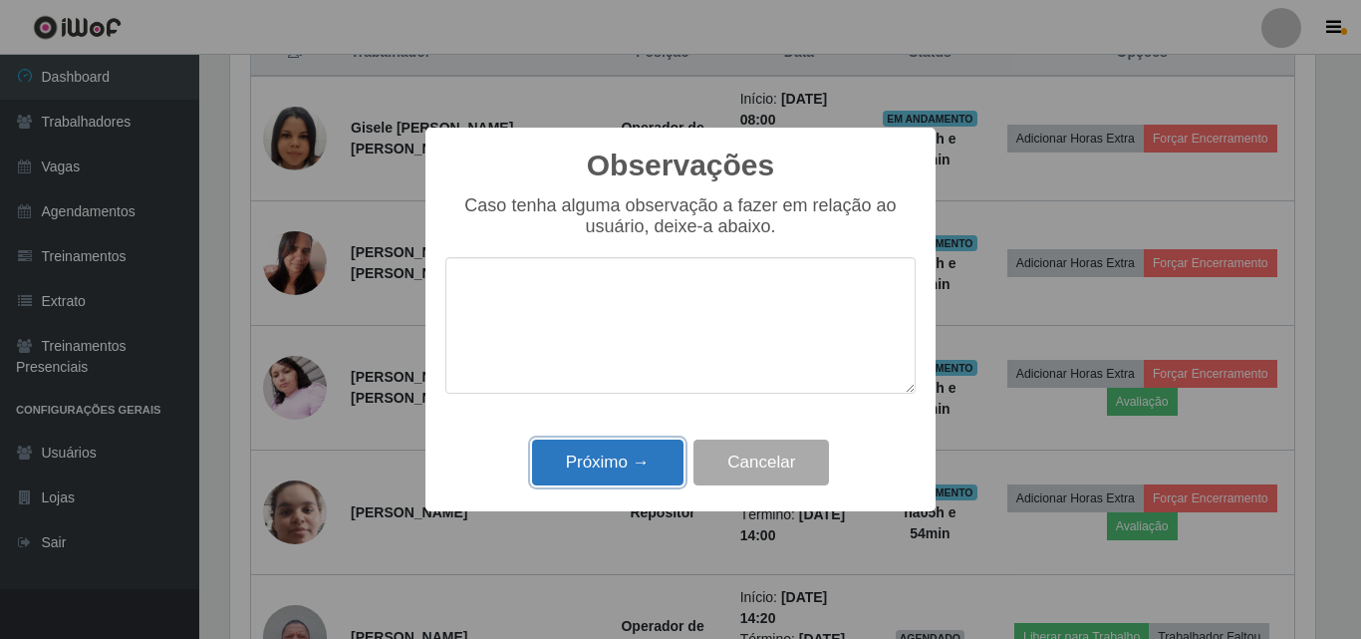
click at [604, 462] on button "Próximo →" at bounding box center [607, 462] width 151 height 47
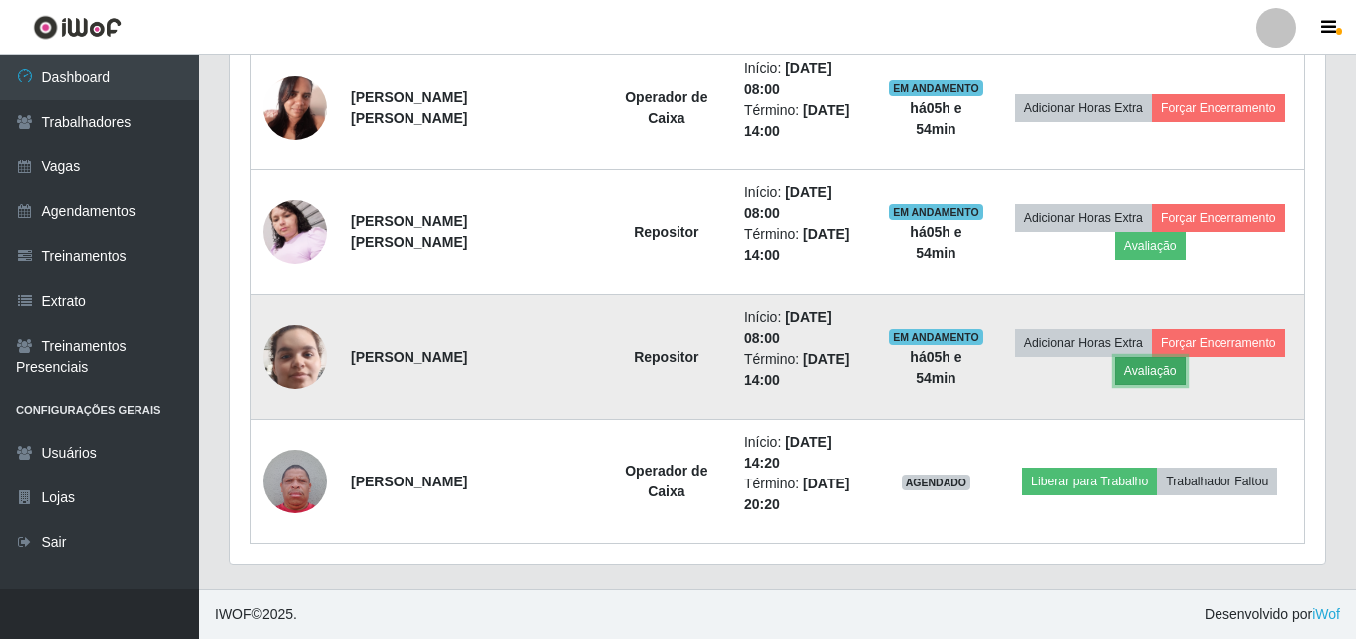
click at [1140, 372] on button "Avaliação" at bounding box center [1150, 371] width 71 height 28
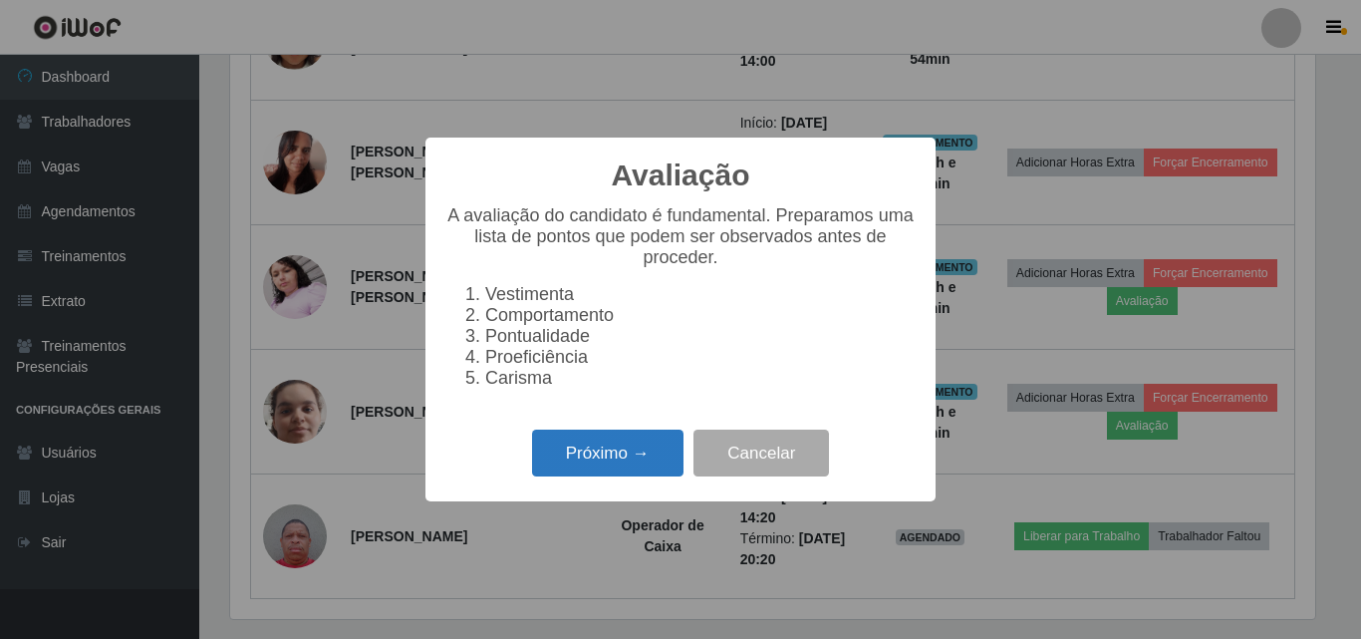
click at [606, 461] on button "Próximo →" at bounding box center [607, 453] width 151 height 47
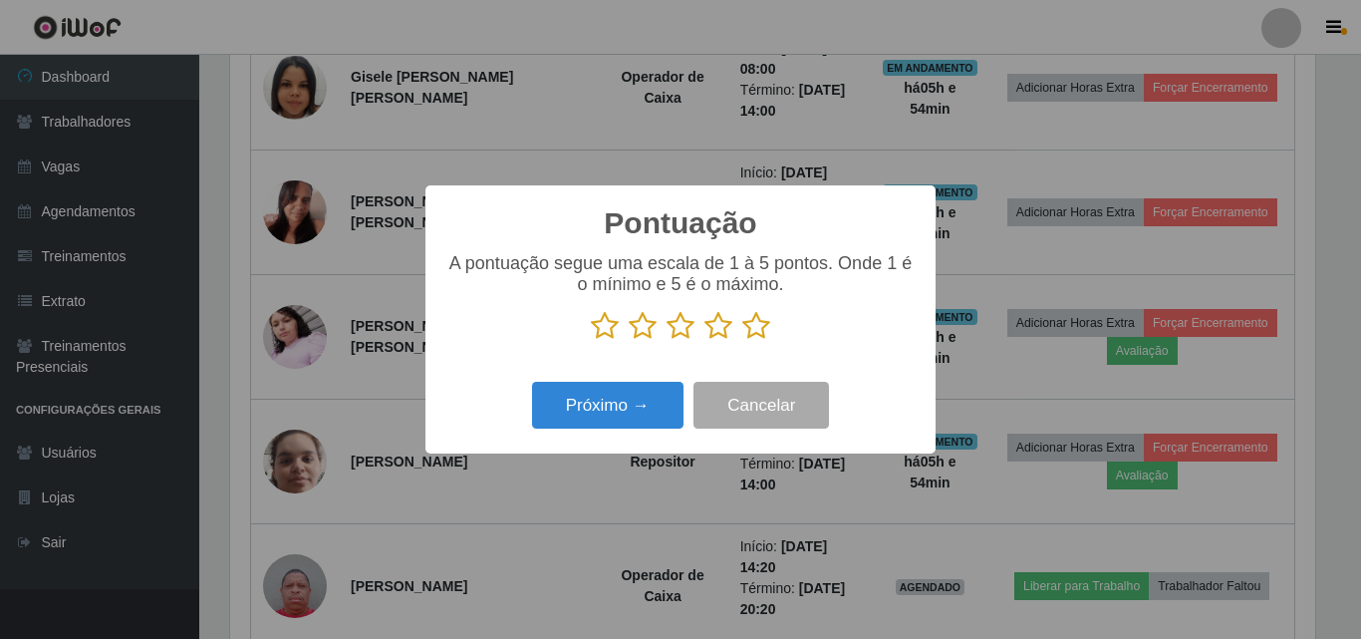
click at [681, 332] on icon at bounding box center [681, 326] width 28 height 30
click at [667, 341] on input "radio" at bounding box center [667, 341] width 0 height 0
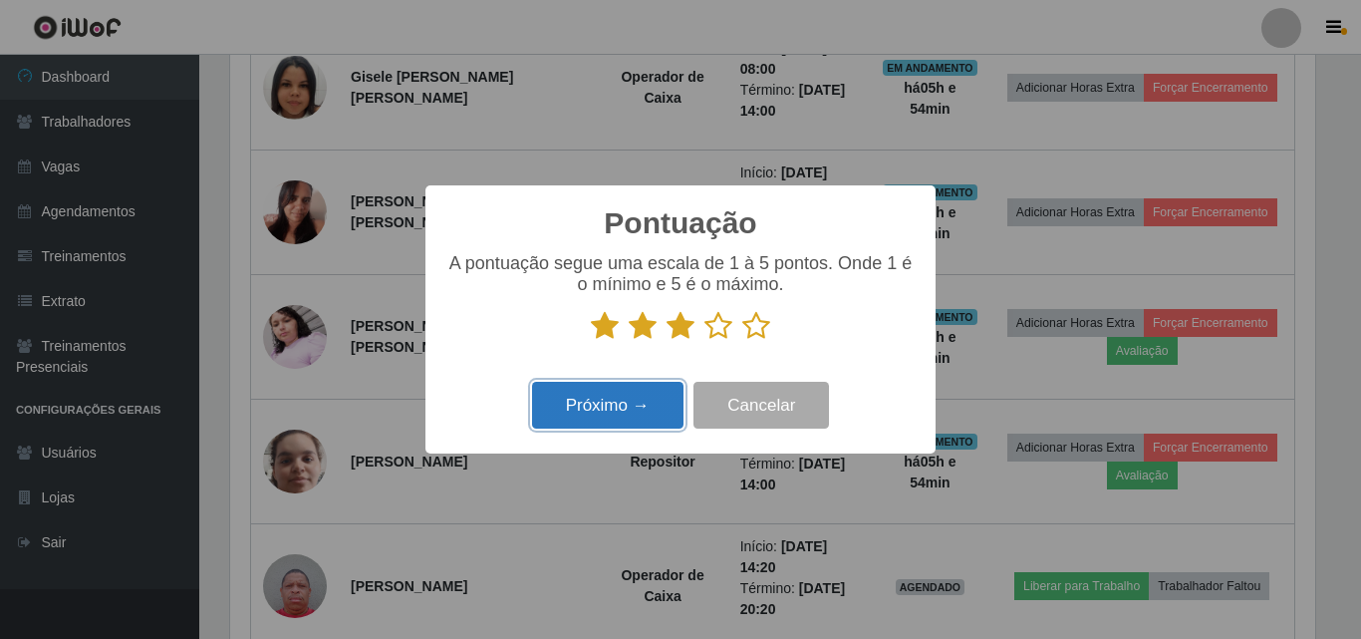
click at [644, 418] on button "Próximo →" at bounding box center [607, 405] width 151 height 47
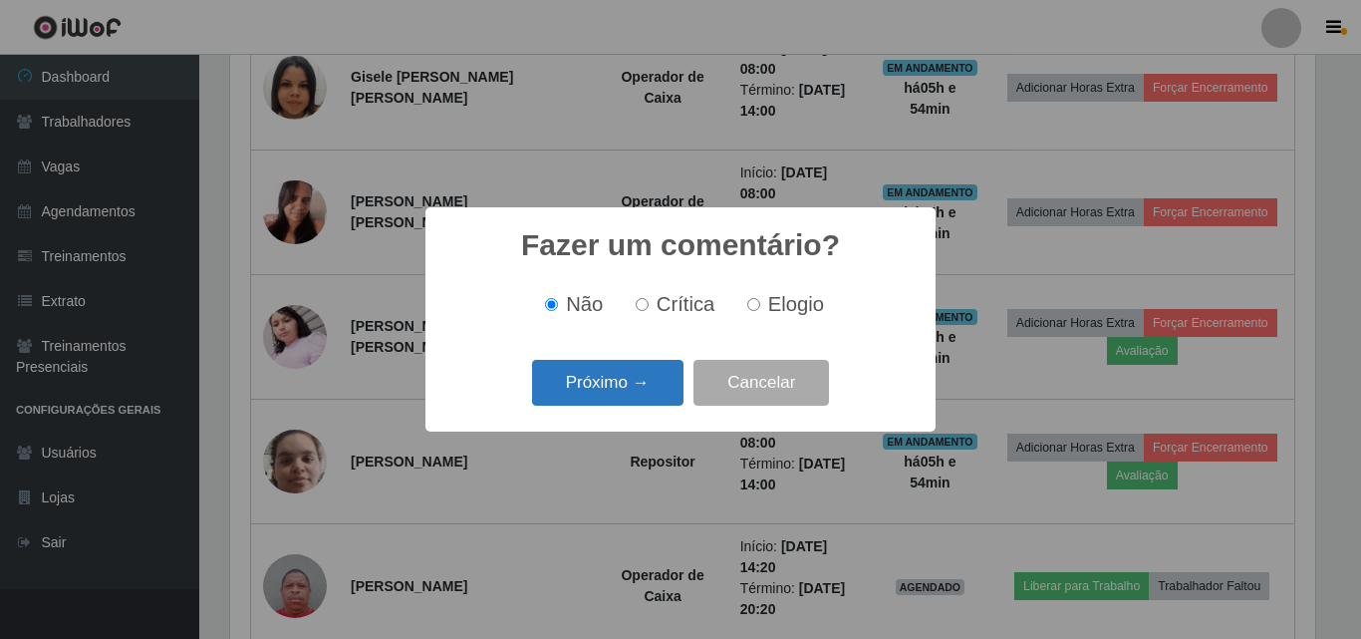
click at [612, 387] on button "Próximo →" at bounding box center [607, 383] width 151 height 47
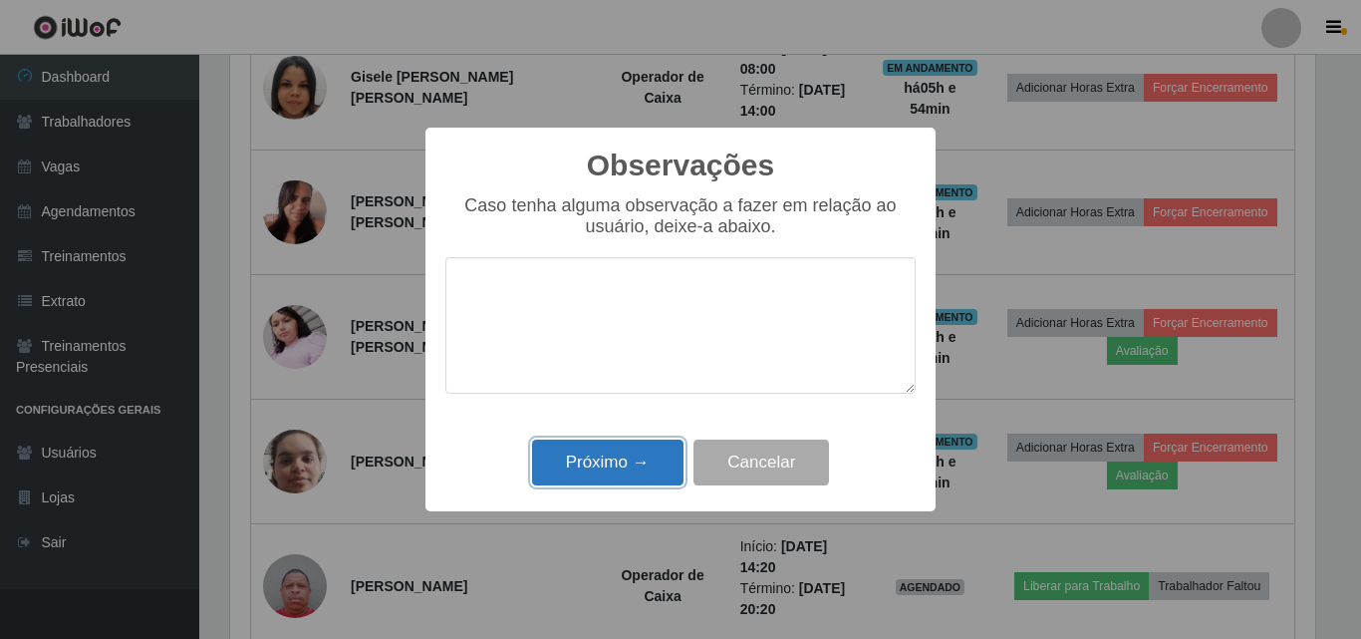
click at [611, 459] on button "Próximo →" at bounding box center [607, 462] width 151 height 47
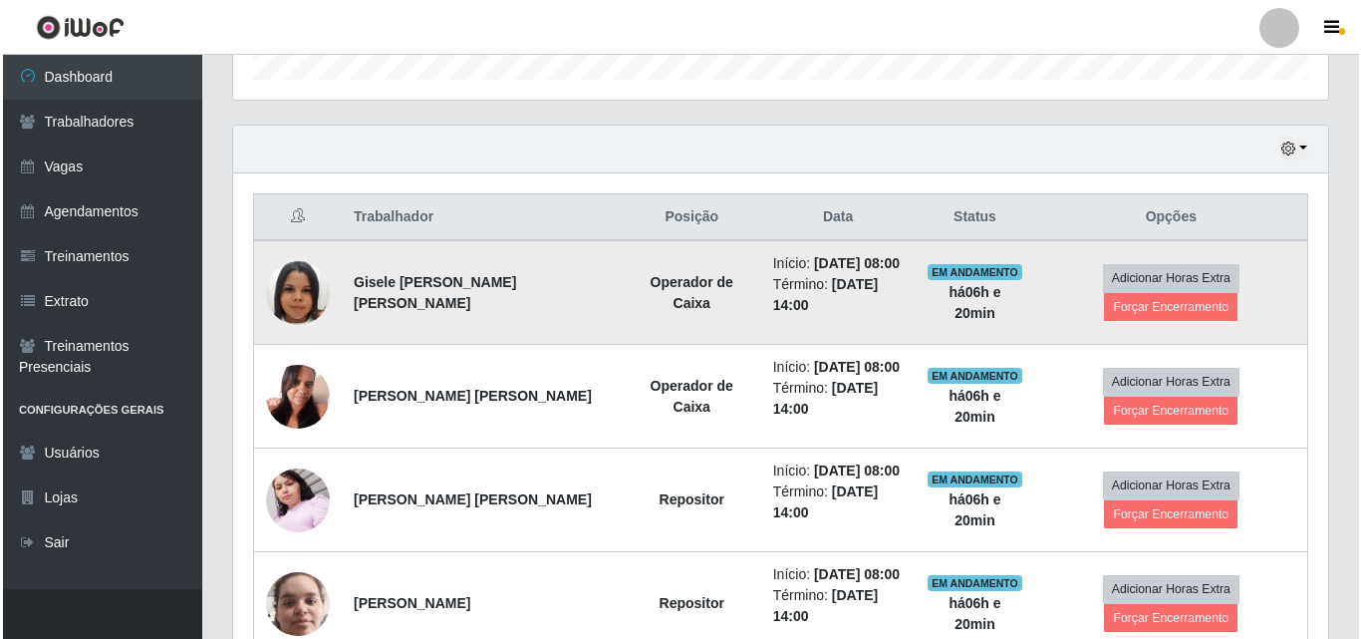
scroll to position [598, 0]
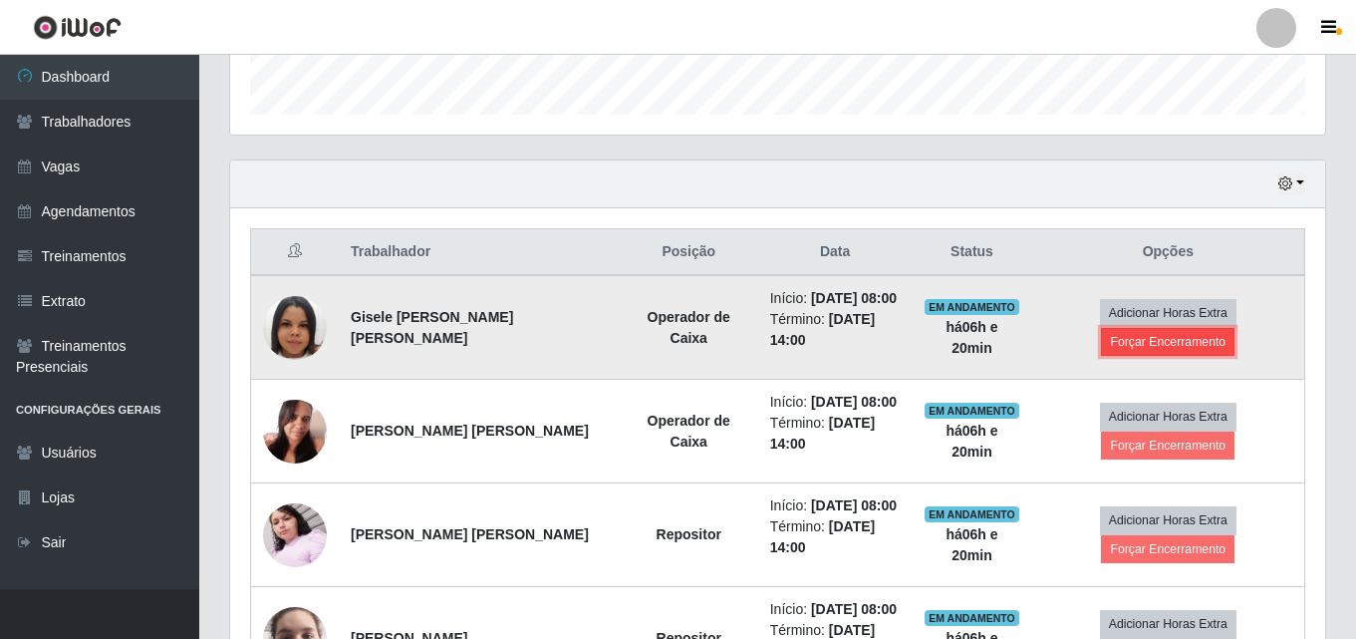
click at [1140, 340] on button "Forçar Encerramento" at bounding box center [1168, 342] width 134 height 28
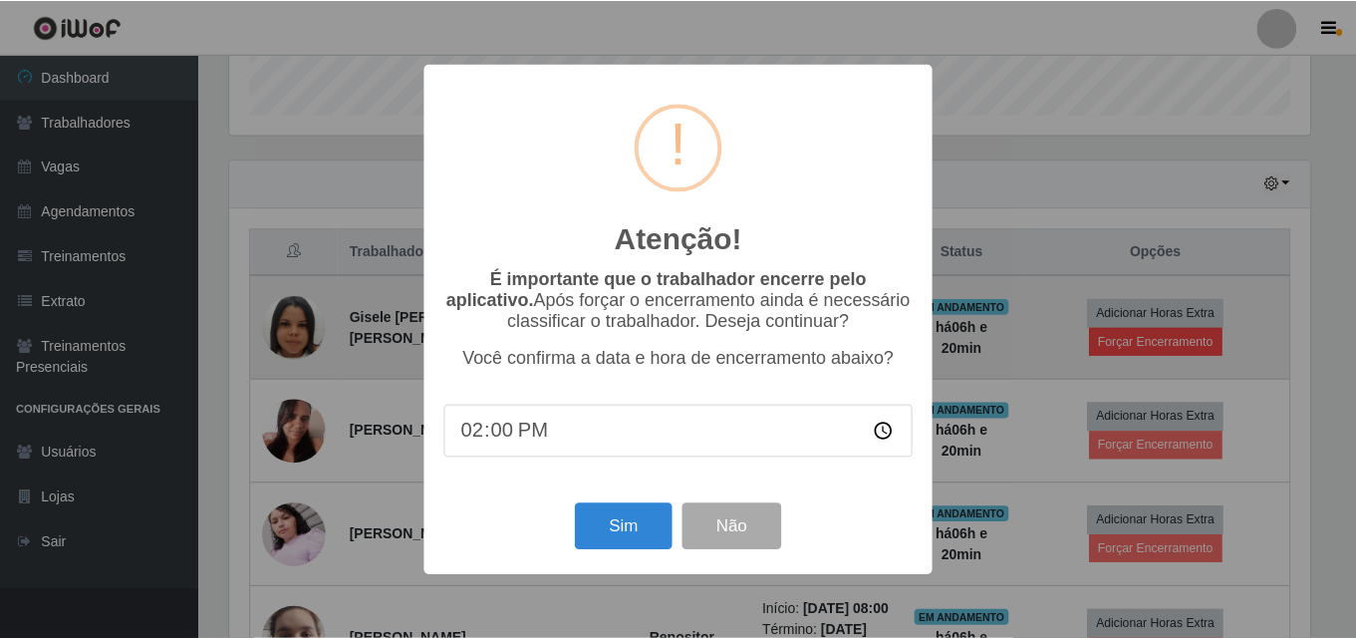
scroll to position [414, 1085]
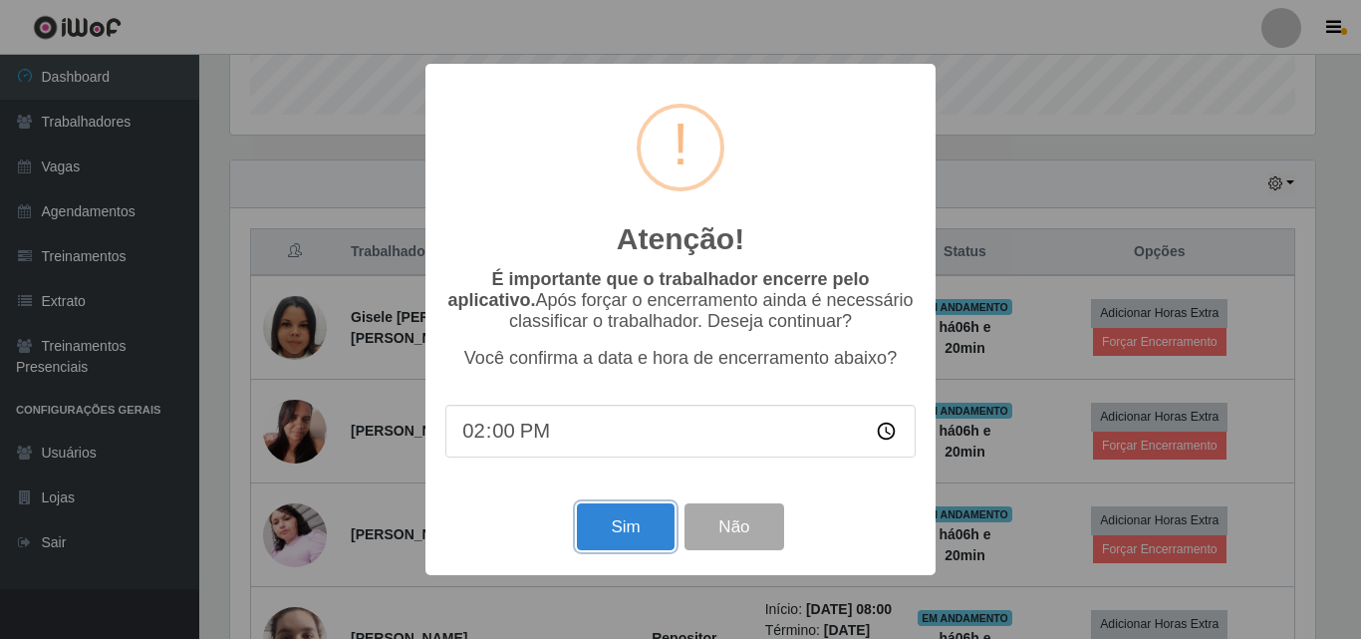
click at [590, 526] on button "Sim" at bounding box center [625, 526] width 97 height 47
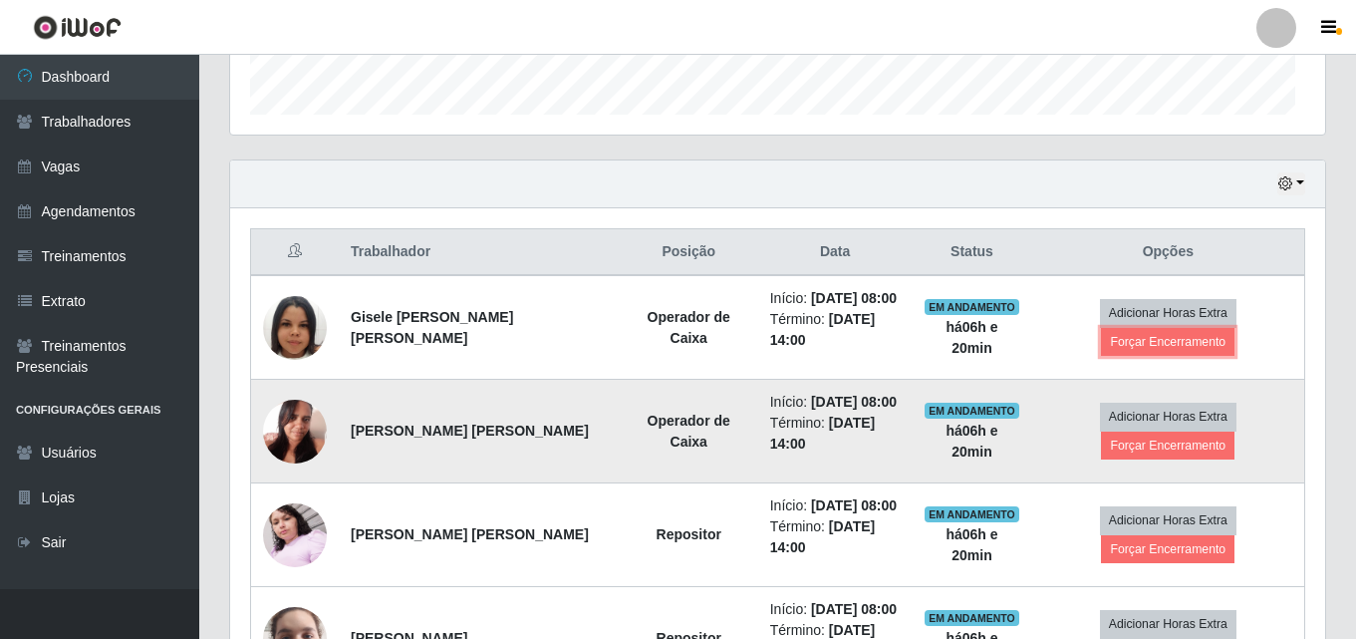
scroll to position [414, 1095]
click at [1141, 448] on button "Forçar Encerramento" at bounding box center [1168, 446] width 134 height 28
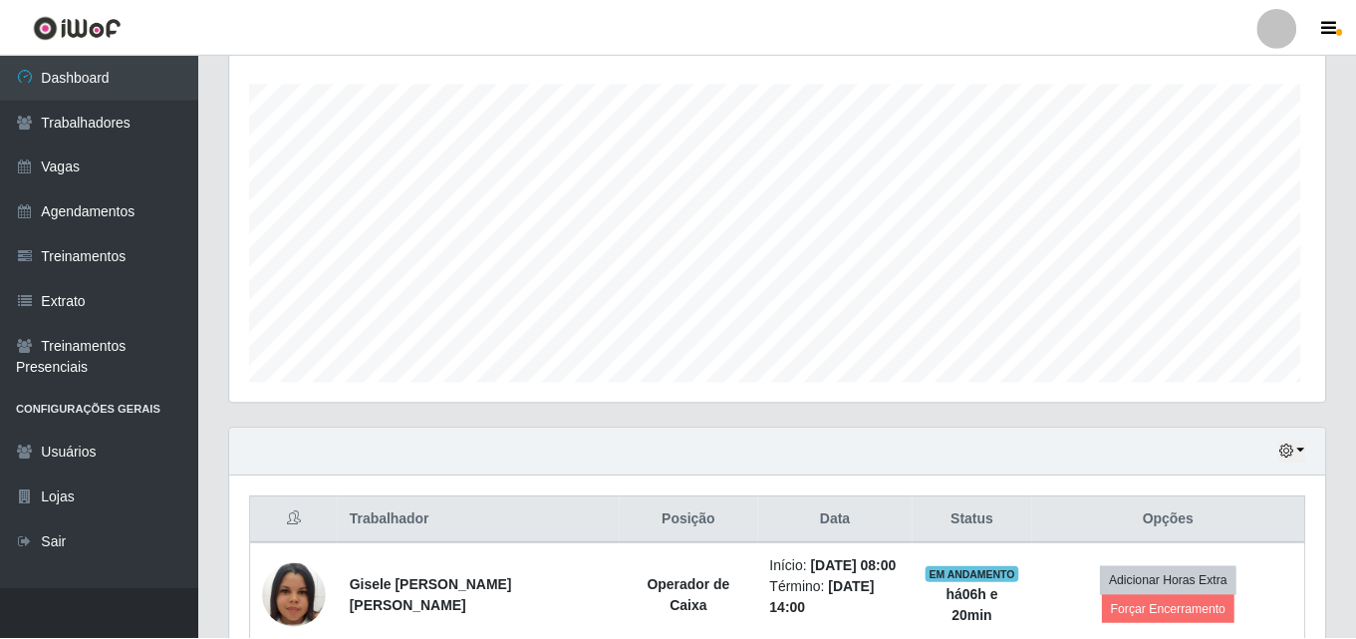
scroll to position [414, 1085]
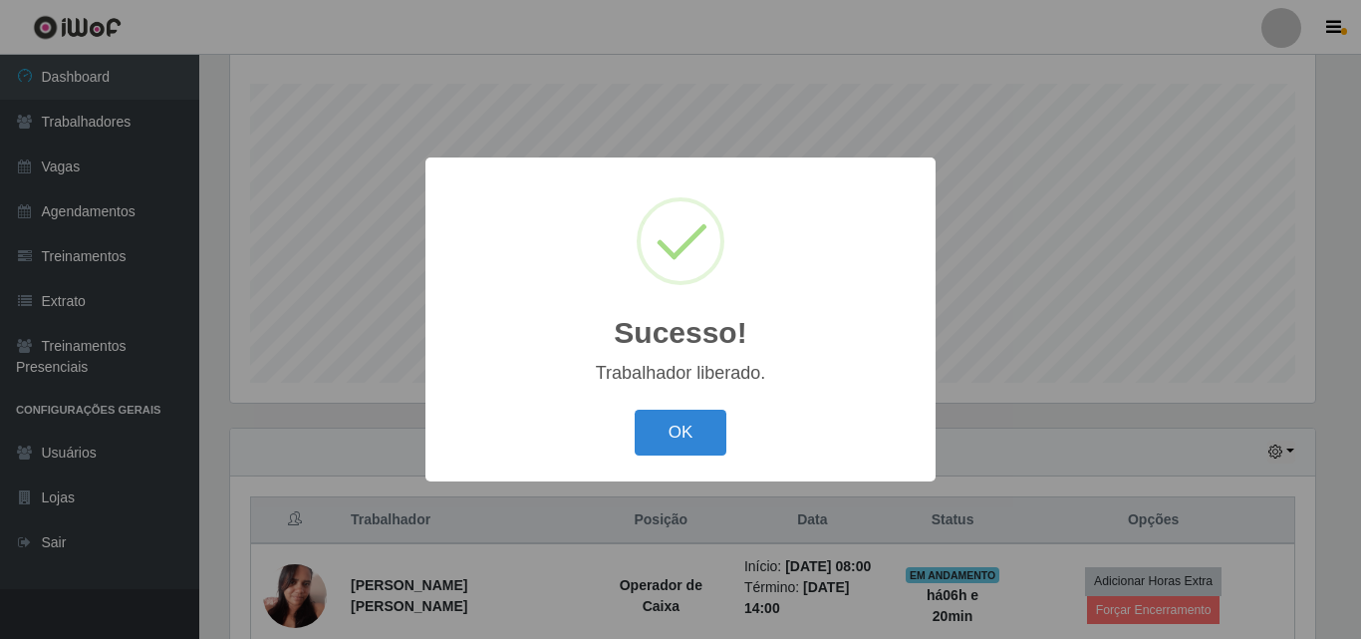
click at [674, 459] on div "OK Cancel" at bounding box center [680, 432] width 470 height 57
click at [676, 448] on button "OK" at bounding box center [681, 433] width 93 height 47
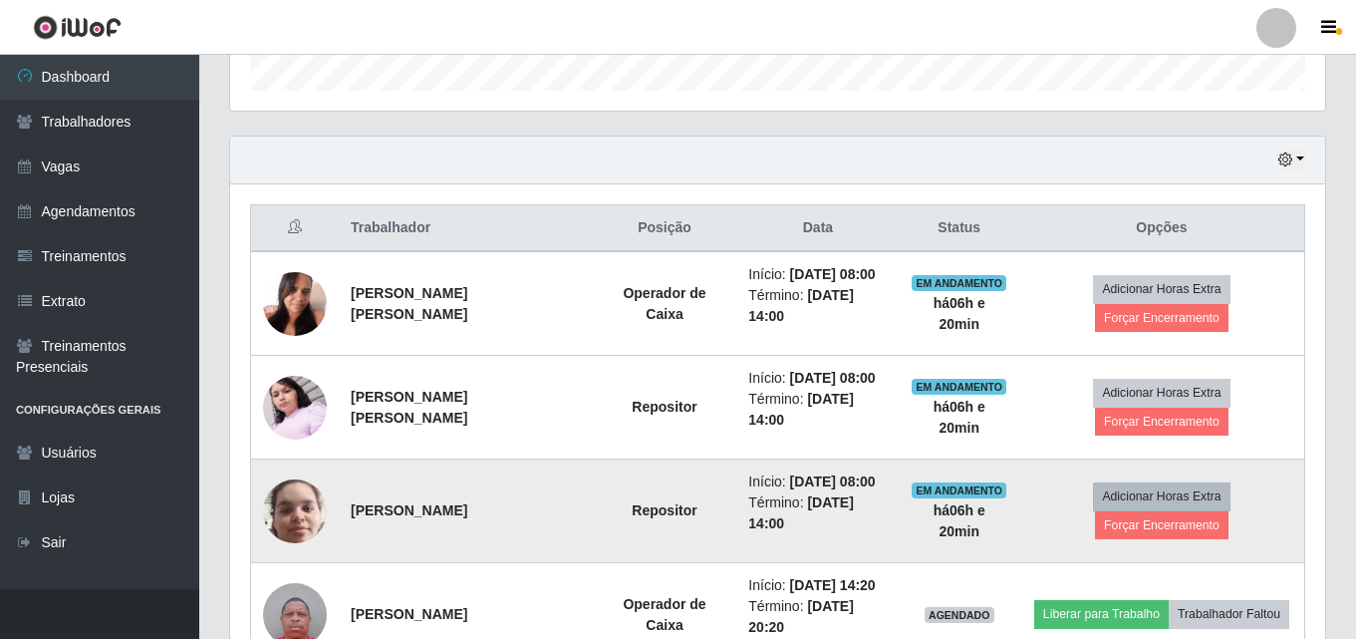
scroll to position [629, 0]
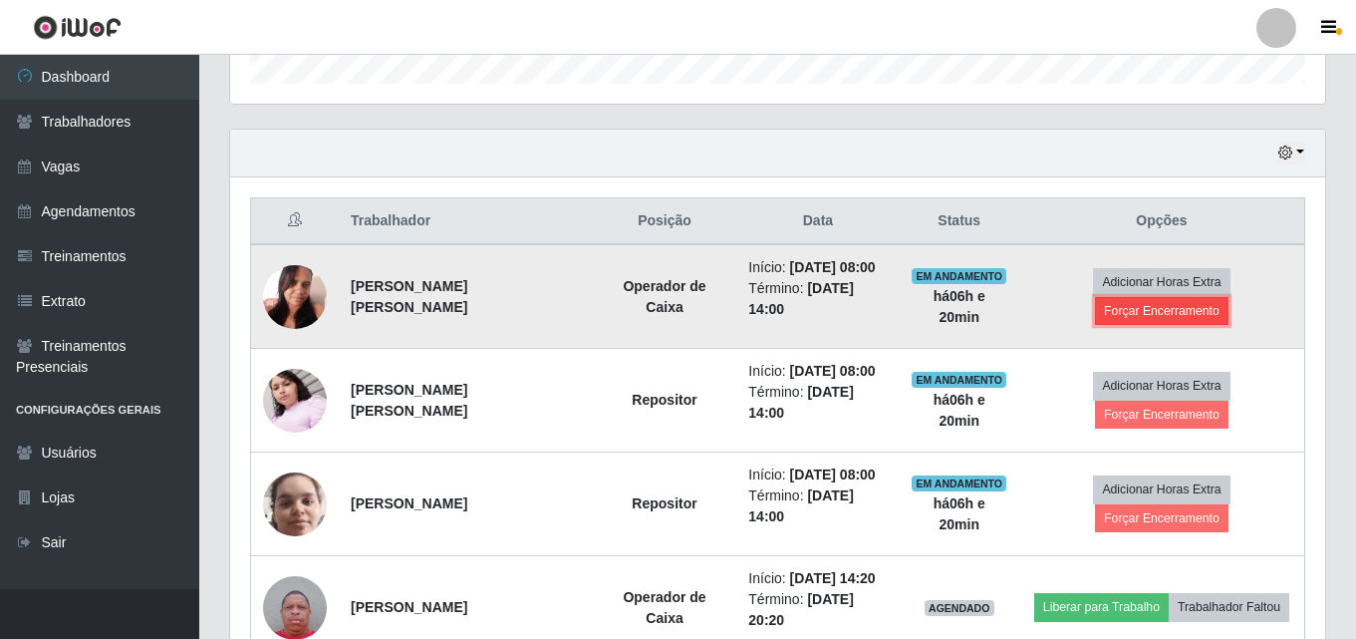
click at [1168, 314] on button "Forçar Encerramento" at bounding box center [1162, 311] width 134 height 28
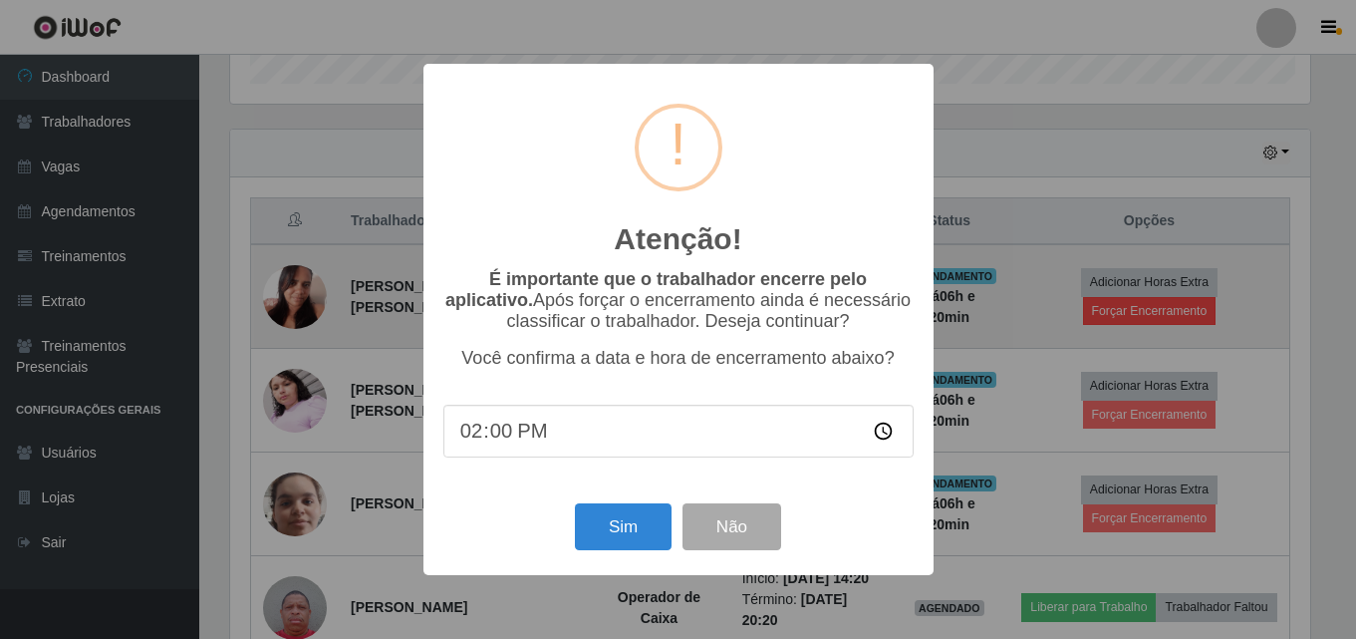
scroll to position [414, 1085]
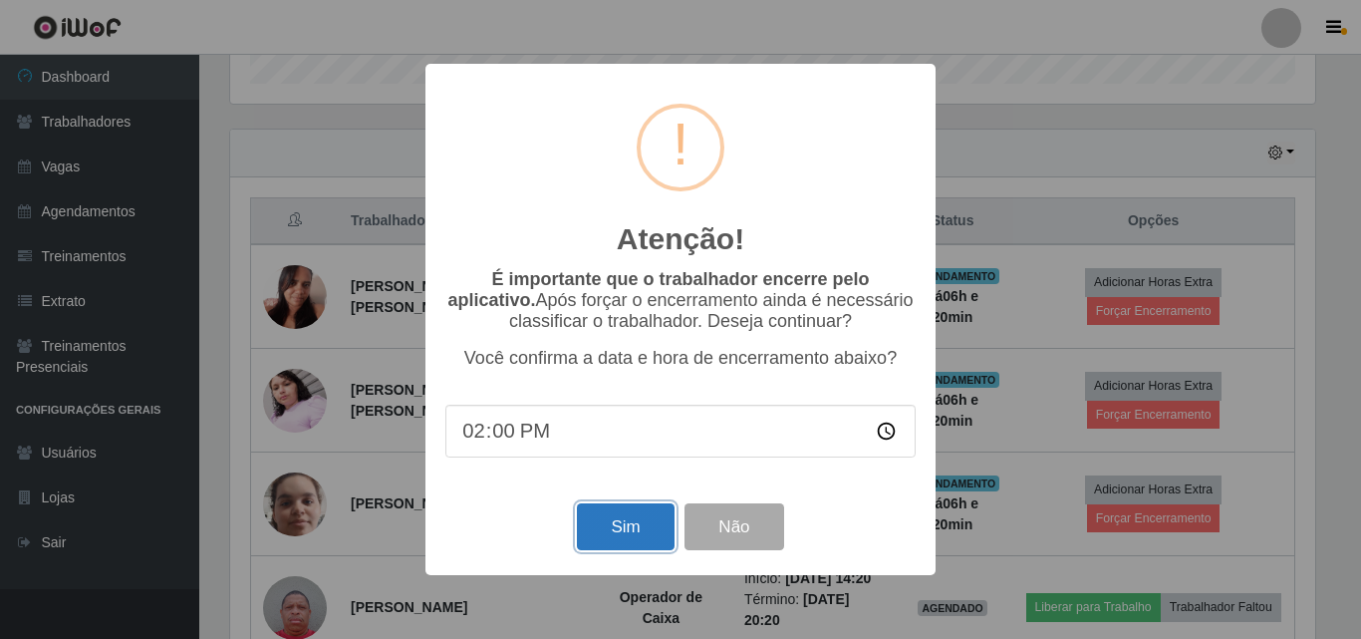
click at [619, 544] on button "Sim" at bounding box center [625, 526] width 97 height 47
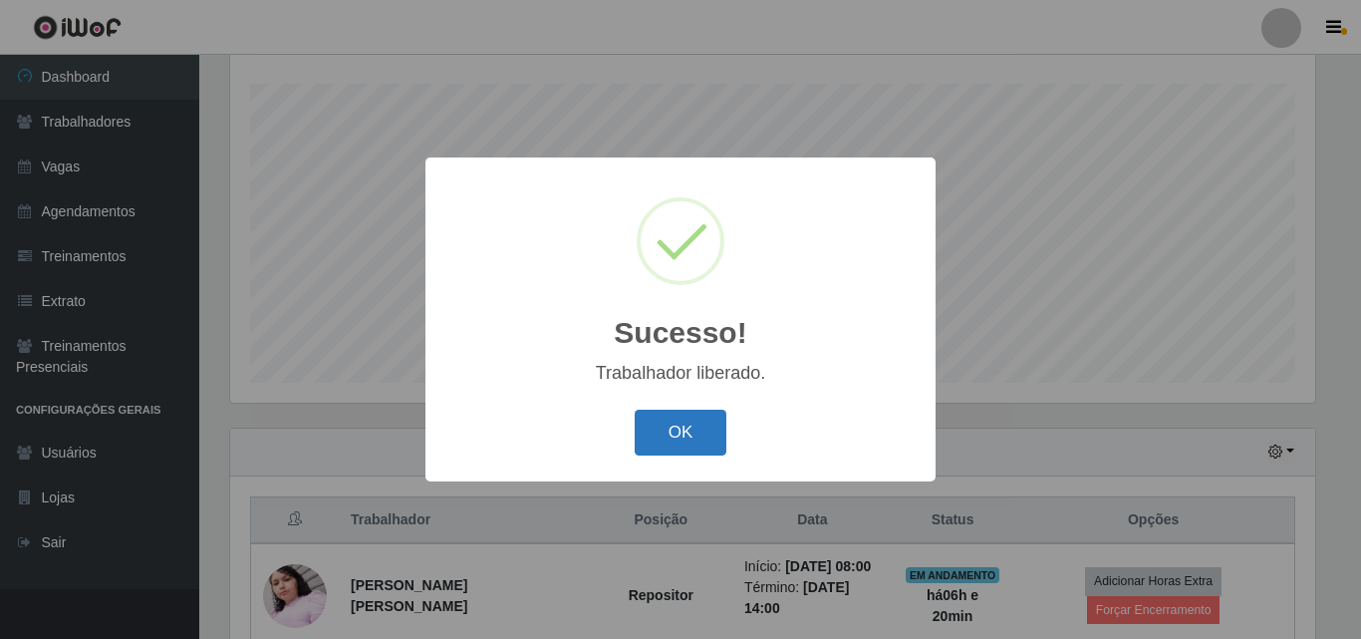
click at [680, 437] on button "OK" at bounding box center [681, 433] width 93 height 47
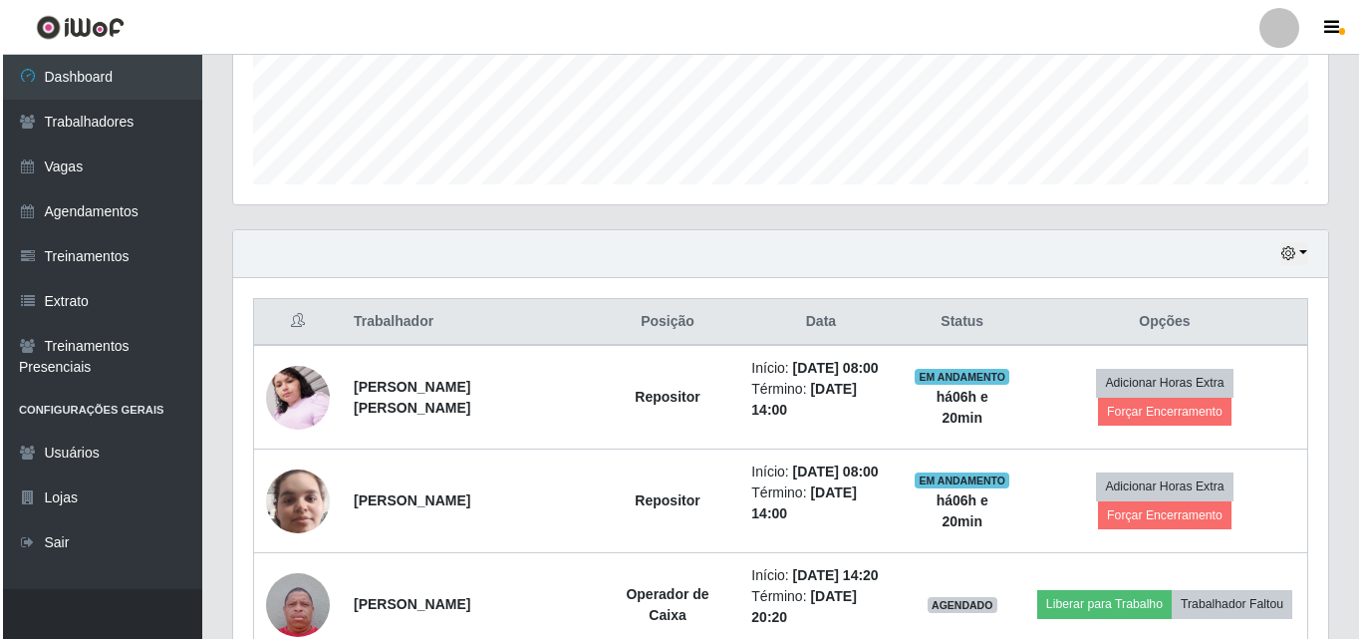
scroll to position [529, 0]
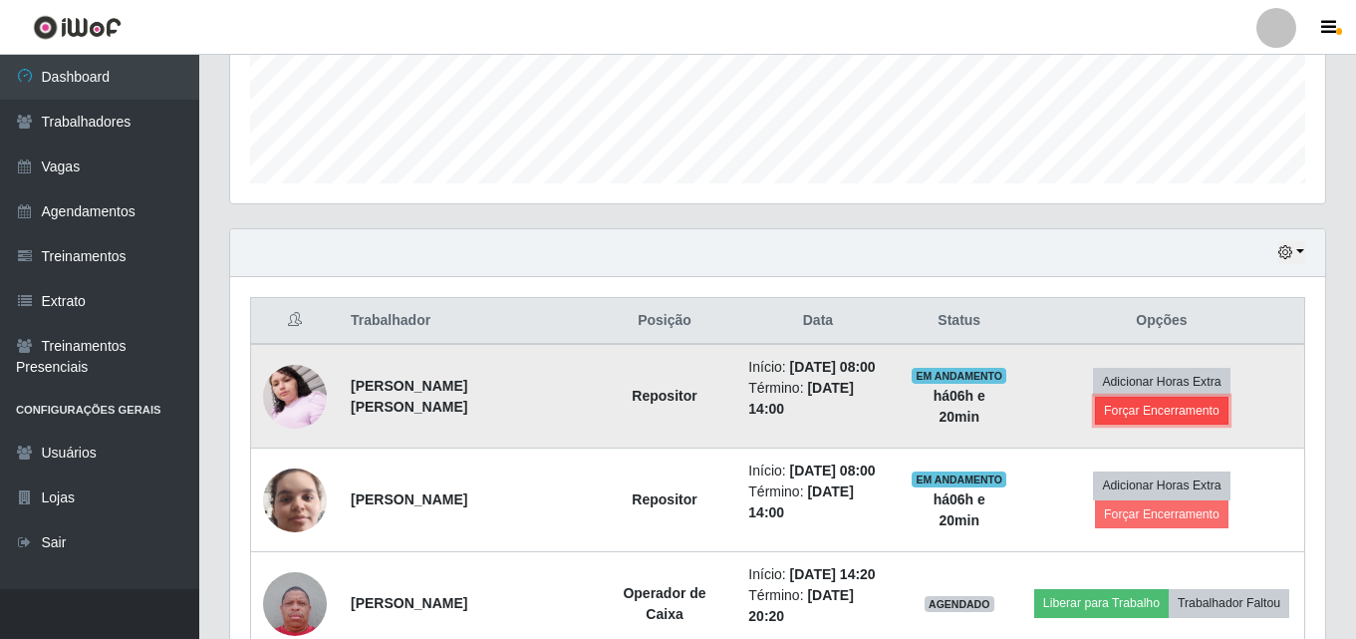
click at [1144, 409] on button "Forçar Encerramento" at bounding box center [1162, 411] width 134 height 28
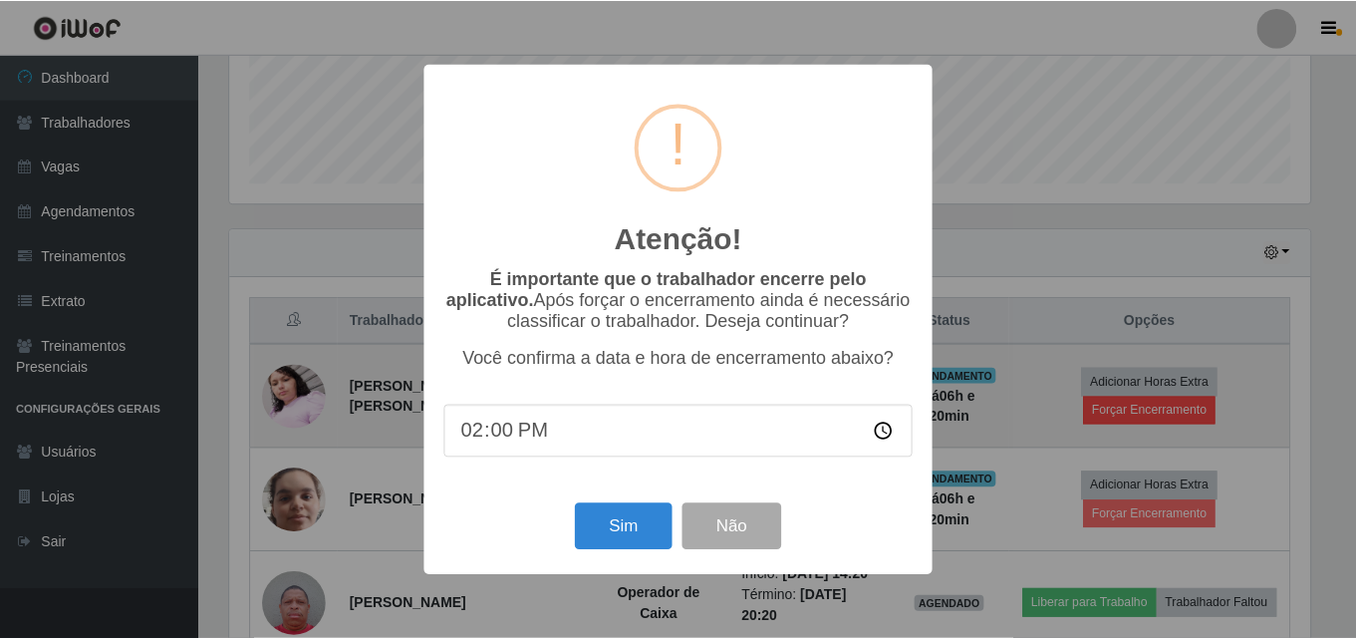
scroll to position [414, 1085]
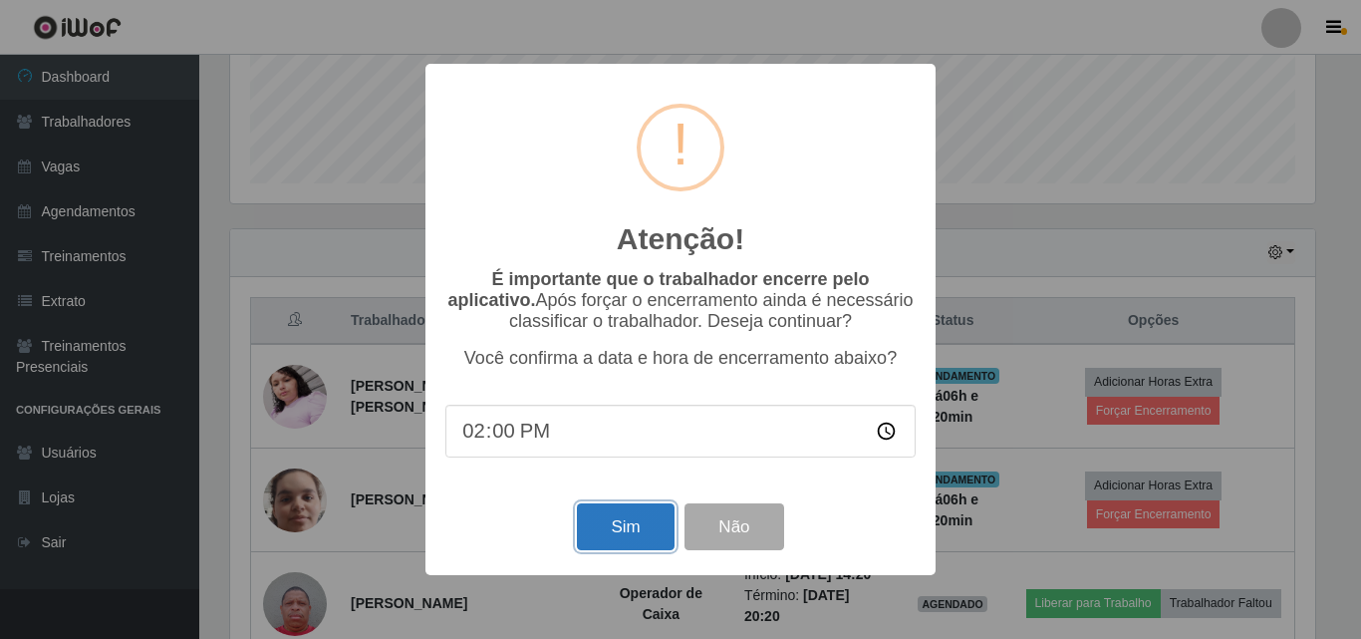
click at [611, 540] on button "Sim" at bounding box center [625, 526] width 97 height 47
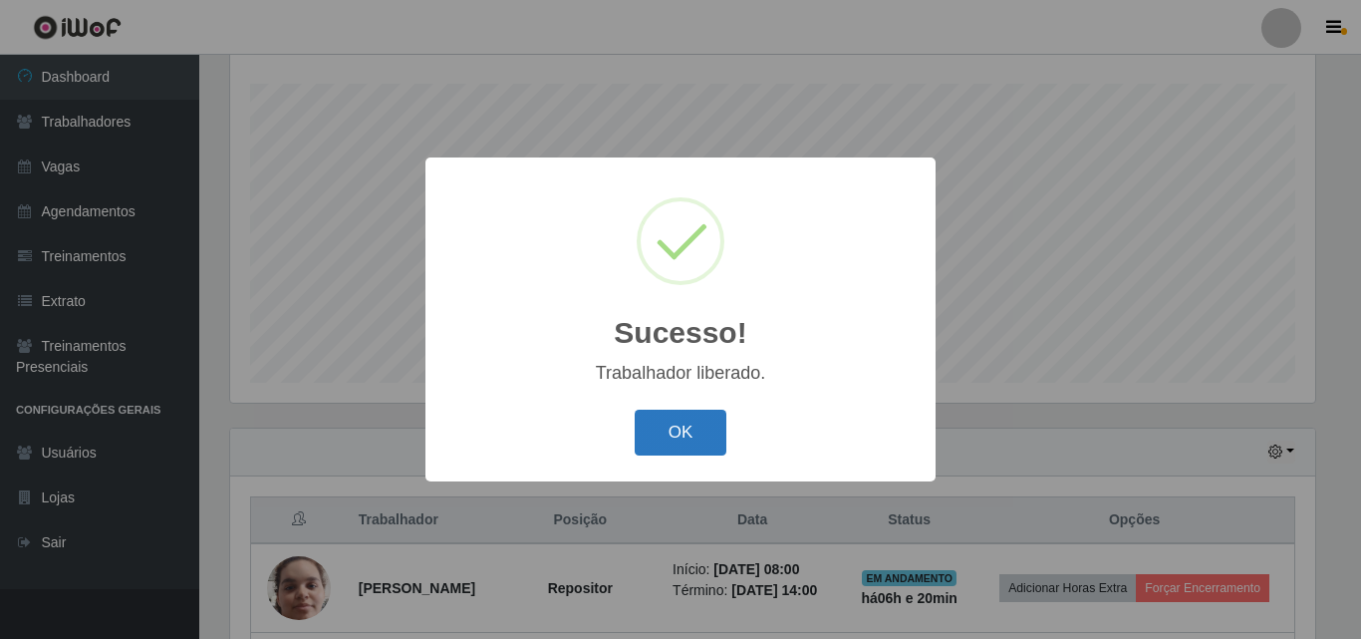
click at [653, 429] on button "OK" at bounding box center [681, 433] width 93 height 47
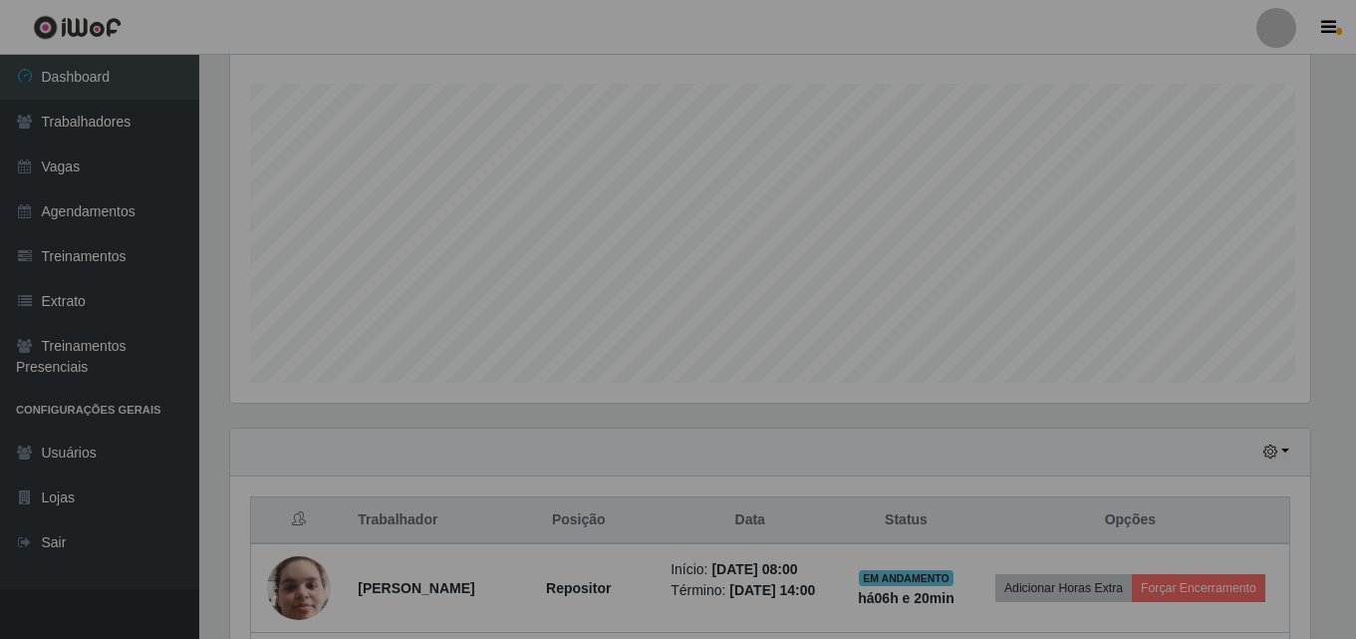
scroll to position [414, 1095]
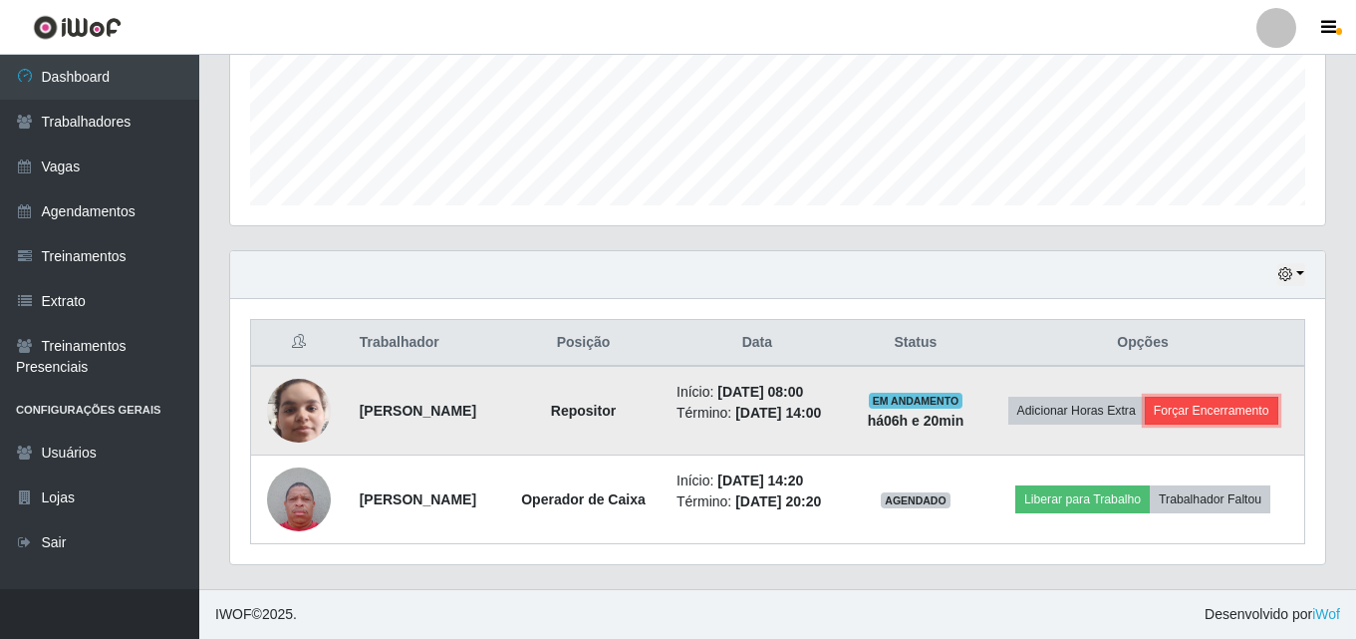
click at [1145, 414] on button "Forçar Encerramento" at bounding box center [1212, 411] width 134 height 28
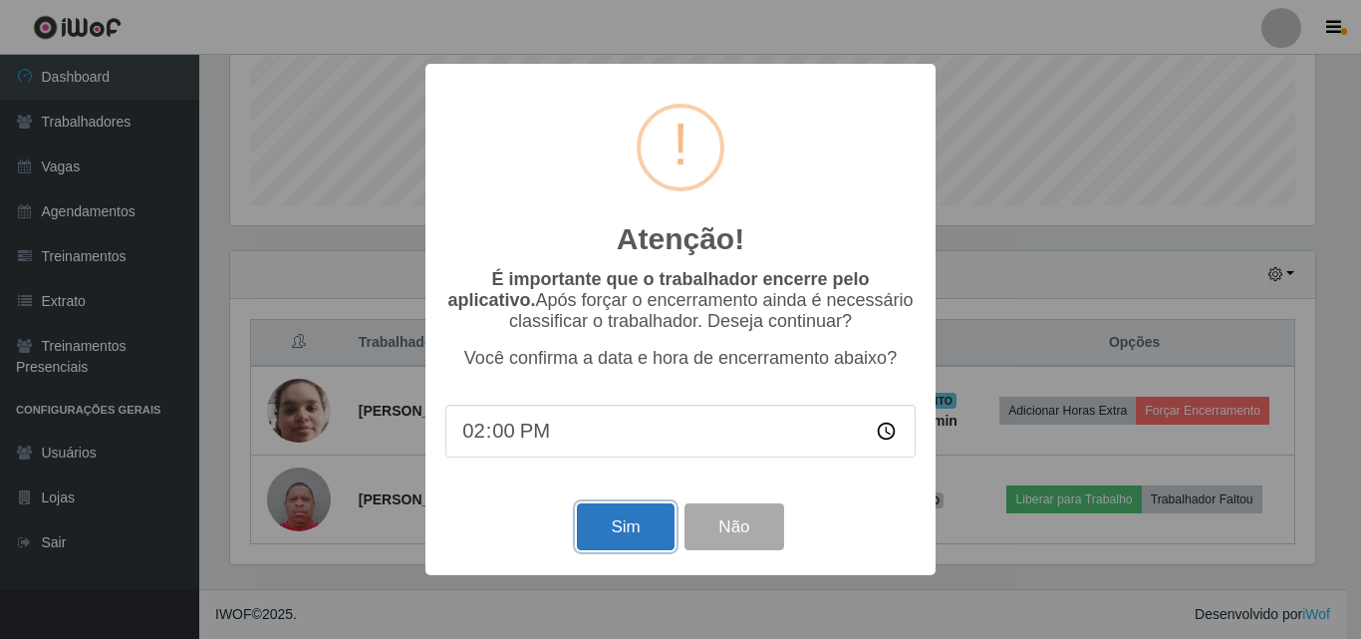
click at [610, 539] on button "Sim" at bounding box center [625, 526] width 97 height 47
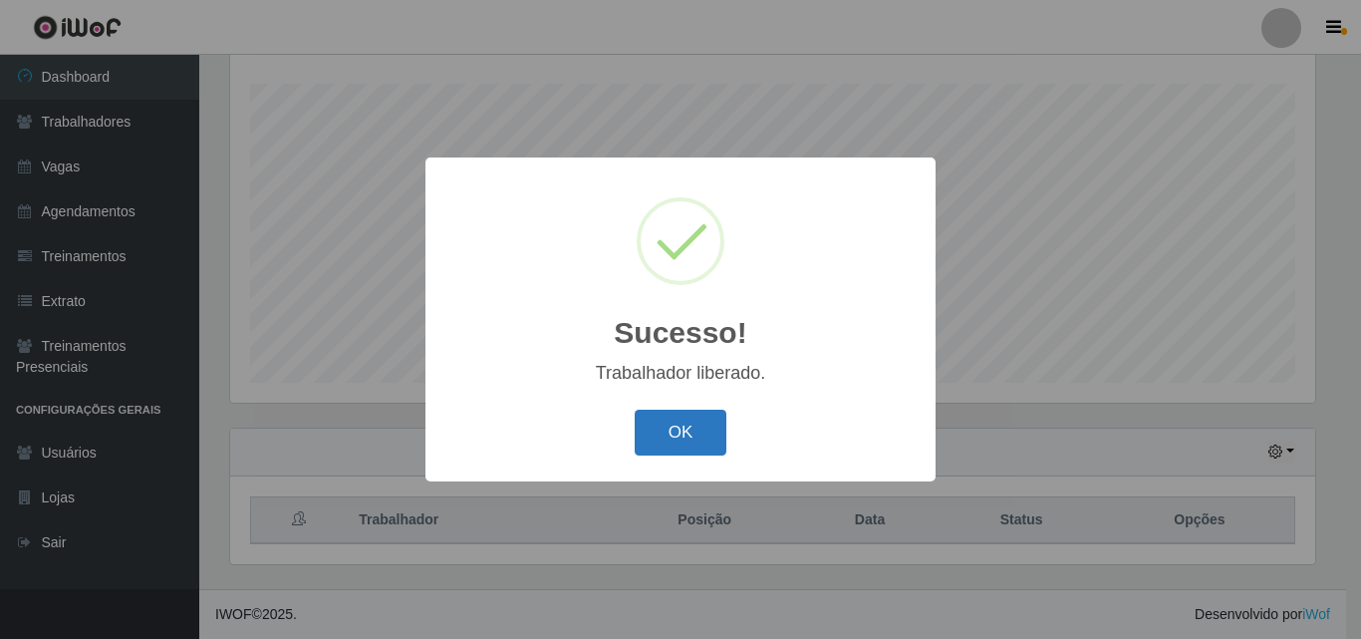
click at [690, 438] on button "OK" at bounding box center [681, 433] width 93 height 47
